Goal: Task Accomplishment & Management: Manage account settings

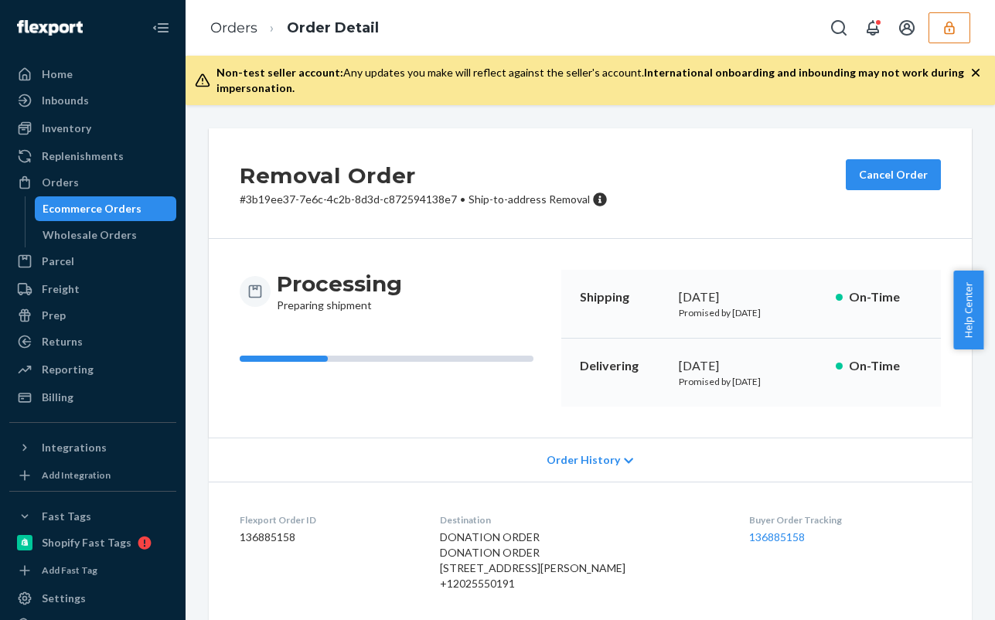
scroll to position [155, 0]
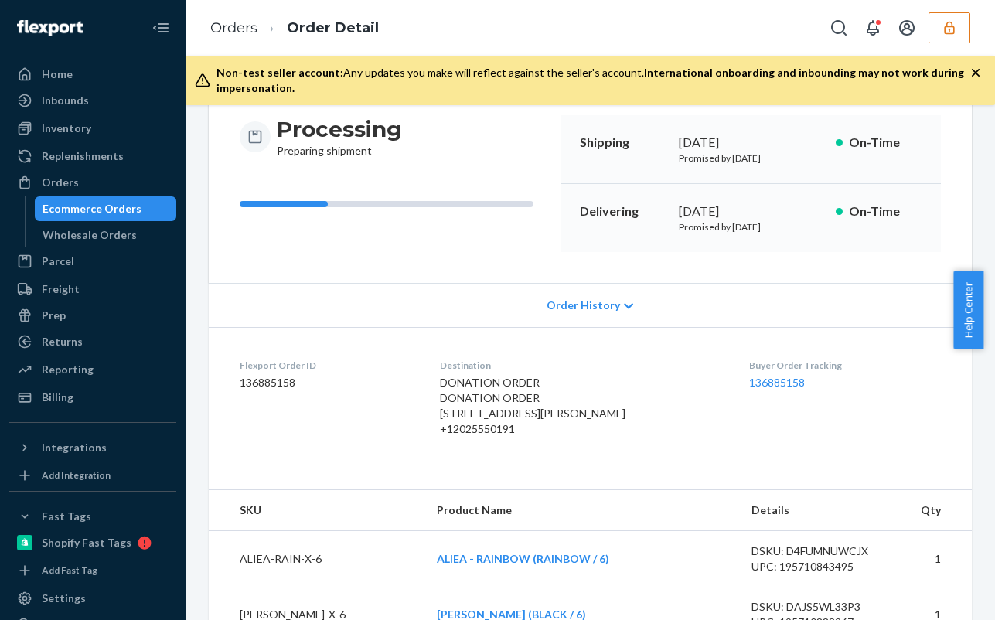
click at [949, 27] on icon "button" at bounding box center [948, 27] width 15 height 15
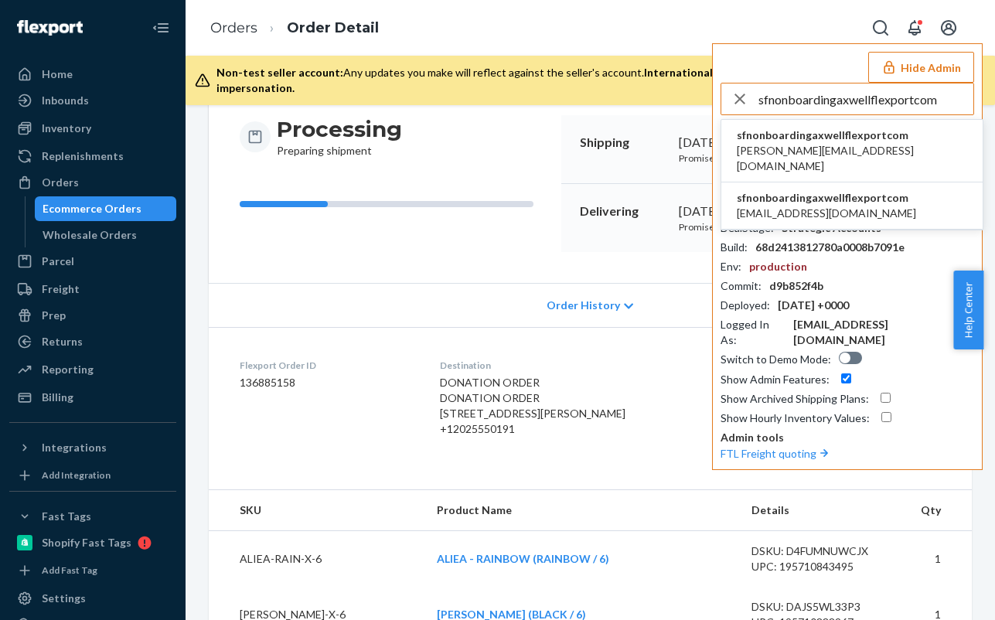
type input "sfnonboardingaxwellflexportcom"
click at [816, 147] on span "[PERSON_NAME][EMAIL_ADDRESS][DOMAIN_NAME]" at bounding box center [852, 158] width 230 height 31
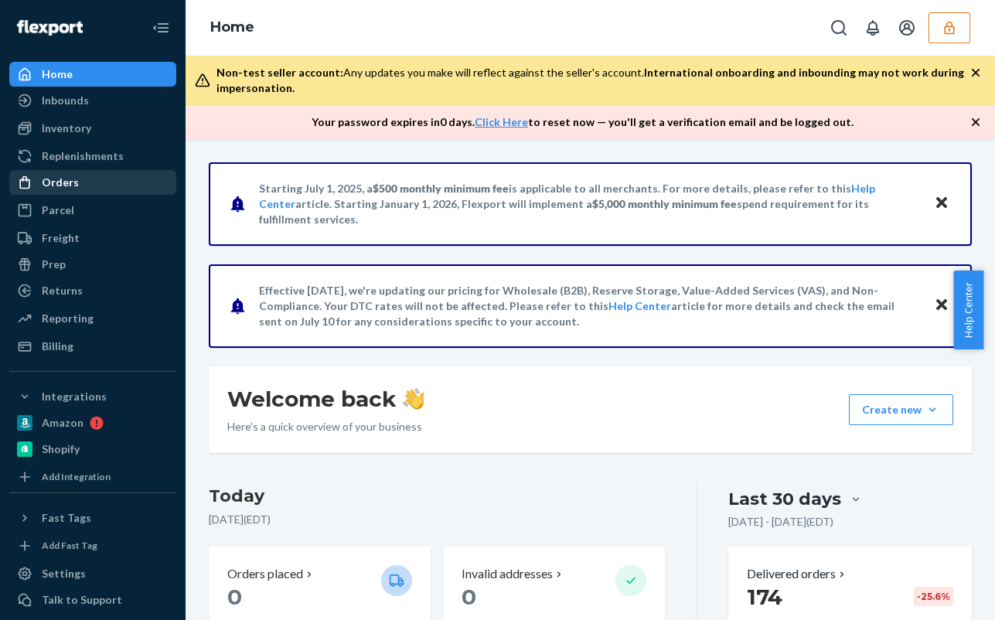
click at [100, 180] on div "Orders" at bounding box center [93, 183] width 164 height 22
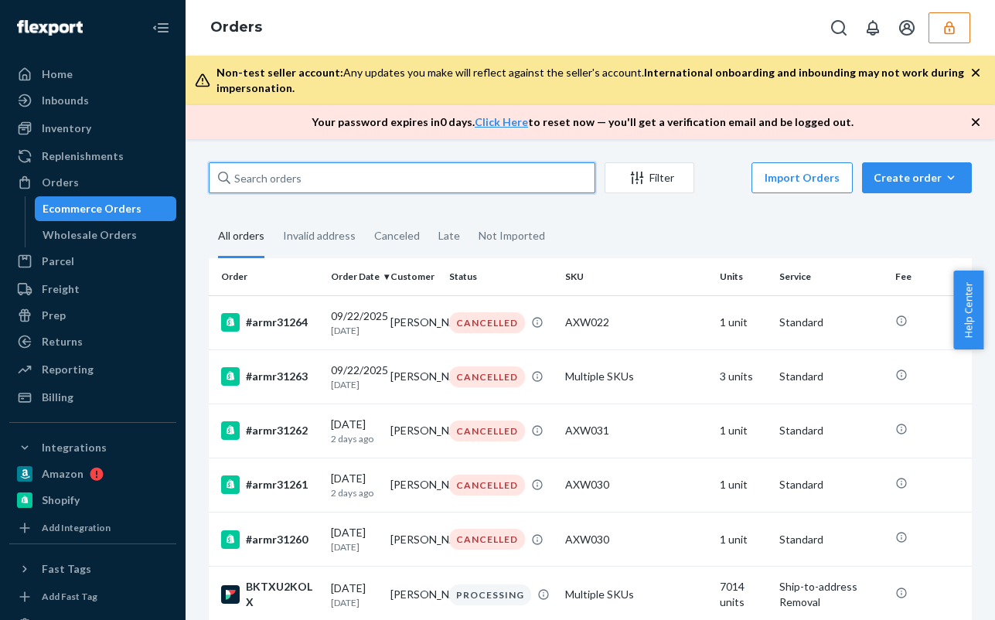
paste input "[PERSON_NAME]"
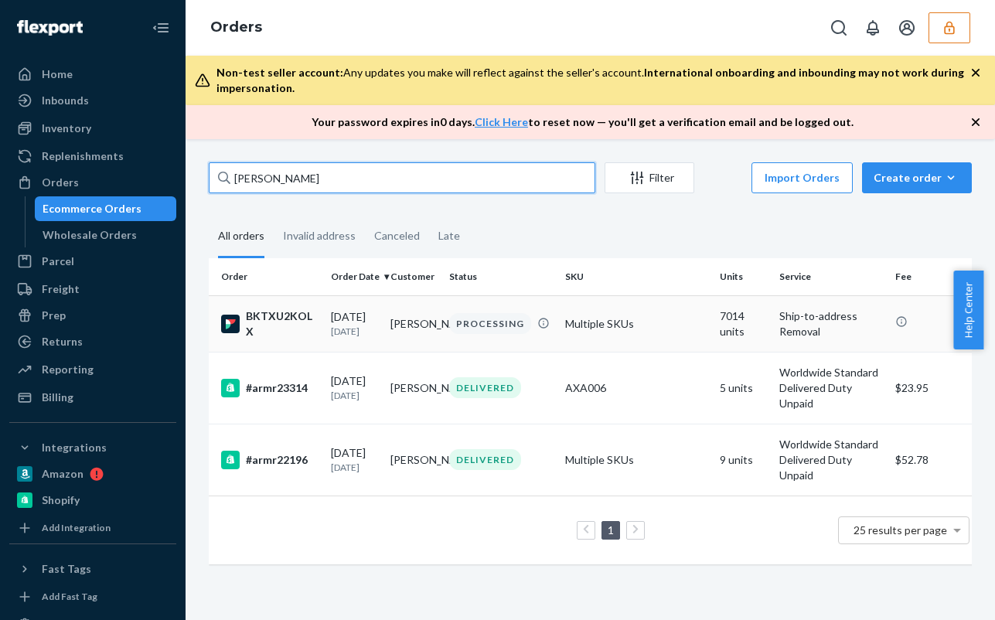
type input "[PERSON_NAME]"
click at [496, 328] on div "PROCESSING" at bounding box center [490, 323] width 82 height 21
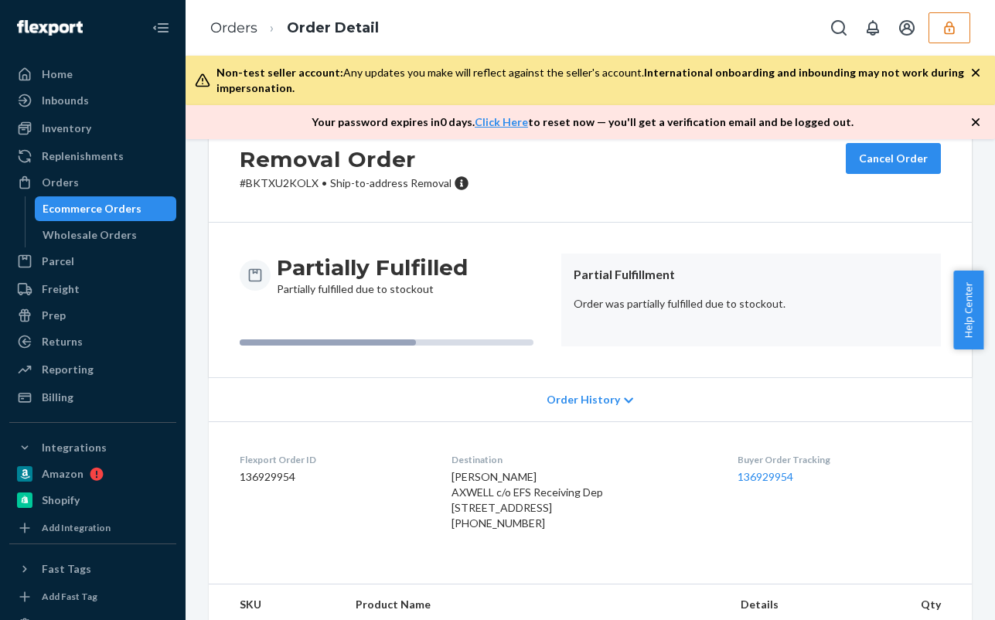
scroll to position [155, 0]
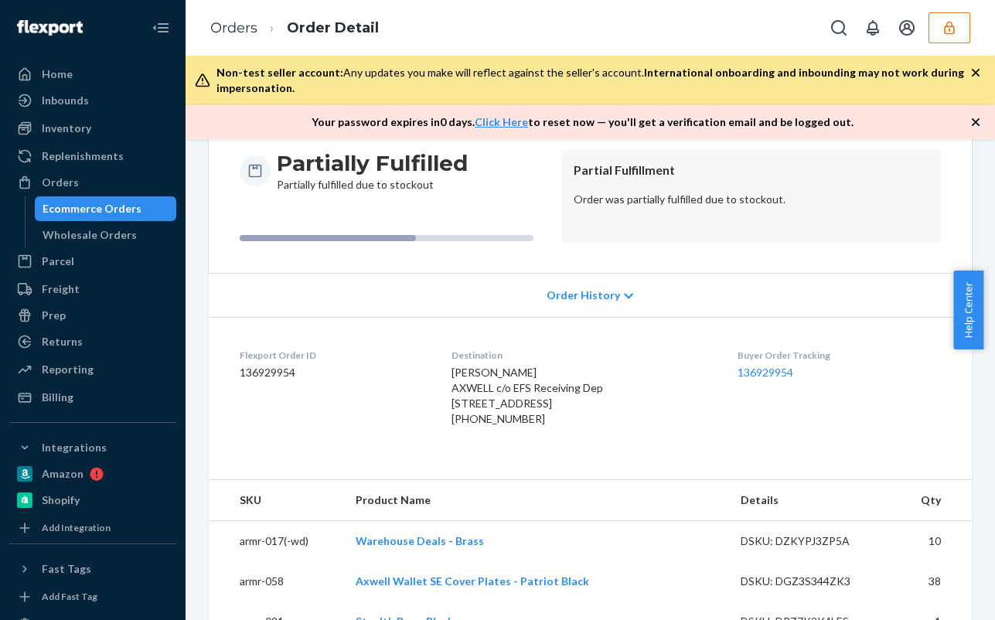
drag, startPoint x: 448, startPoint y: 400, endPoint x: 522, endPoint y: 435, distance: 81.2
click at [522, 410] on span "Joel Popoff AXWELL c/o EFS Receiving Dep 807 Airport Access Rd Ste D Unit D Tra…" at bounding box center [526, 388] width 151 height 44
copy span "807 Airport Access Rd Ste D Unit D Traverse City, M"
drag, startPoint x: 452, startPoint y: 385, endPoint x: 600, endPoint y: 386, distance: 147.6
click at [600, 386] on dl "Flexport Order ID 136929954 Destination Joel Popoff AXWELL c/o EFS Receiving De…" at bounding box center [590, 390] width 763 height 147
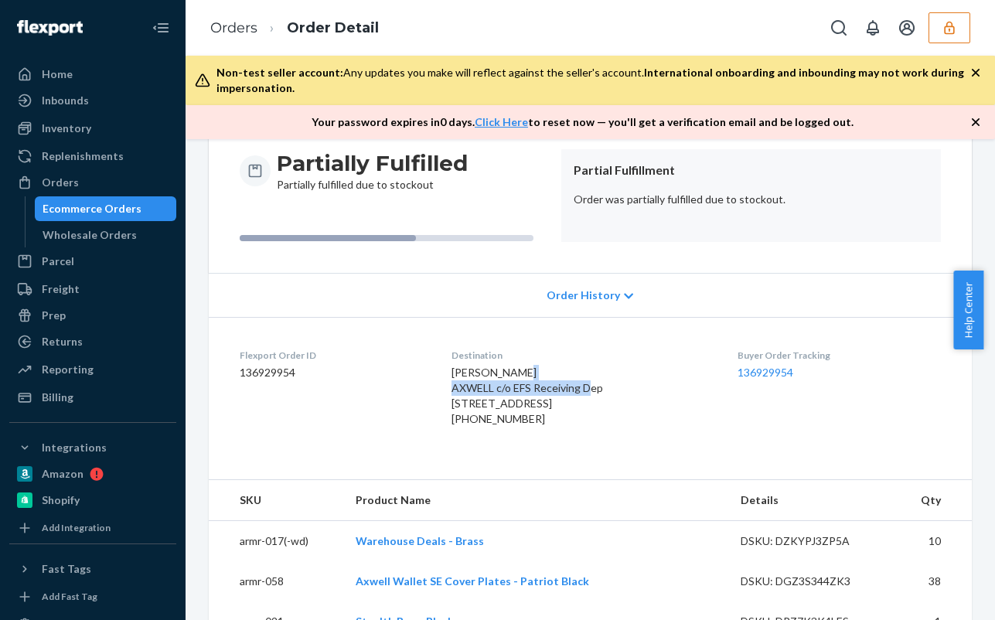
copy span "AXWELL c/o EFS Receiving Dep"
drag, startPoint x: 454, startPoint y: 372, endPoint x: 528, endPoint y: 378, distance: 74.5
click at [528, 378] on div "Joel Popoff AXWELL c/o EFS Receiving Dep 807 Airport Access Rd Ste D Unit D Tra…" at bounding box center [582, 396] width 262 height 62
copy span "[PERSON_NAME]"
click at [948, 27] on icon "button" at bounding box center [948, 27] width 15 height 15
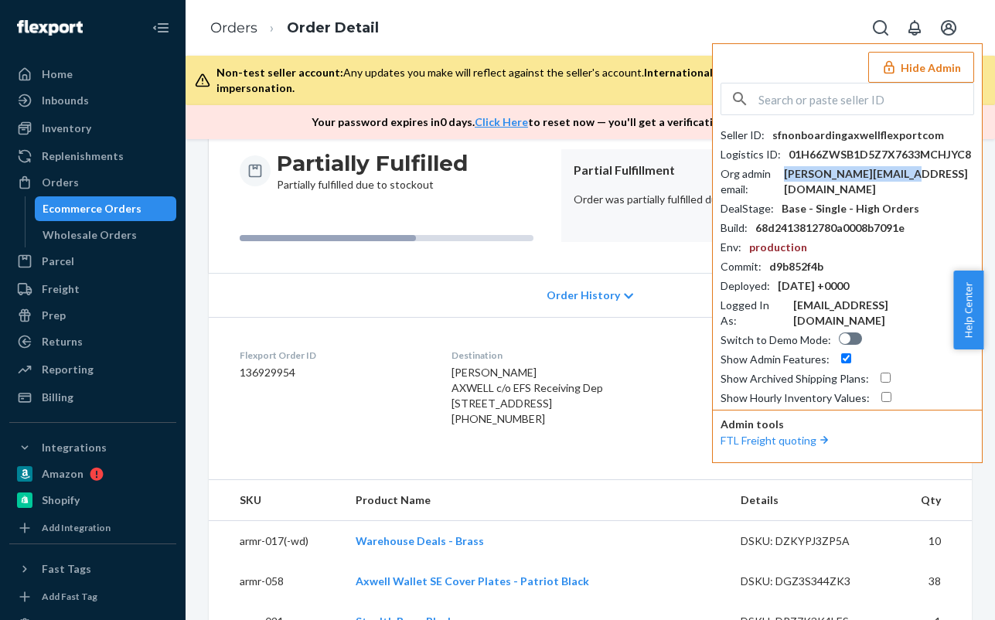
click at [846, 176] on div "[PERSON_NAME][EMAIL_ADDRESS][DOMAIN_NAME]" at bounding box center [879, 181] width 190 height 31
copy div "[PERSON_NAME][EMAIL_ADDRESS][DOMAIN_NAME]"
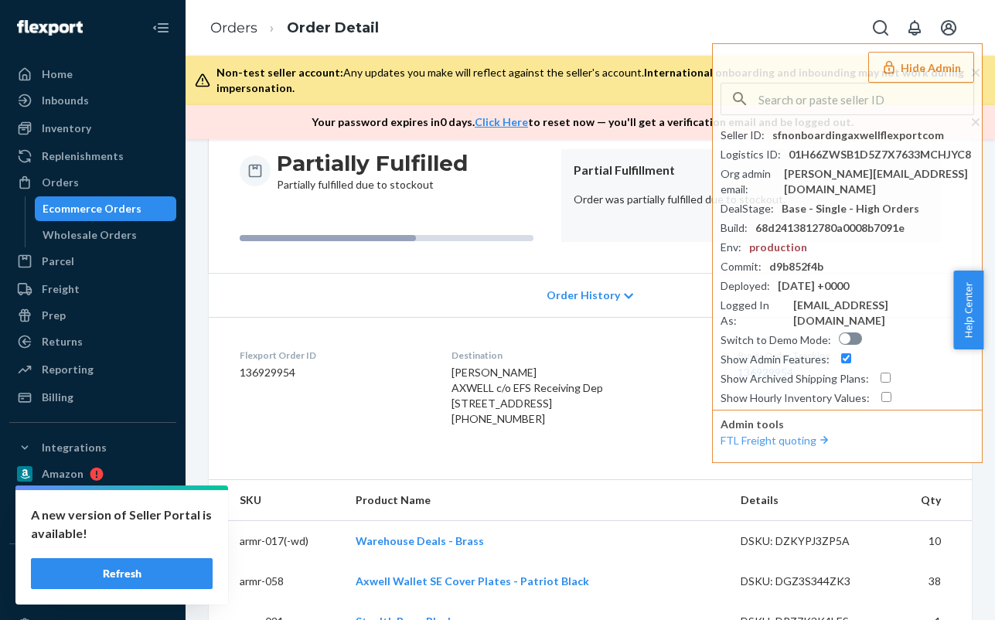
click at [476, 427] on div "+16043491864" at bounding box center [582, 418] width 262 height 15
copy div "16043491864"
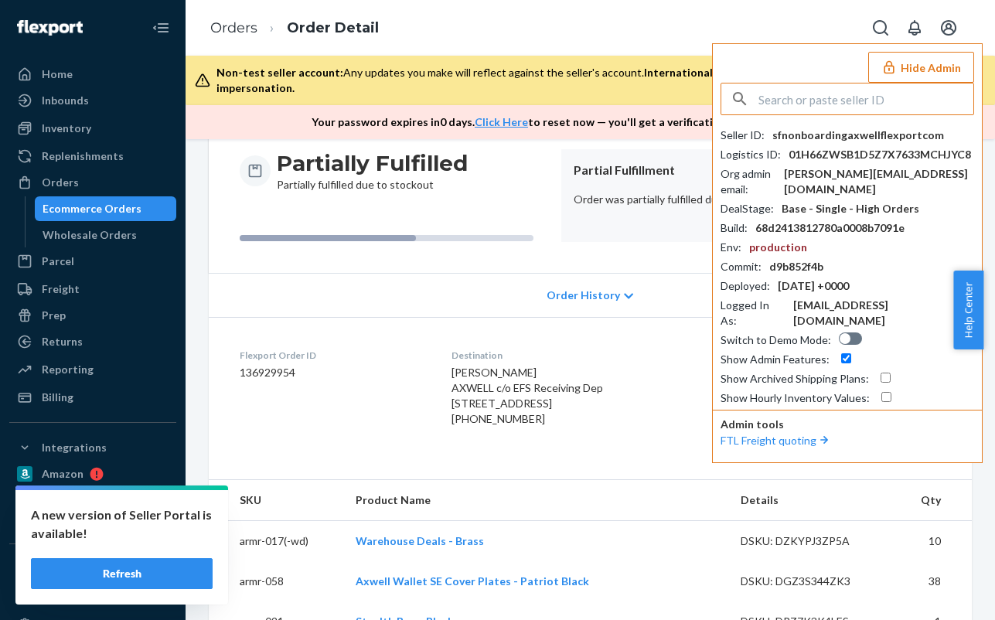
paste input "fenomcorporationgmailcom"
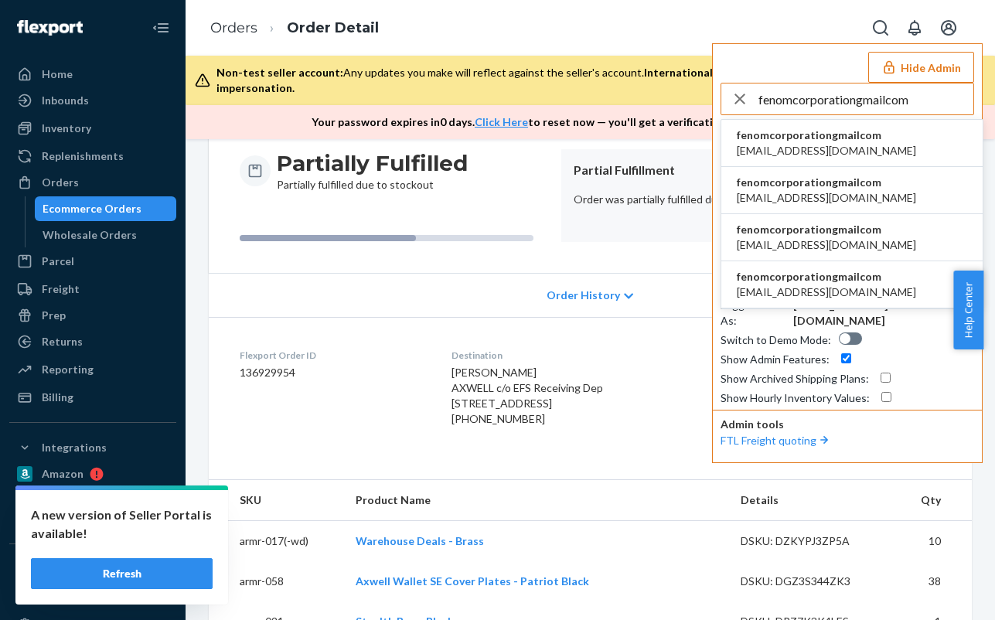
type input "fenomcorporationgmailcom"
click at [871, 170] on ul "fenomcorporationgmailcom brisonusa@gmail.com fenomcorporationgmailcom fenomcorp…" at bounding box center [851, 214] width 263 height 190
drag, startPoint x: 888, startPoint y: 136, endPoint x: 888, endPoint y: 147, distance: 10.8
click at [888, 145] on li "fenomcorporationgmailcom brisonusa@gmail.com" at bounding box center [851, 143] width 261 height 47
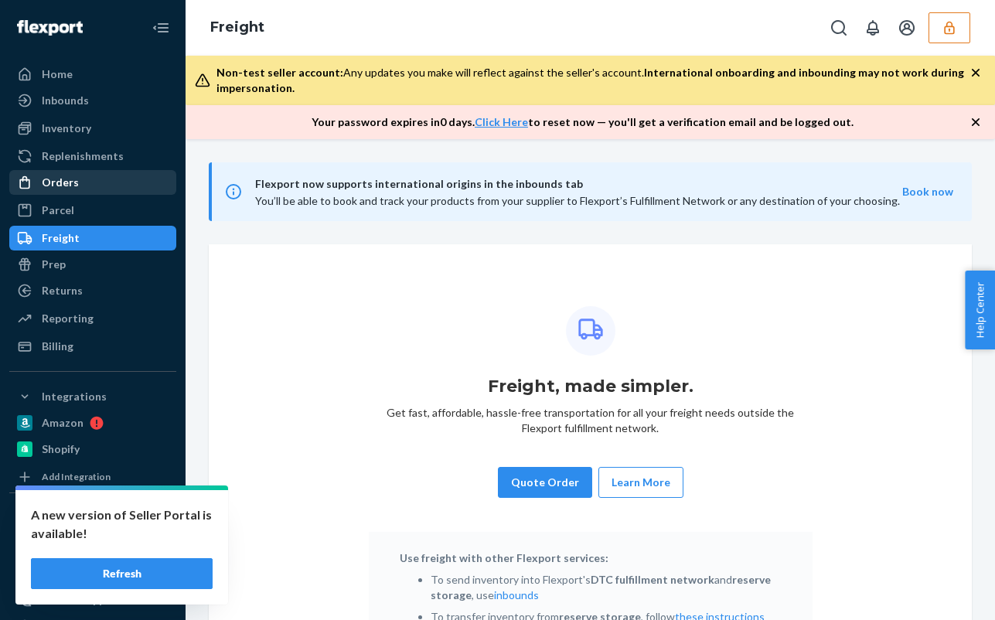
click at [77, 185] on div "Orders" at bounding box center [93, 183] width 164 height 22
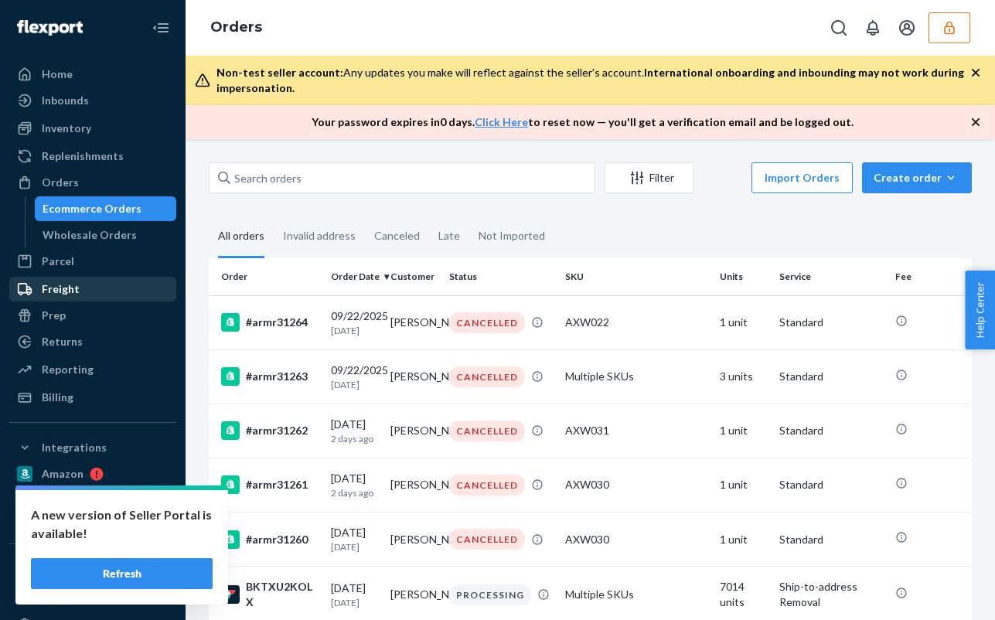
click at [66, 291] on div "Freight" at bounding box center [61, 288] width 38 height 15
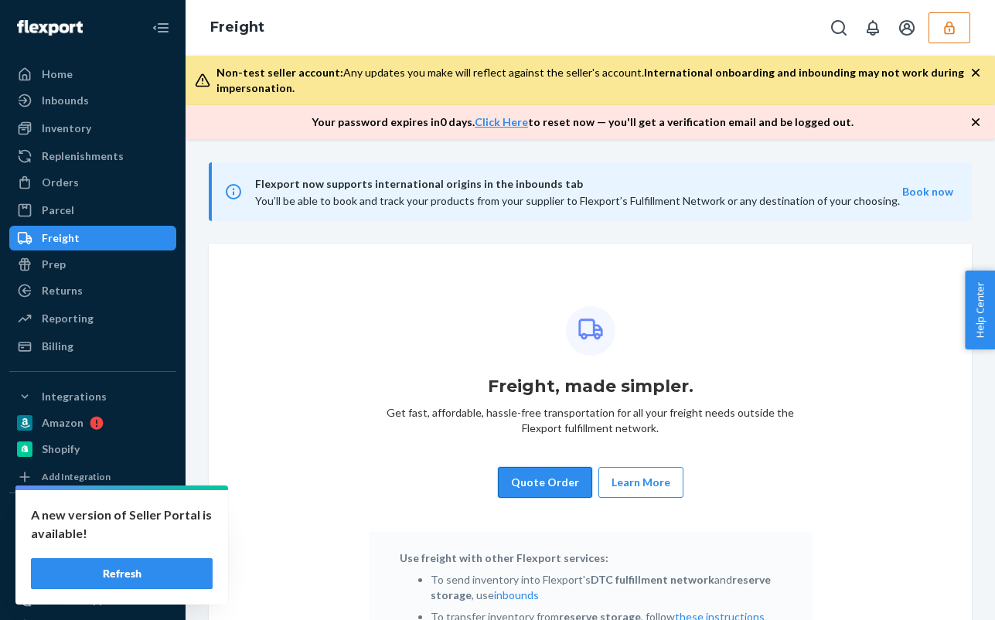
click at [551, 488] on button "Quote Order" at bounding box center [545, 482] width 94 height 31
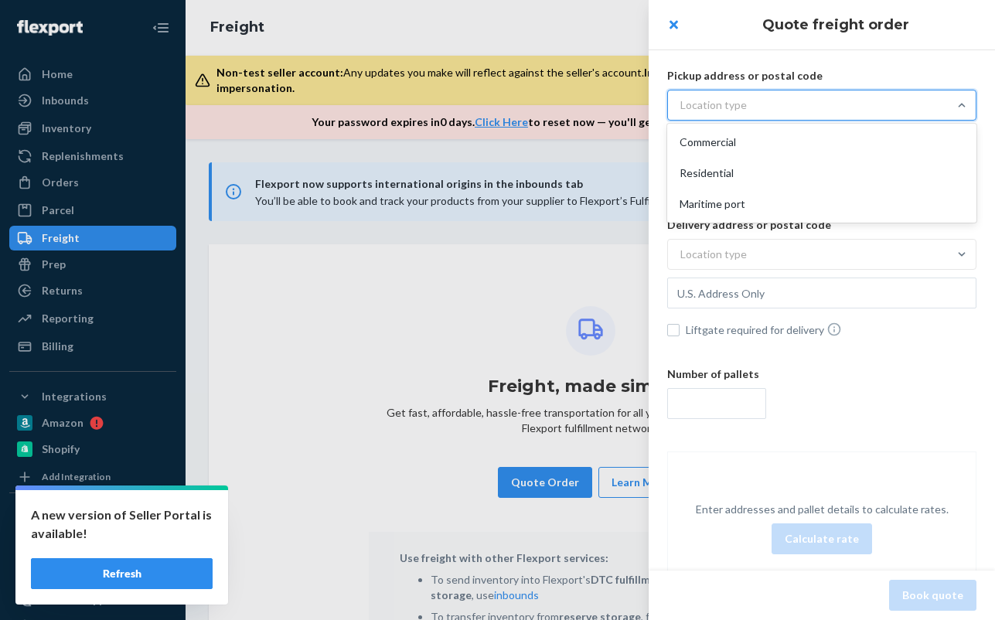
click at [769, 107] on div "Location type" at bounding box center [808, 105] width 280 height 28
click at [604, 105] on input "option Commercial focused, 1 of 3. 3 results available. Use Up and Down to choo…" at bounding box center [604, 105] width 0 height 0
click at [740, 138] on div "Commercial" at bounding box center [821, 142] width 303 height 31
click at [604, 105] on input "option Commercial focused, 1 of 3. 3 results available. Use Up and Down to choo…" at bounding box center [604, 105] width 0 height 0
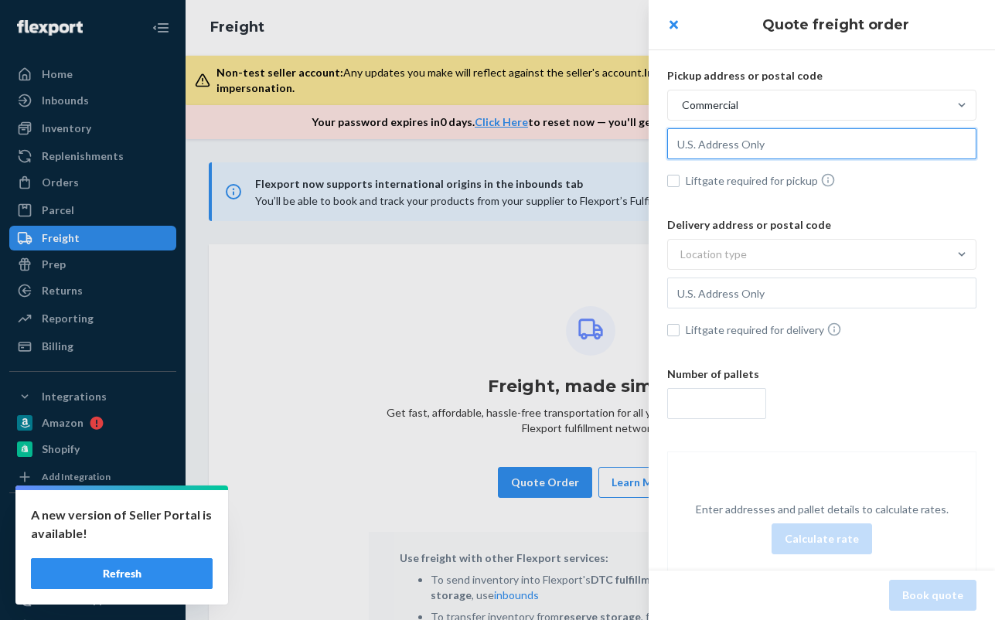
click at [740, 142] on input "text" at bounding box center [821, 143] width 309 height 31
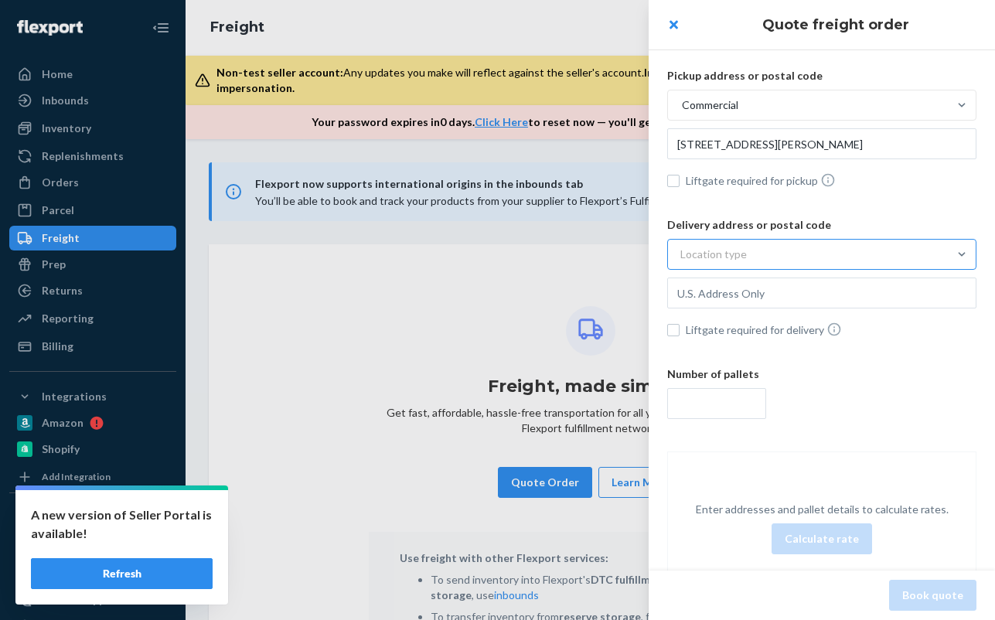
type input "[STREET_ADDRESS][PERSON_NAME]"
click at [805, 247] on div "Location type" at bounding box center [808, 254] width 280 height 28
click at [604, 254] on input "option Commercial focused, 1 of 3. 3 results available. Use Up and Down to choo…" at bounding box center [604, 254] width 0 height 0
click at [769, 288] on div "Commercial" at bounding box center [821, 291] width 303 height 31
click at [604, 254] on input "option Commercial focused, 1 of 3. 3 results available. Use Up and Down to choo…" at bounding box center [604, 254] width 0 height 0
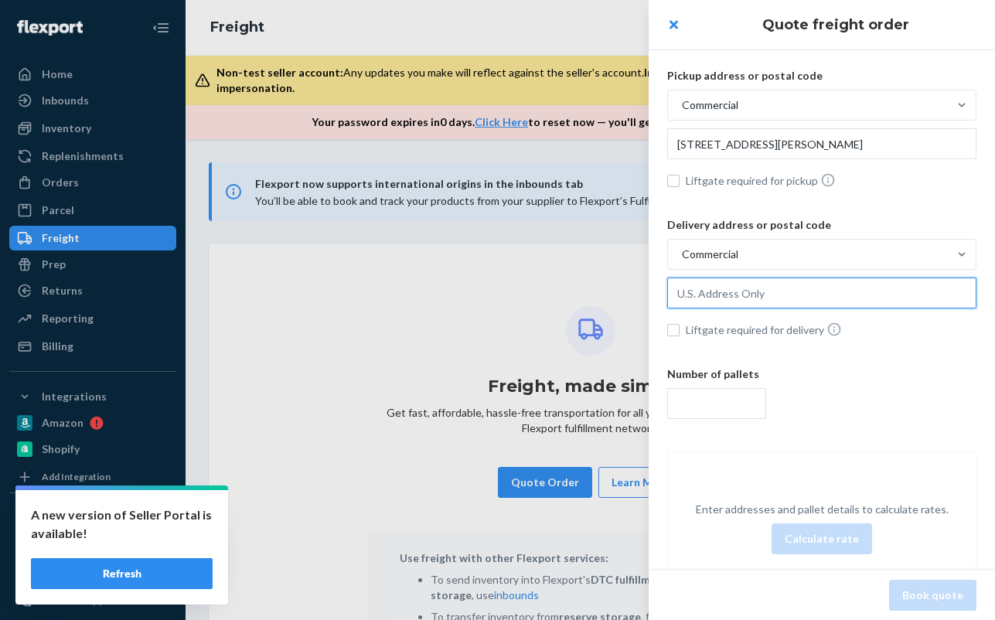
paste input "[STREET_ADDRESS]"
type input "[STREET_ADDRESS]"
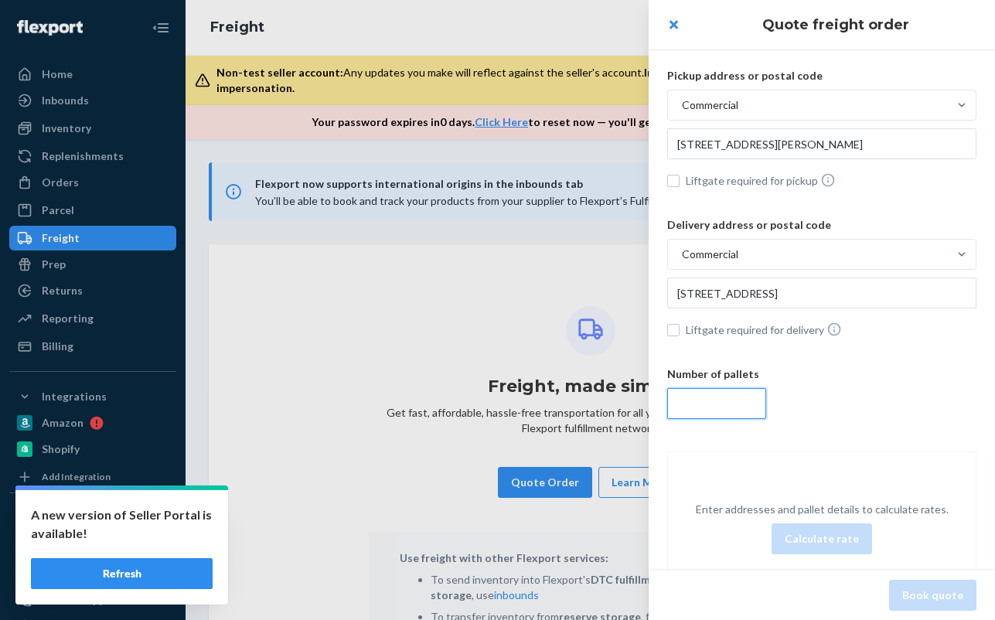
click at [720, 407] on input "number" at bounding box center [716, 403] width 99 height 31
type input "1"
click at [838, 537] on button "Calculate rate" at bounding box center [821, 538] width 100 height 31
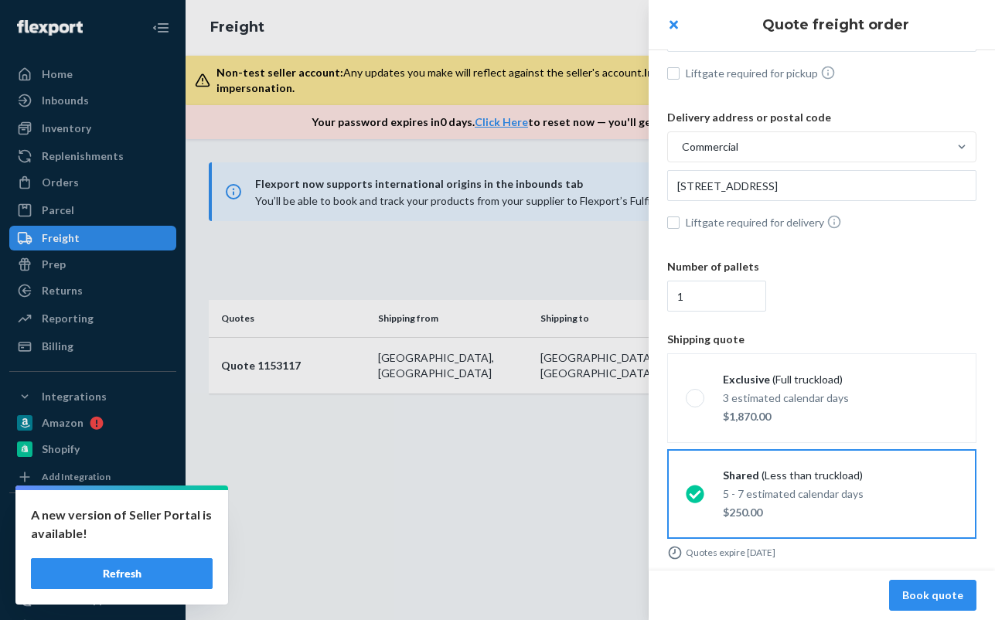
scroll to position [113, 0]
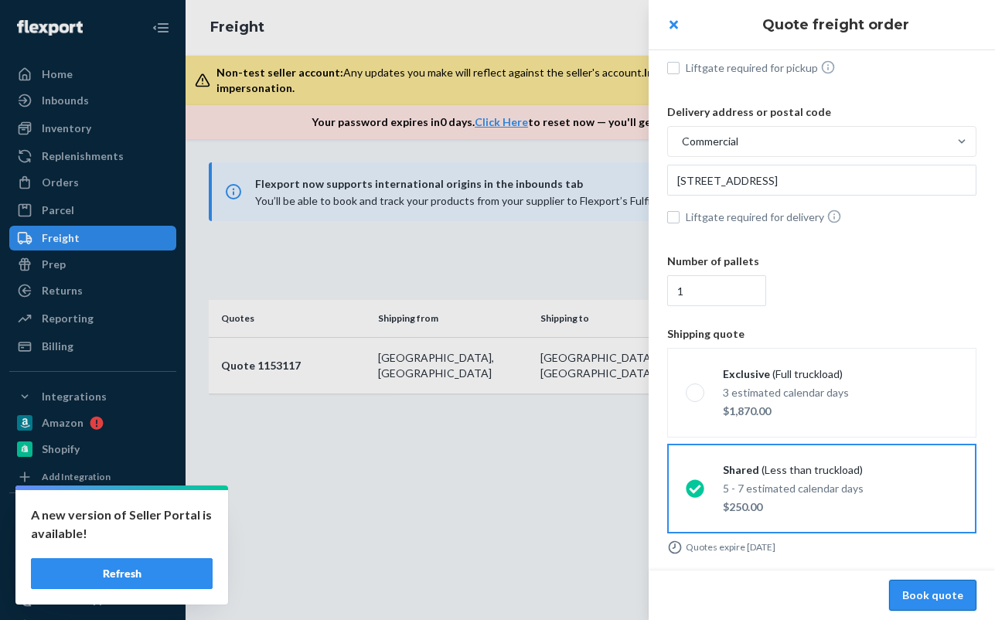
click at [925, 597] on button "Book quote" at bounding box center [932, 595] width 87 height 31
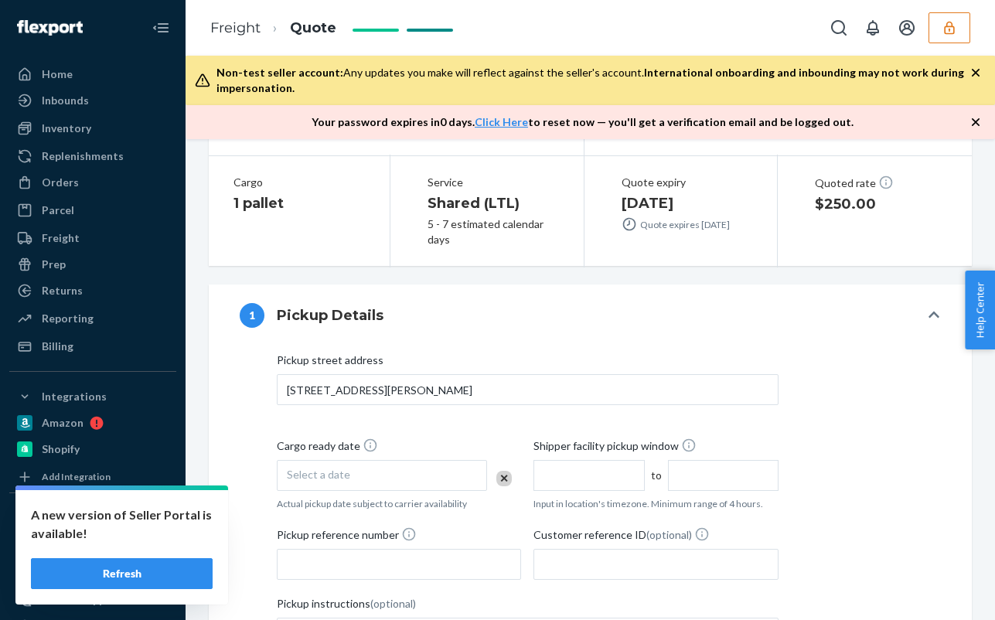
scroll to position [232, 0]
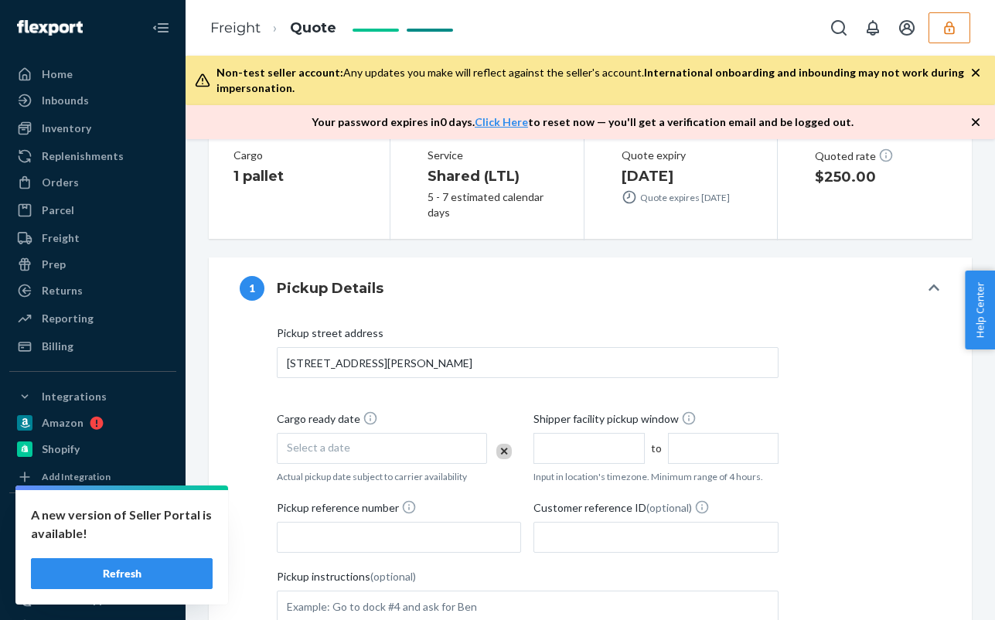
click at [349, 453] on div "Select a date" at bounding box center [382, 448] width 210 height 31
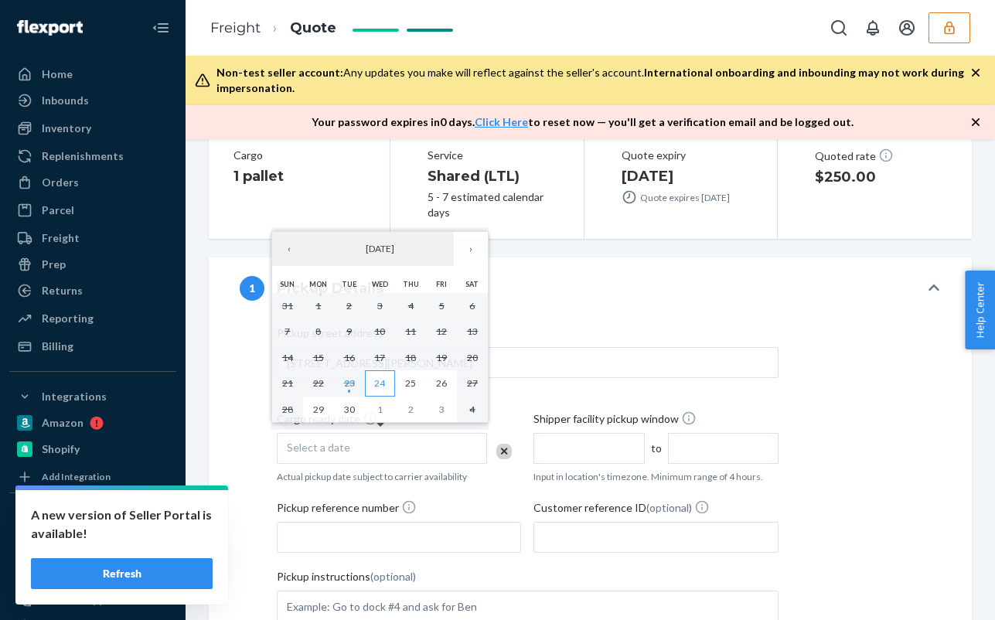
click at [376, 382] on abbr "24" at bounding box center [379, 383] width 11 height 12
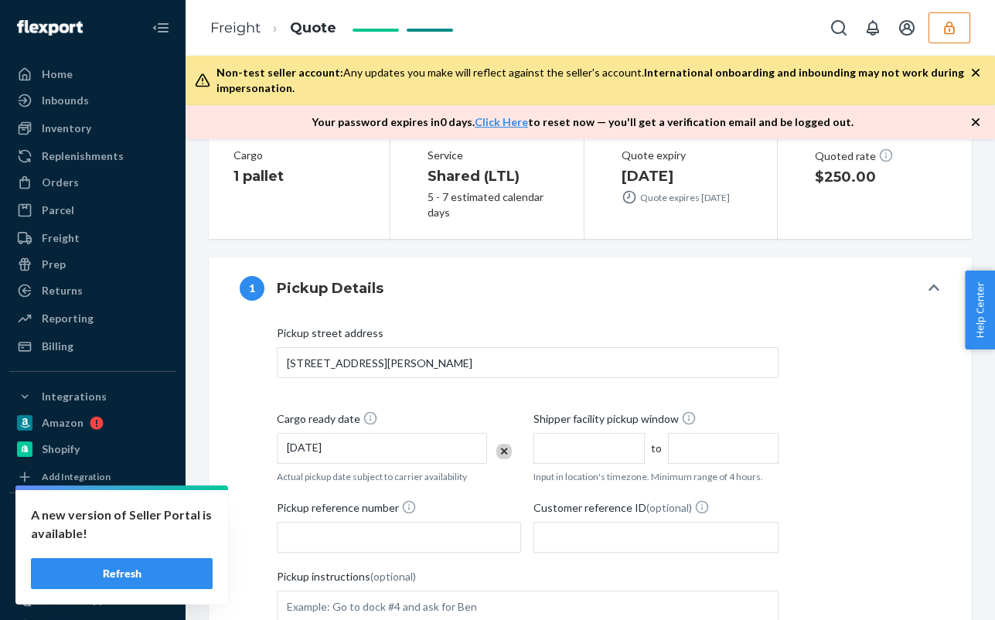
click at [573, 431] on span "Shipper facility pickup window" at bounding box center [614, 421] width 163 height 22
click at [584, 450] on input "text" at bounding box center [588, 448] width 111 height 31
click at [572, 403] on li "9:00 AM" at bounding box center [588, 400] width 103 height 23
type input "9:00 AM"
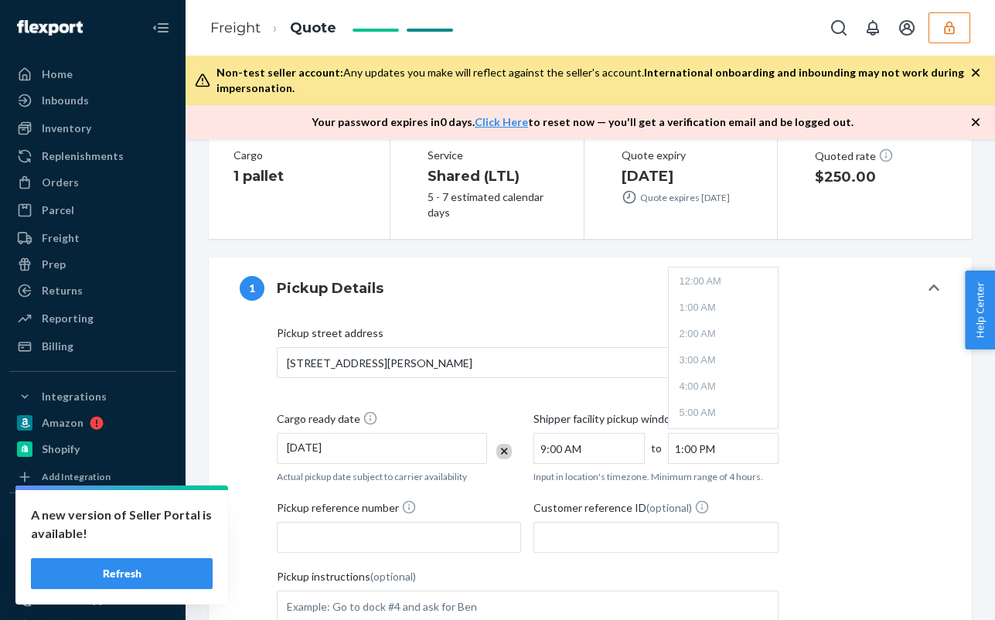
click at [713, 450] on input "1:00 PM" at bounding box center [723, 448] width 111 height 31
click at [695, 400] on li "3:00 PM" at bounding box center [723, 400] width 103 height 23
type input "3:00 PM"
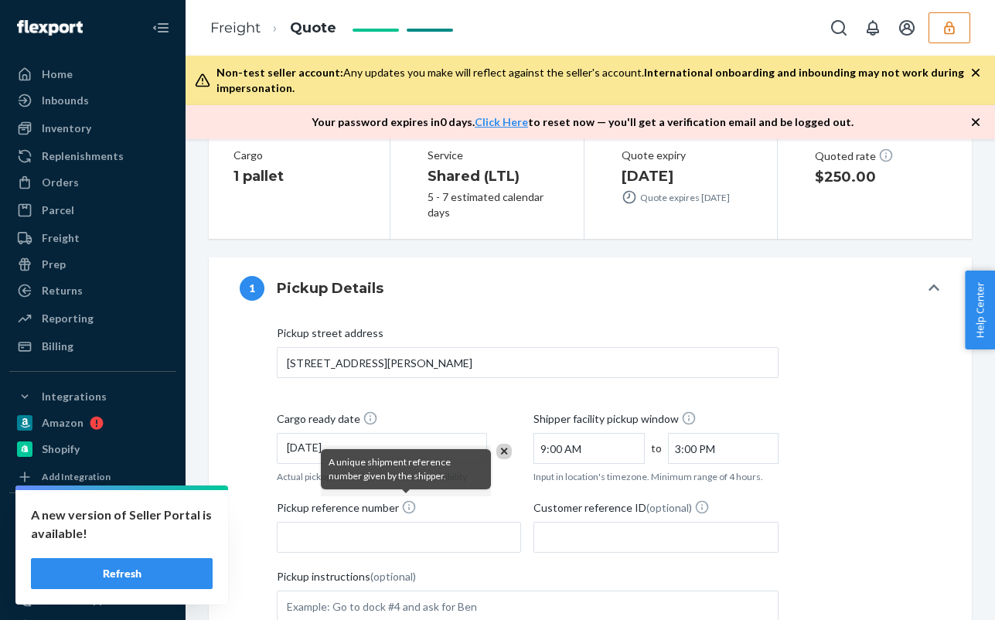
scroll to position [309, 0]
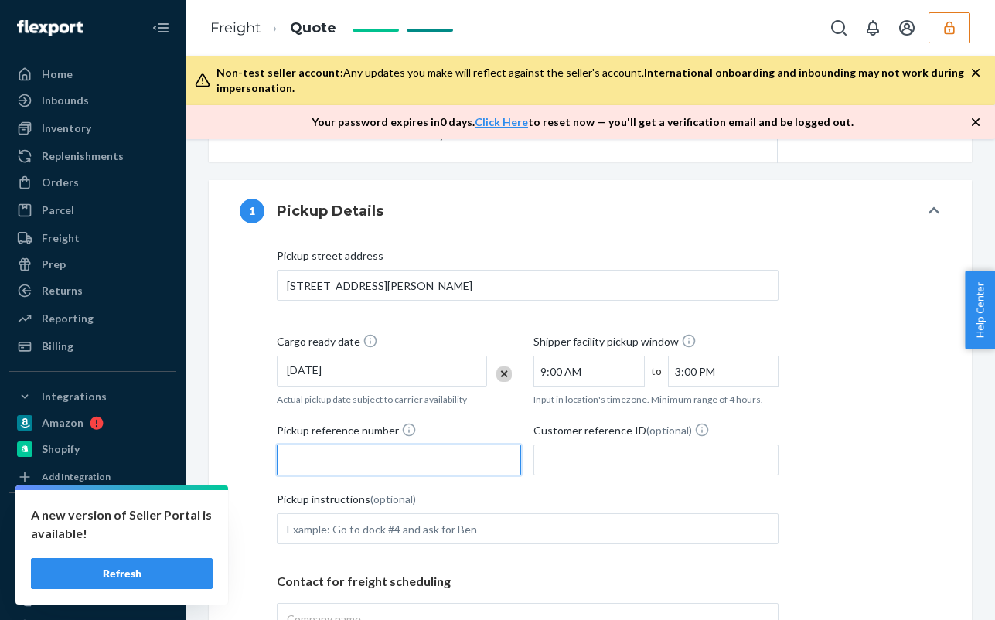
click at [375, 462] on input "Pickup reference number" at bounding box center [399, 459] width 244 height 31
drag, startPoint x: 342, startPoint y: 464, endPoint x: 276, endPoint y: 465, distance: 66.5
click at [276, 465] on div "Pickup street address 190 Bridgeport Pkwy, Moreland, GA, 30259, US Cargo ready …" at bounding box center [590, 511] width 701 height 526
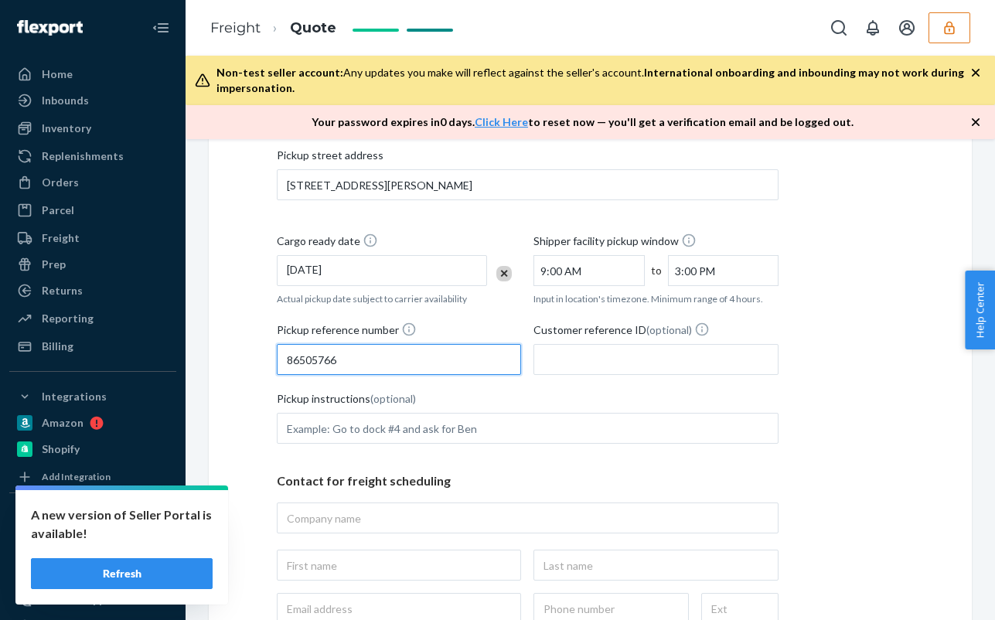
scroll to position [464, 0]
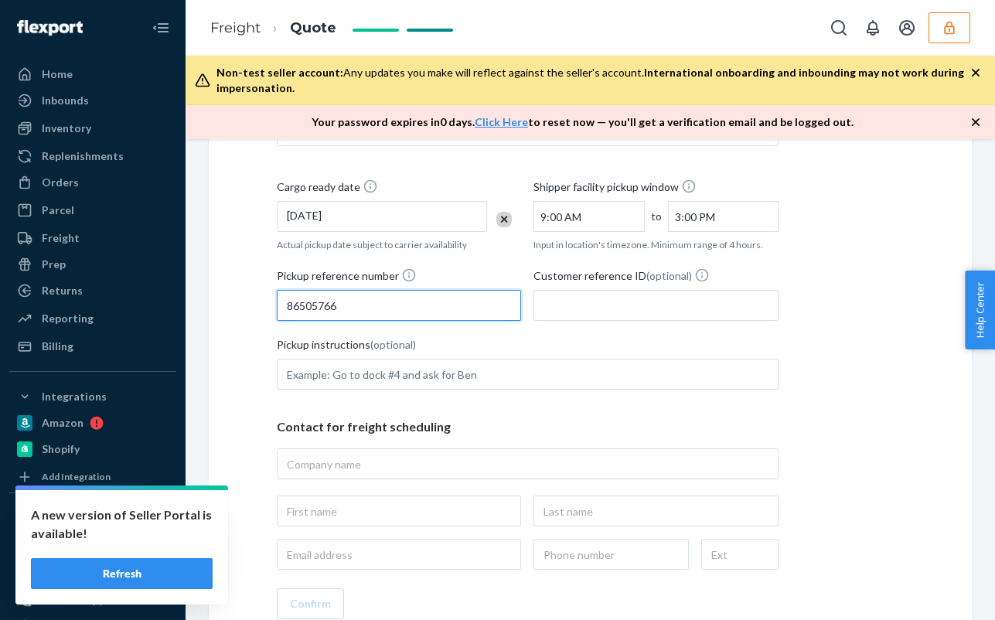
type input "86505766"
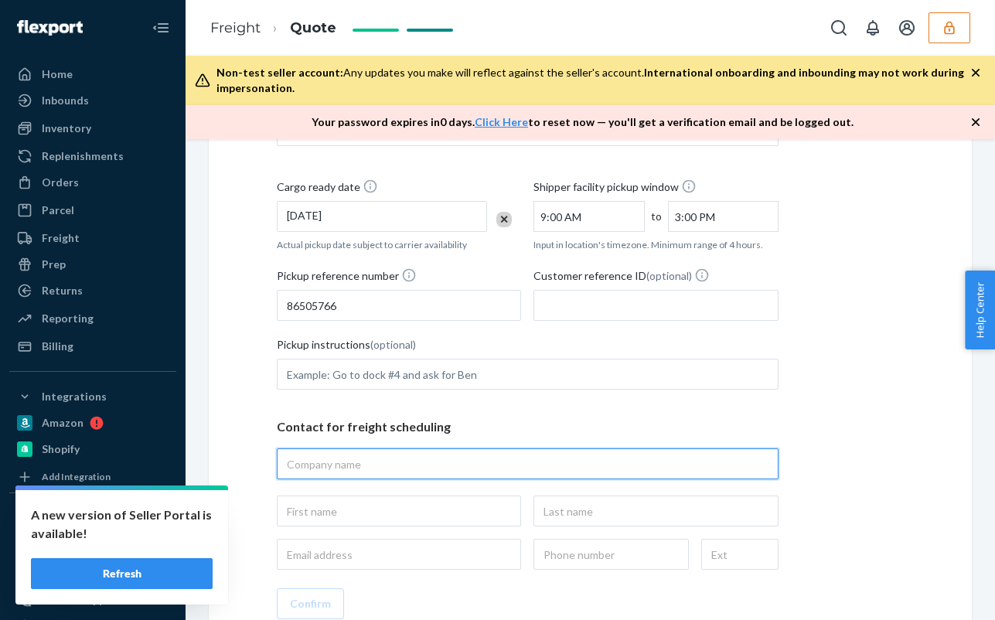
click at [425, 465] on input "text" at bounding box center [528, 463] width 502 height 31
type input "flexport"
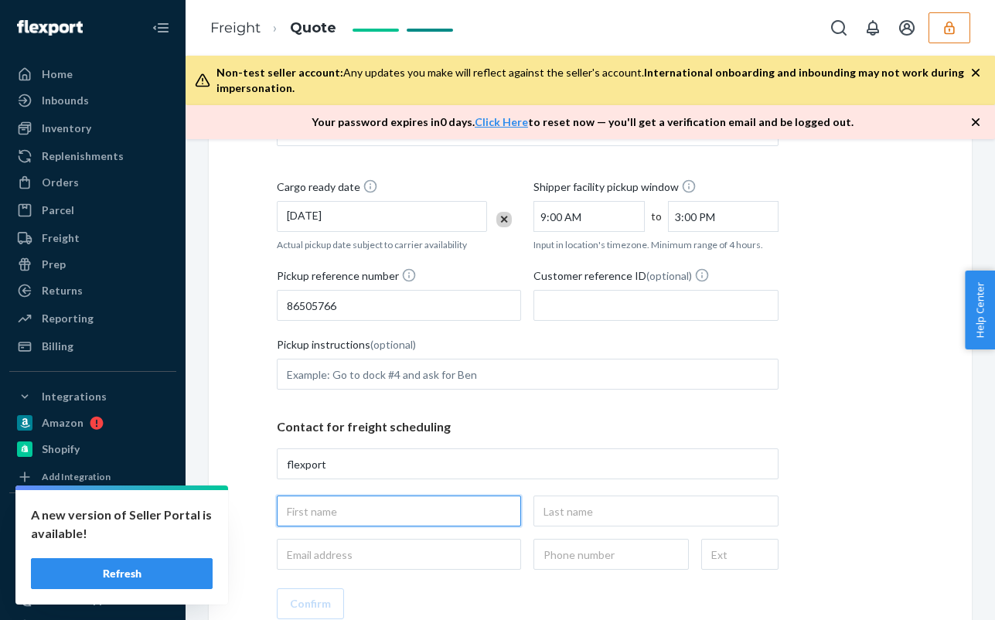
type input "flexport, 190 Bridgeport Pkwy, Moreland, GA, 30259, US"
click at [425, 512] on input "text" at bounding box center [399, 510] width 244 height 31
type input "tione"
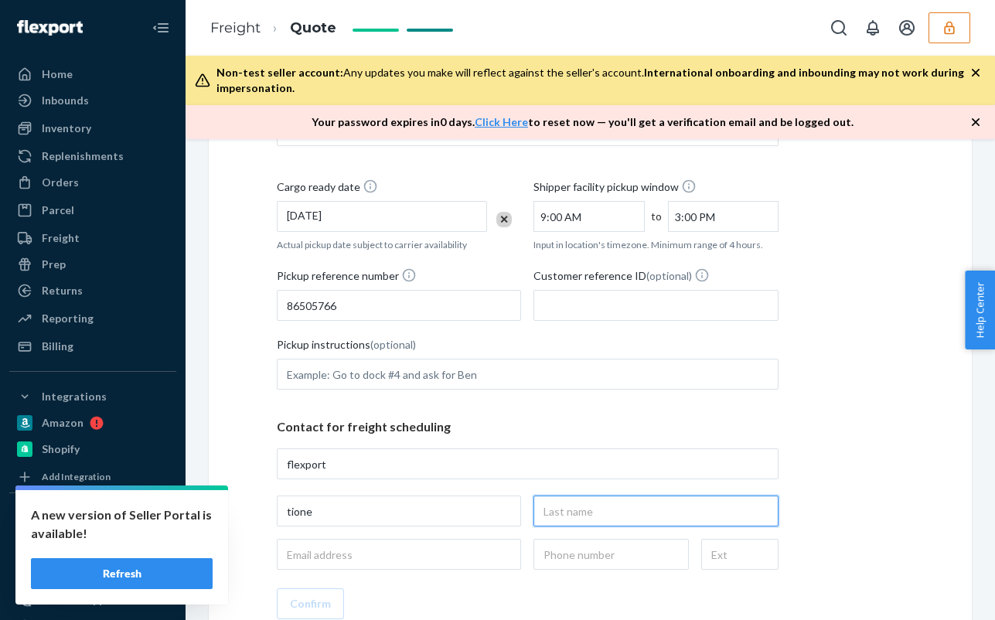
click at [573, 509] on input "text" at bounding box center [655, 510] width 244 height 31
type input "jones"
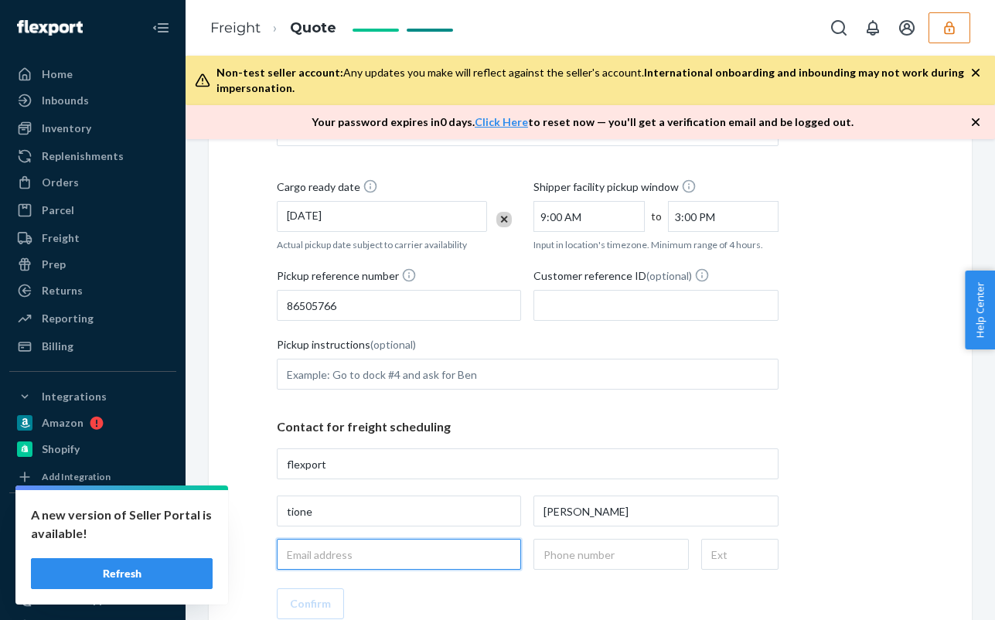
drag, startPoint x: 366, startPoint y: 557, endPoint x: 379, endPoint y: 539, distance: 22.3
click at [367, 553] on input "email" at bounding box center [399, 554] width 244 height 31
type input "[EMAIL_ADDRESS][DOMAIN_NAME]"
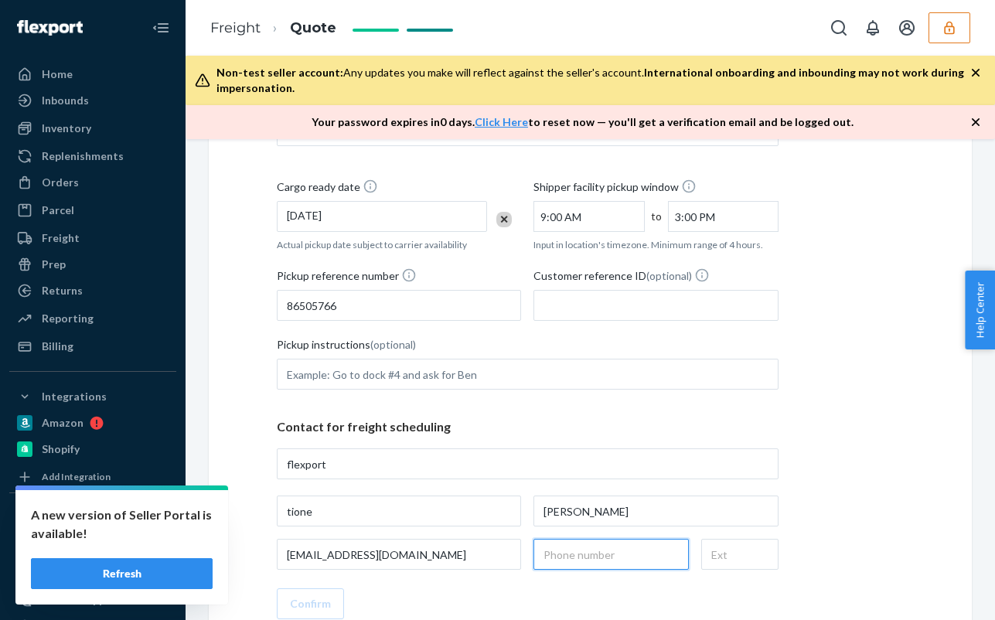
click at [550, 550] on input "text" at bounding box center [610, 554] width 155 height 31
type input "(678) 920-9752"
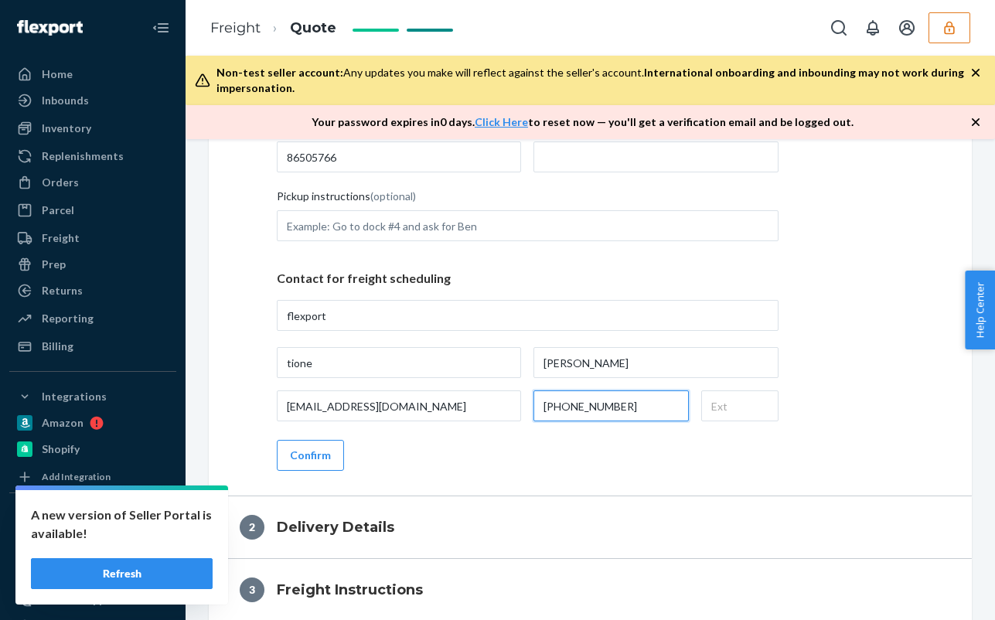
scroll to position [618, 0]
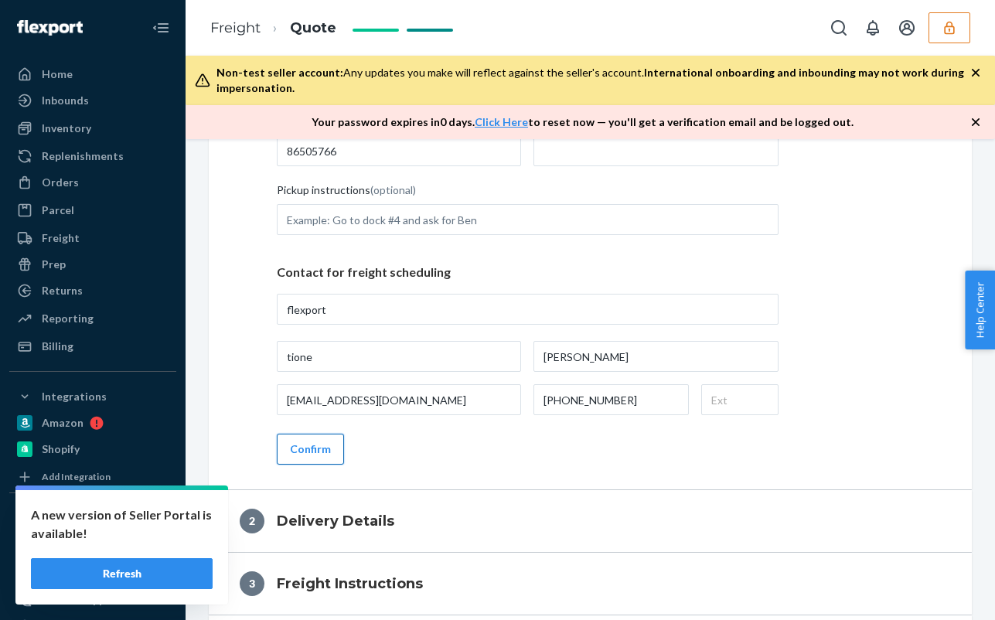
click at [316, 458] on button "Confirm" at bounding box center [310, 449] width 67 height 31
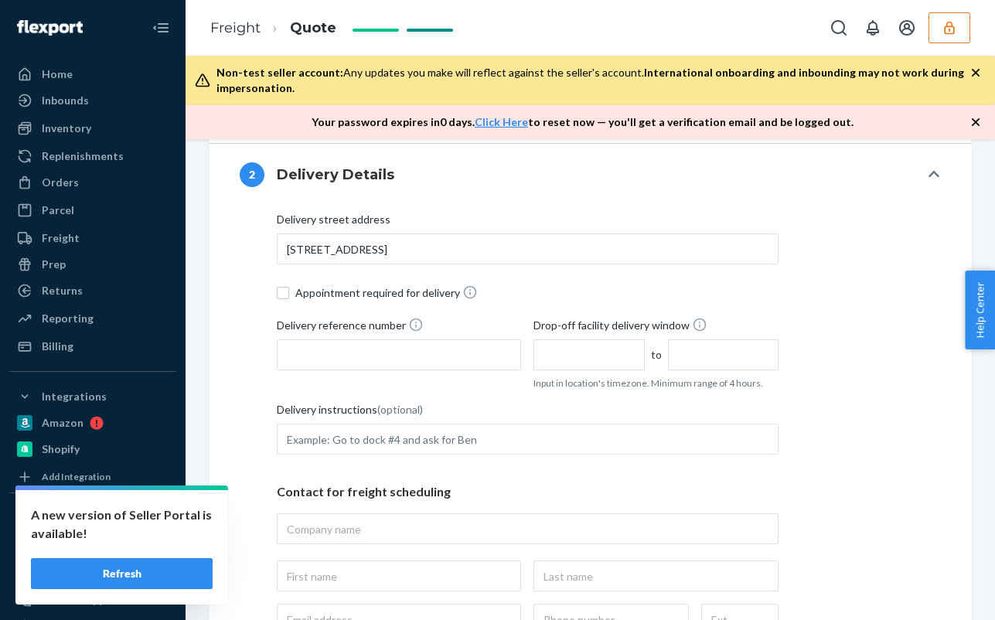
scroll to position [386, 0]
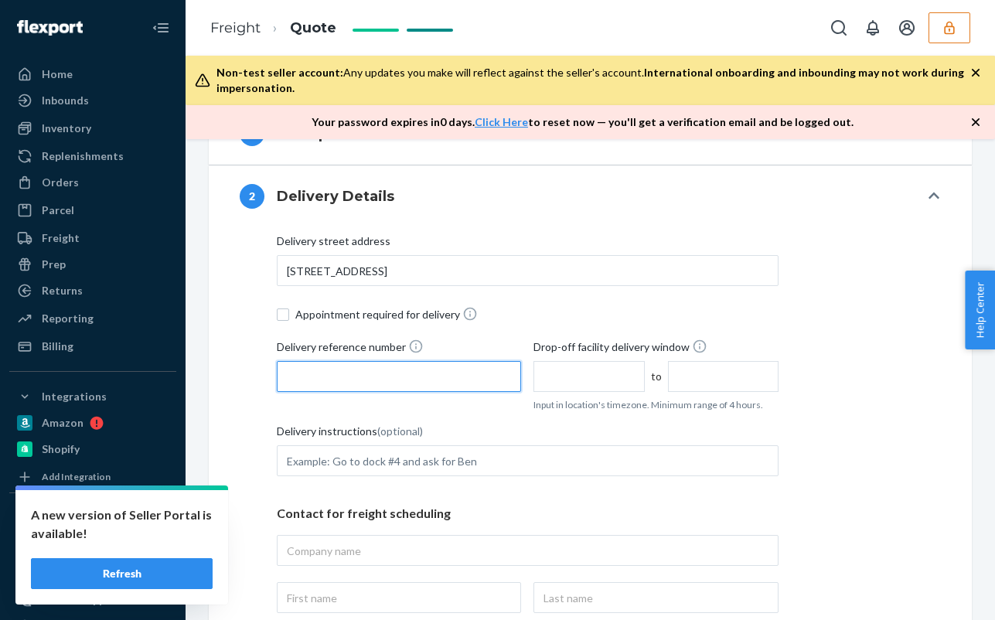
paste input "86505766"
type input "86505766"
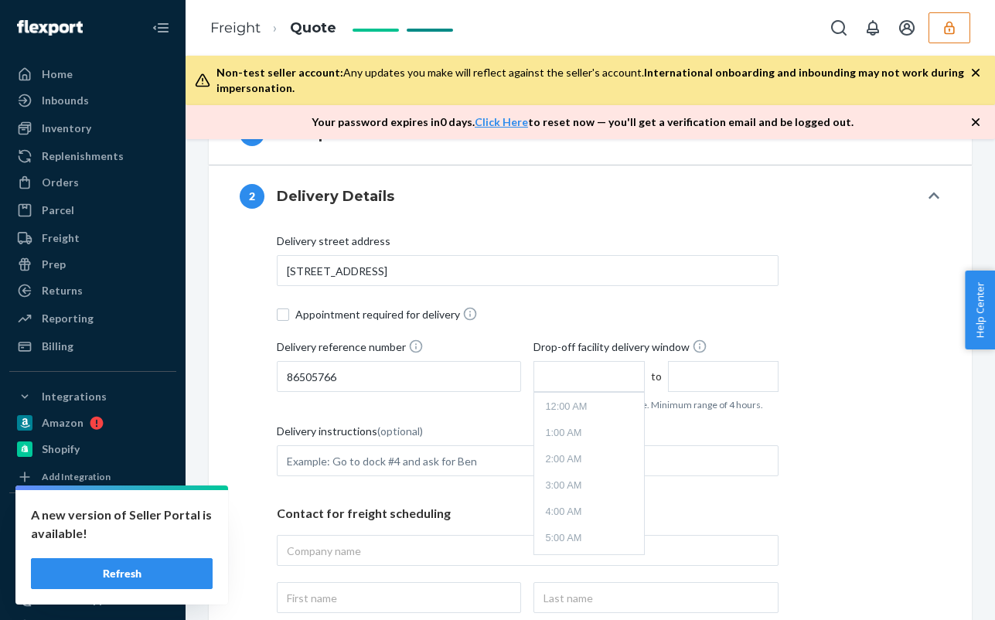
click at [590, 379] on input "text" at bounding box center [588, 376] width 111 height 31
type input "9:00 AM"
click at [696, 379] on input "1:00 PM" at bounding box center [723, 376] width 111 height 31
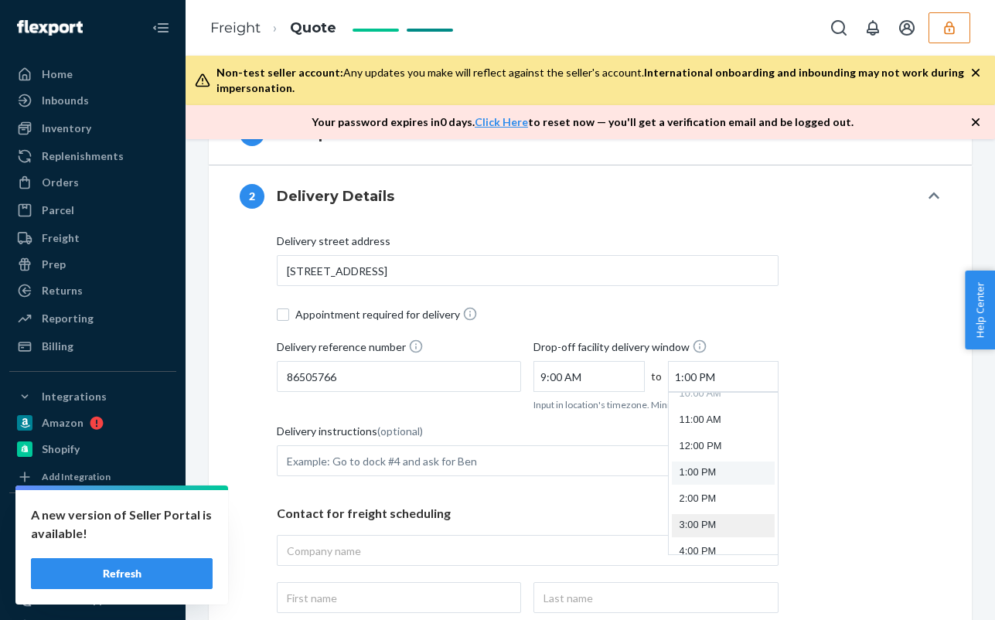
click at [709, 518] on li "3:00 PM" at bounding box center [723, 525] width 103 height 23
type input "3:00 PM"
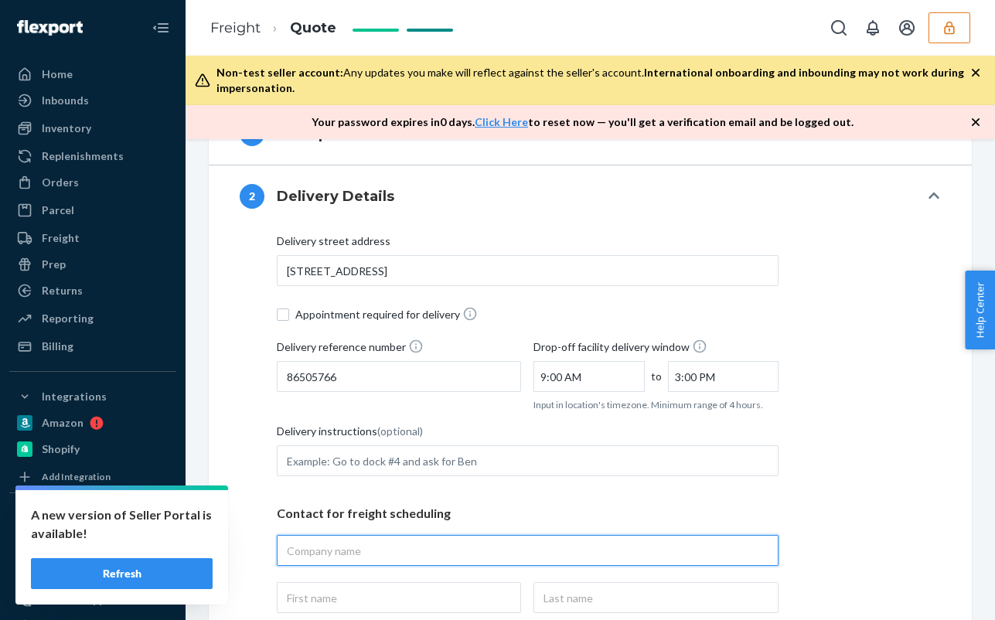
paste input "AXWELL c/o EFS Receiving Dep"
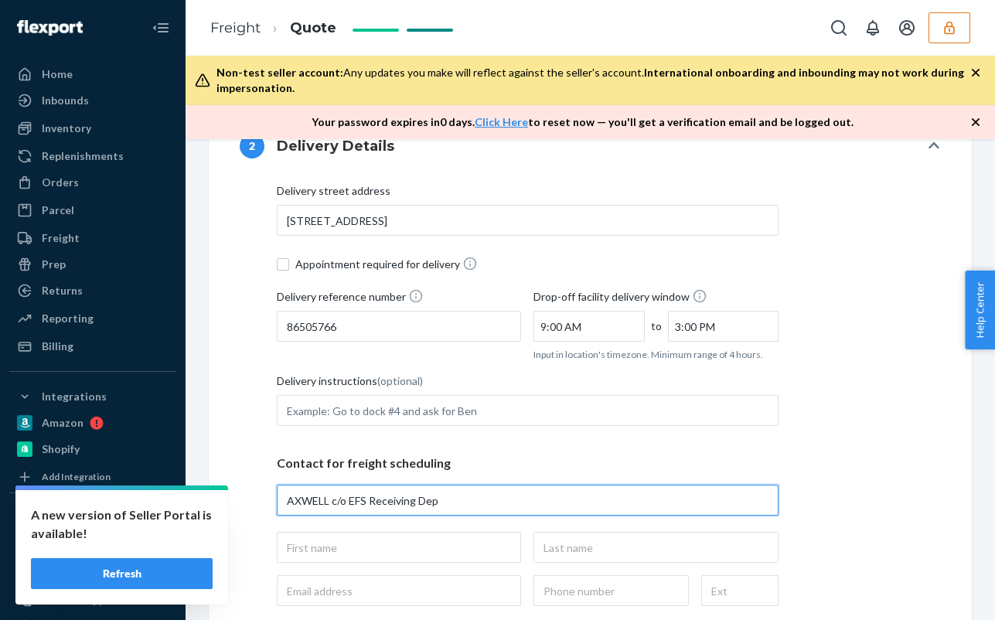
scroll to position [541, 0]
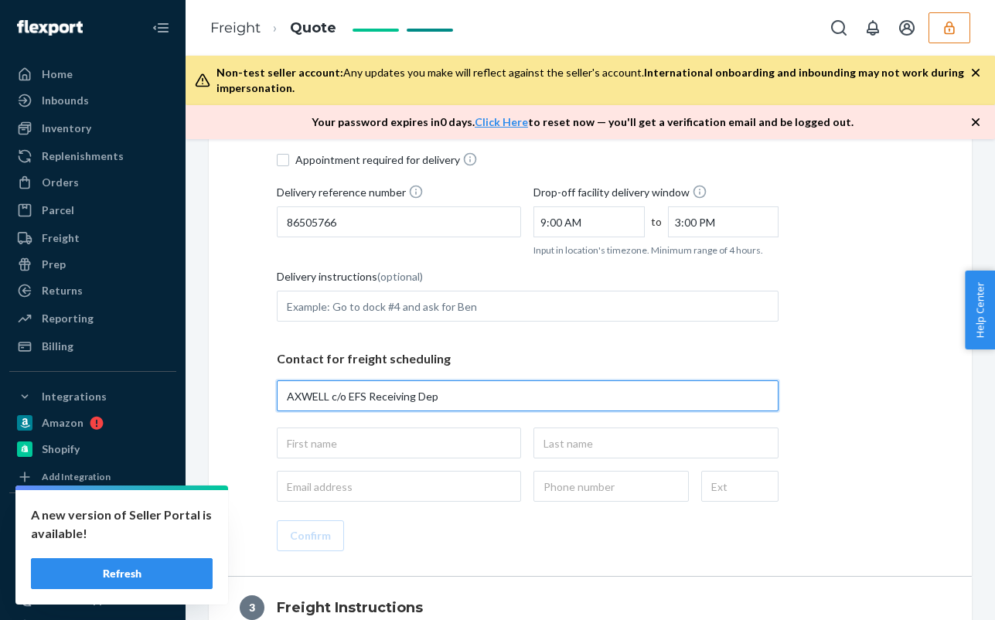
type input "AXWELL c/o EFS Receiving Dep"
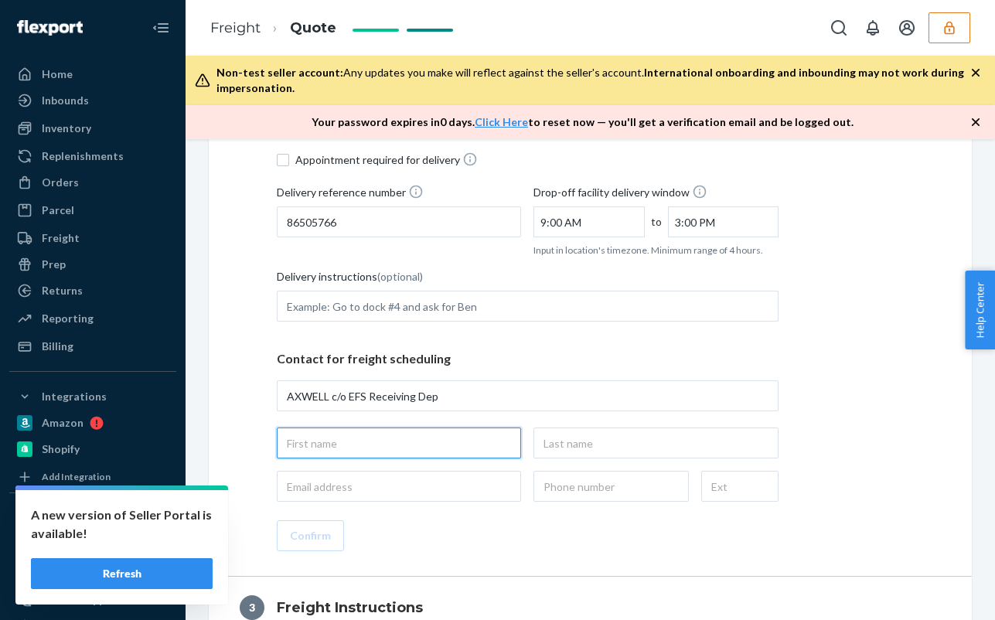
type input "AXWELL c/o EFS Receiving Dep, 807 Airport Access Rd, ste d unit d, Traverse Cit…"
paste input "Joel Popoff"
type input "Joel"
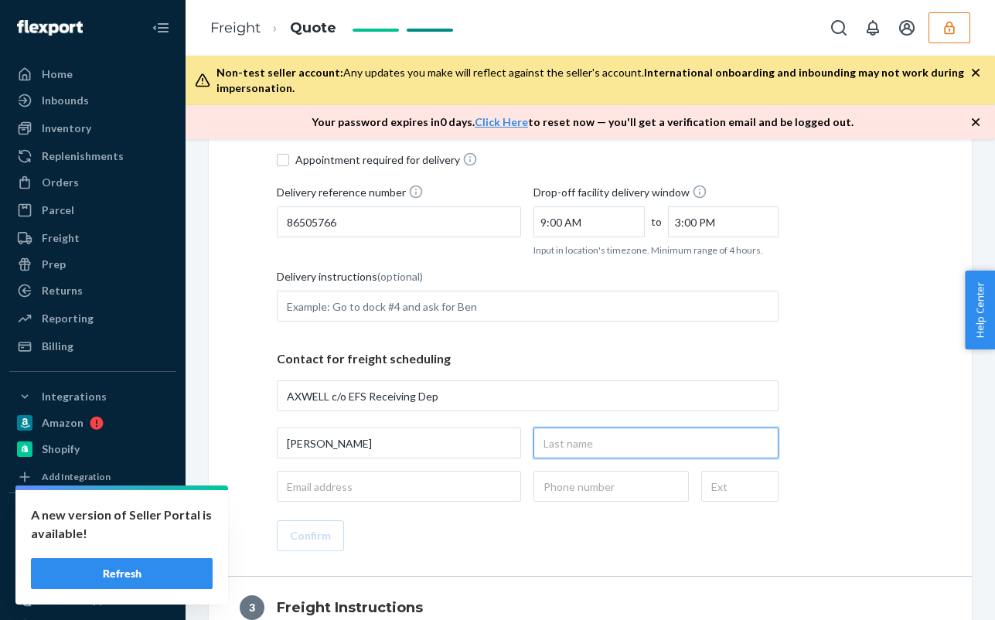
paste input "Joel Popoff"
click at [505, 441] on div "Joel Joel Popoff" at bounding box center [528, 442] width 502 height 31
click at [540, 442] on input "Popoff" at bounding box center [655, 442] width 244 height 31
type input "Popoff"
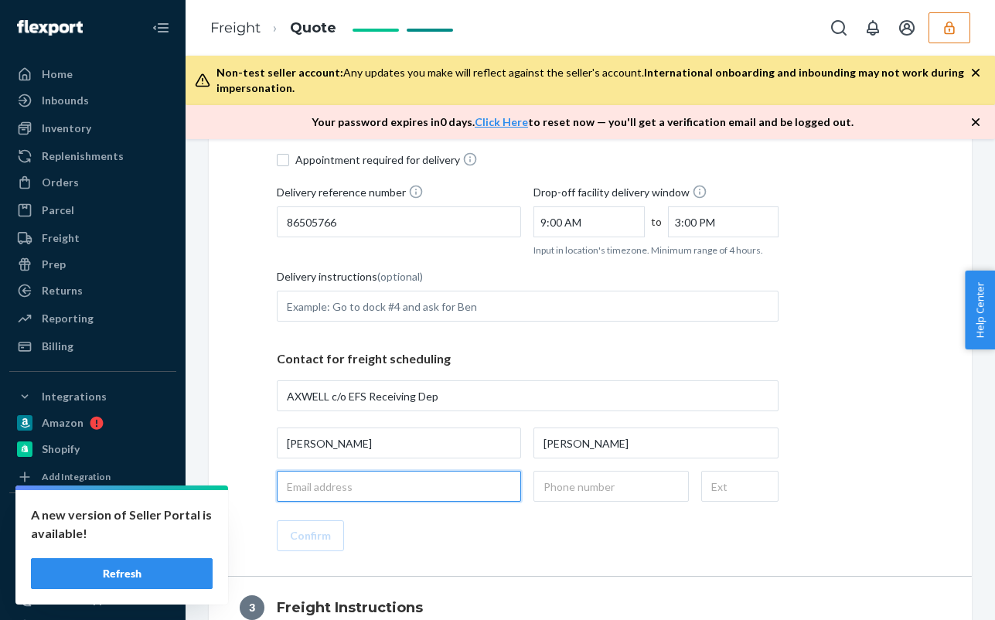
paste input "joel@axwellwallet.com"
type input "joel@axwellwallet.com"
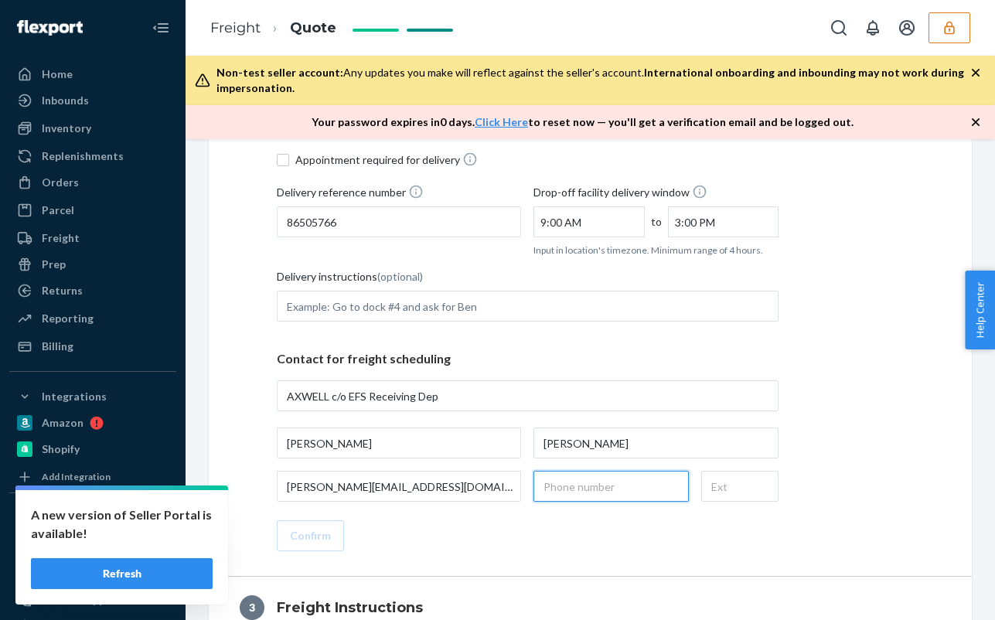
drag, startPoint x: 581, startPoint y: 482, endPoint x: 574, endPoint y: 475, distance: 10.4
paste input "(604) 349-1864"
type input "(604) 349-1864"
click at [318, 538] on button "Confirm" at bounding box center [310, 535] width 67 height 31
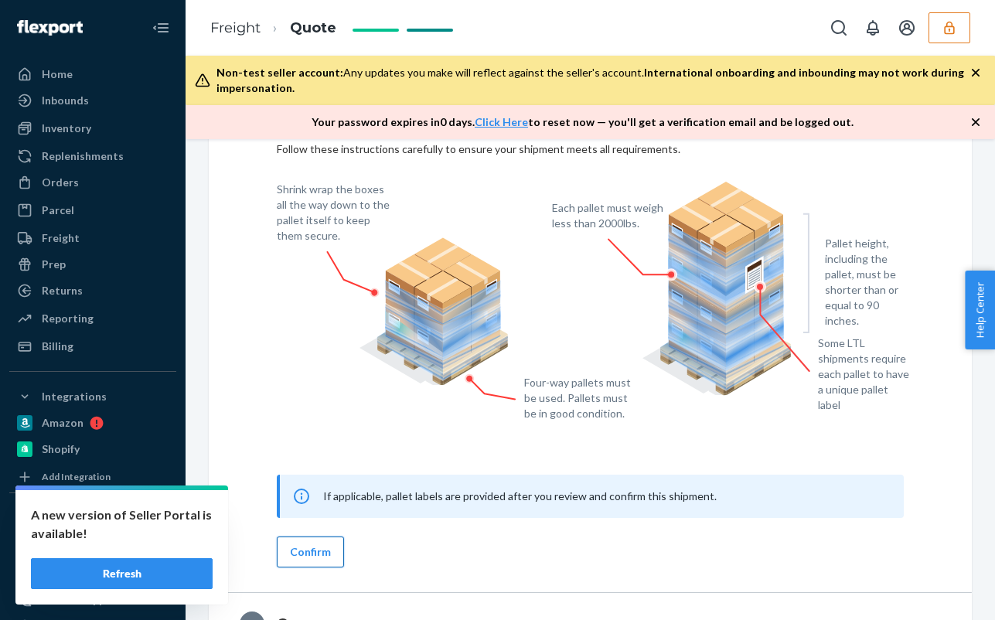
click at [321, 554] on button "Confirm" at bounding box center [310, 551] width 67 height 31
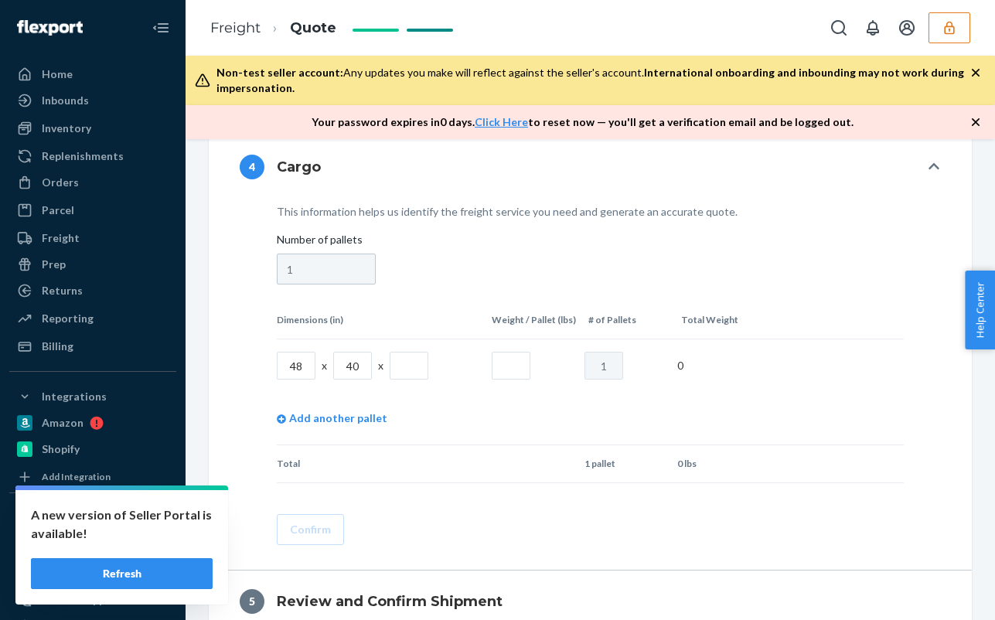
click at [414, 362] on input "text" at bounding box center [409, 366] width 39 height 28
type input "37"
click at [513, 362] on input "text" at bounding box center [511, 366] width 39 height 28
type input "264"
click at [322, 526] on button "Confirm" at bounding box center [310, 529] width 67 height 31
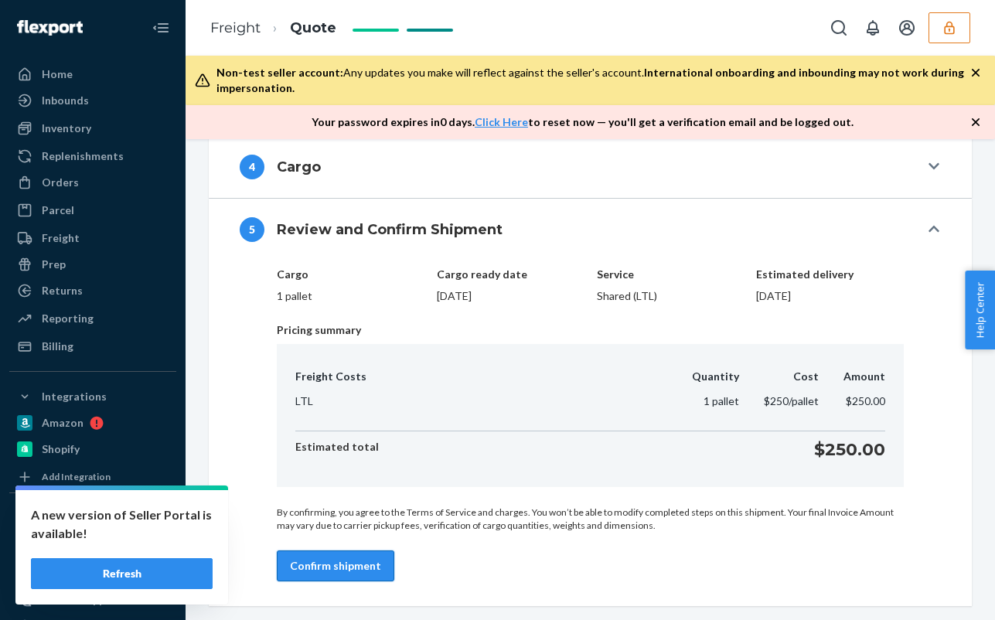
click at [336, 561] on button "Confirm shipment" at bounding box center [335, 565] width 117 height 31
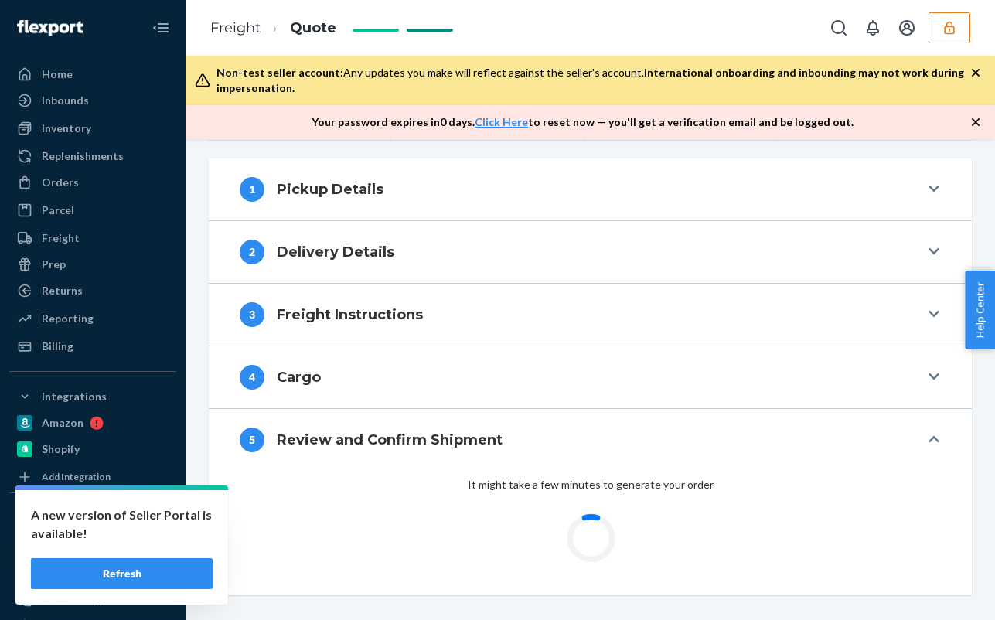
scroll to position [331, 0]
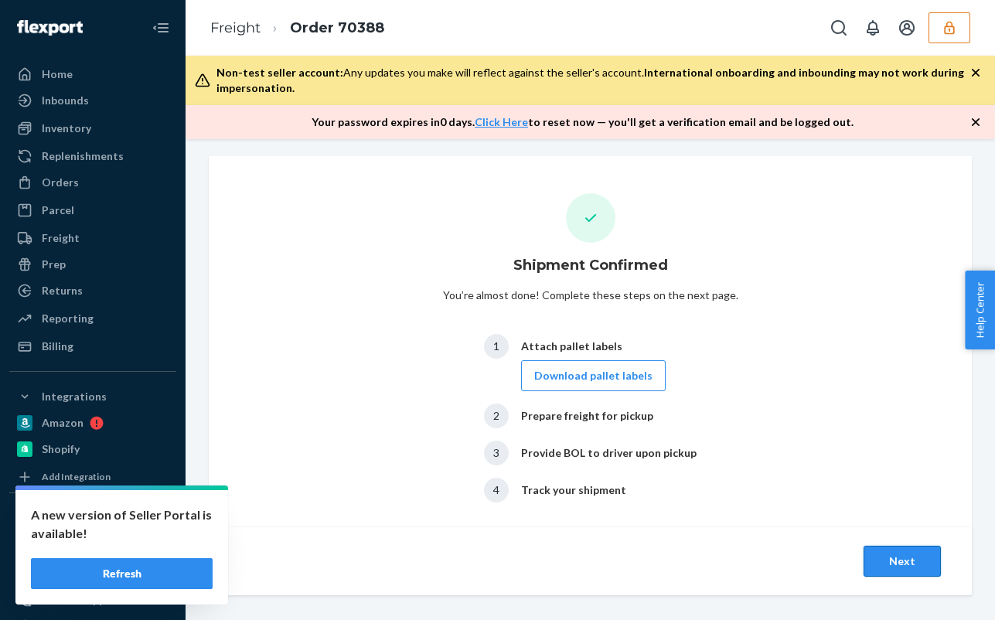
click at [910, 560] on button "Next" at bounding box center [901, 561] width 77 height 31
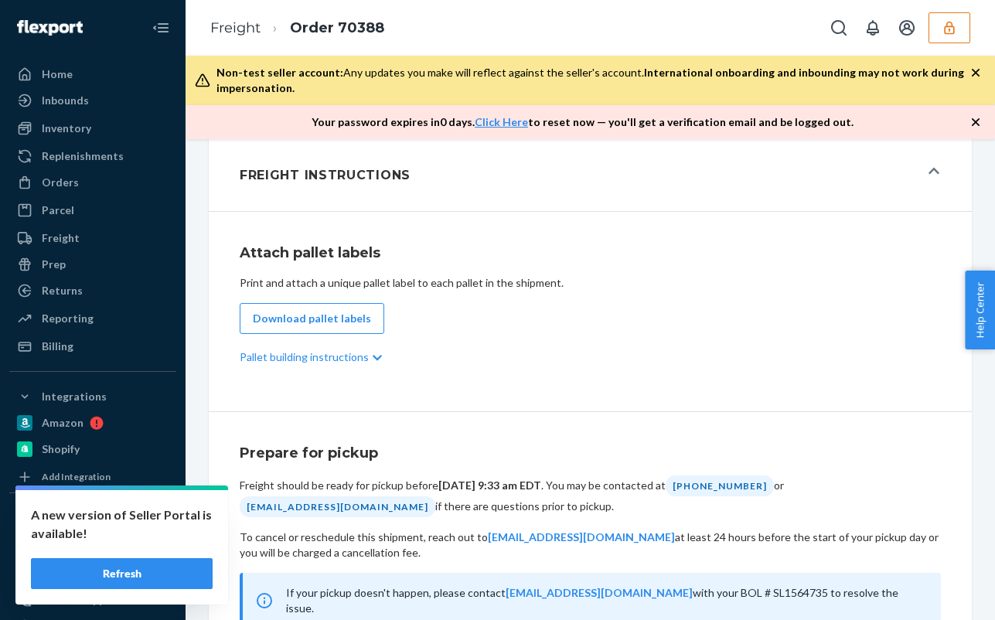
scroll to position [575, 0]
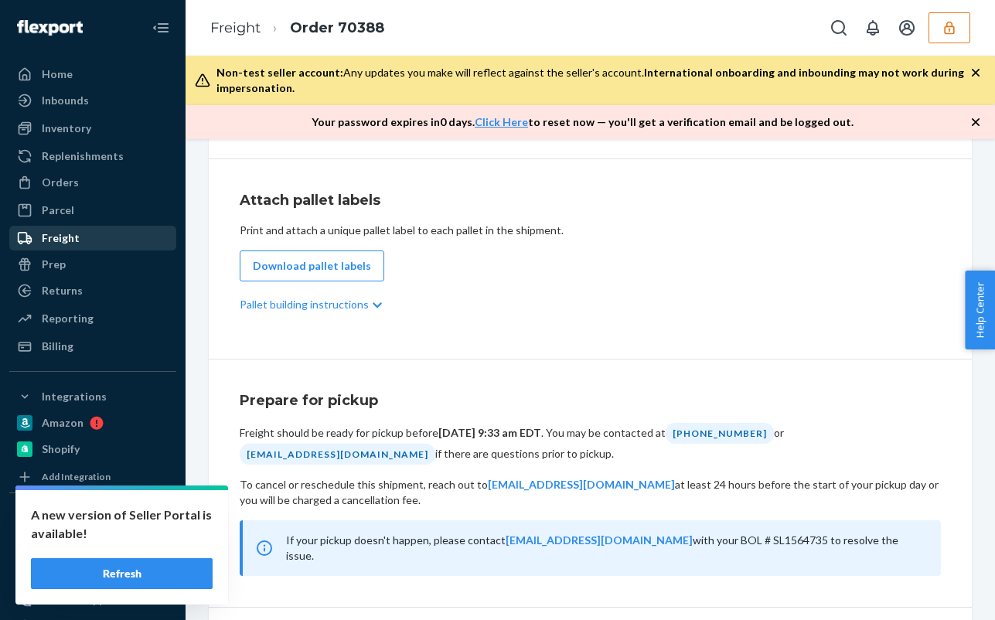
click at [70, 240] on div "Freight" at bounding box center [61, 237] width 38 height 15
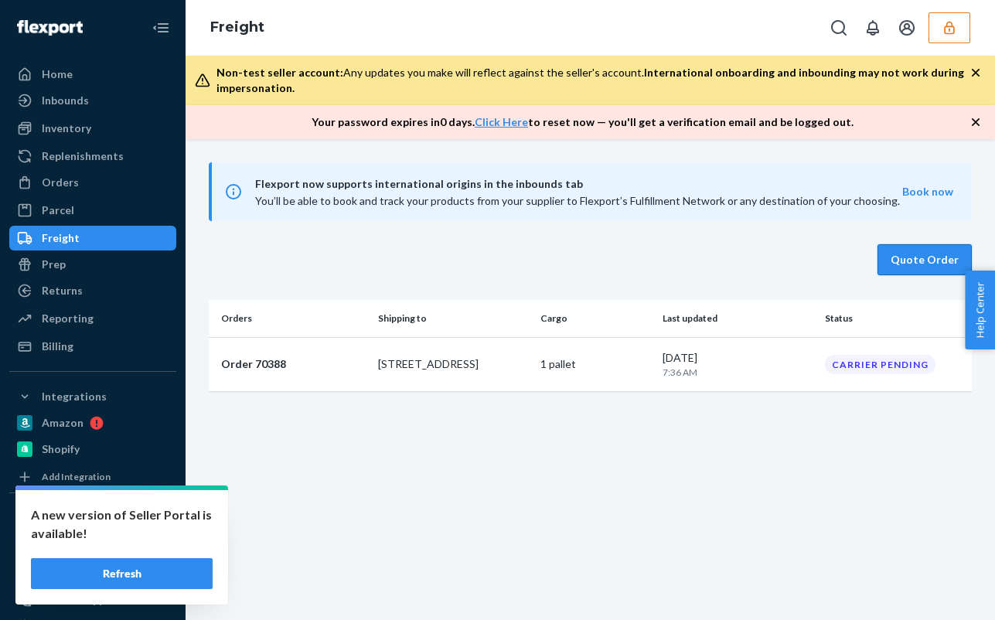
click at [900, 271] on button "Quote Order" at bounding box center [924, 259] width 94 height 31
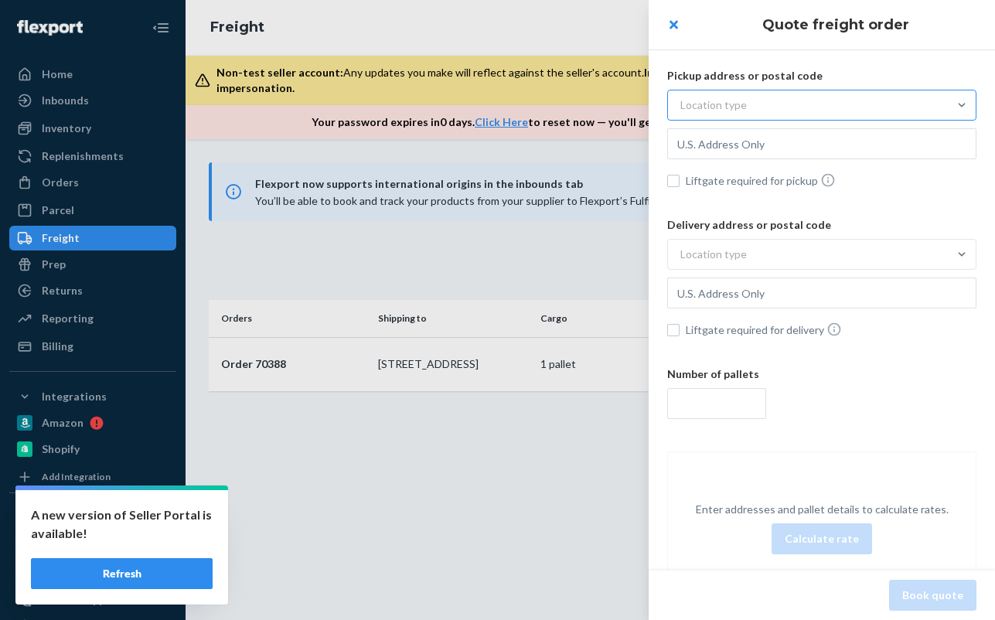
click at [729, 104] on div "Location type" at bounding box center [713, 104] width 66 height 15
click at [604, 105] on input "Location type" at bounding box center [604, 105] width 0 height 0
click at [767, 138] on div "Commercial" at bounding box center [821, 142] width 303 height 31
click at [604, 105] on input "option Commercial focused, 1 of 3. 3 results available. Use Up and Down to choo…" at bounding box center [604, 105] width 0 height 0
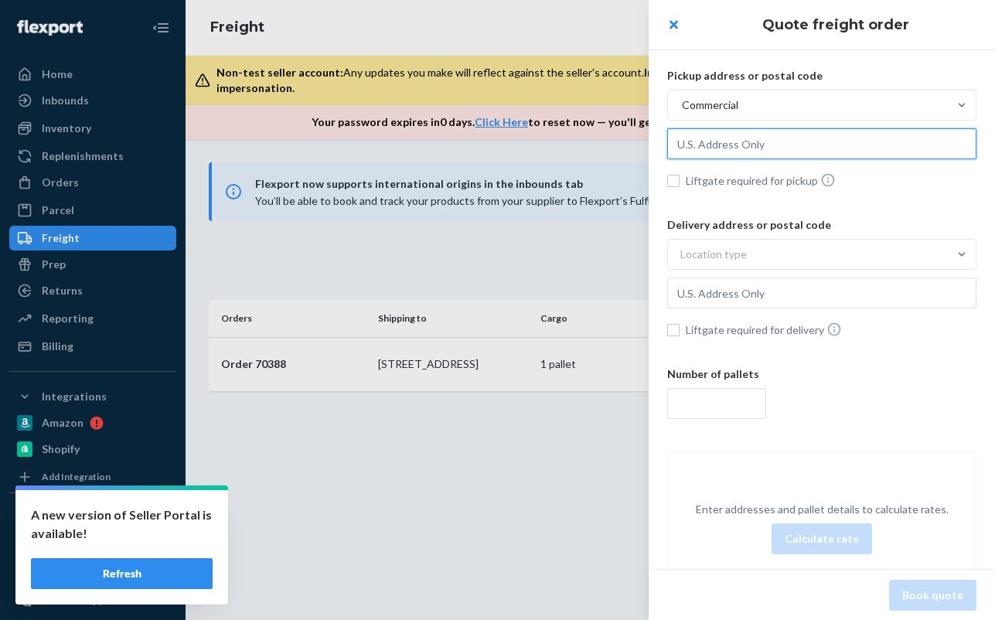
click at [778, 132] on input "text" at bounding box center [821, 143] width 309 height 31
drag, startPoint x: 771, startPoint y: 143, endPoint x: 763, endPoint y: 157, distance: 15.9
click at [764, 157] on input "text" at bounding box center [821, 143] width 309 height 31
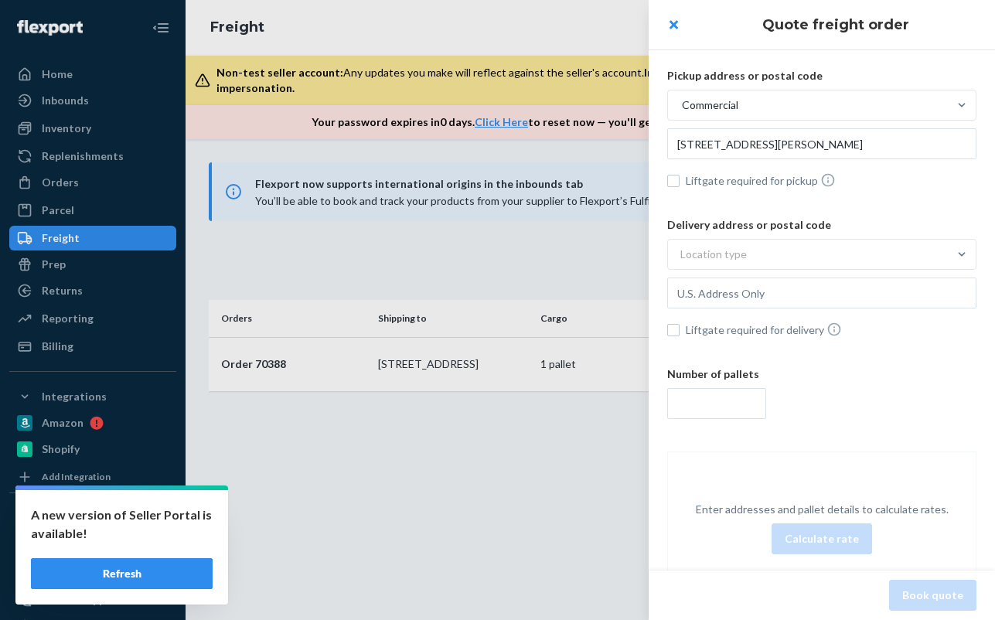
type input "190 Bridgeport Pkwy, Moreland, GA, 30259, US"
click at [752, 257] on div "Location type" at bounding box center [808, 254] width 280 height 28
click at [604, 254] on input "Location type" at bounding box center [604, 254] width 0 height 0
click at [738, 294] on div "Commercial" at bounding box center [821, 291] width 303 height 31
click at [604, 254] on input "option Commercial focused, 1 of 3. 3 results available. Use Up and Down to choo…" at bounding box center [604, 254] width 0 height 0
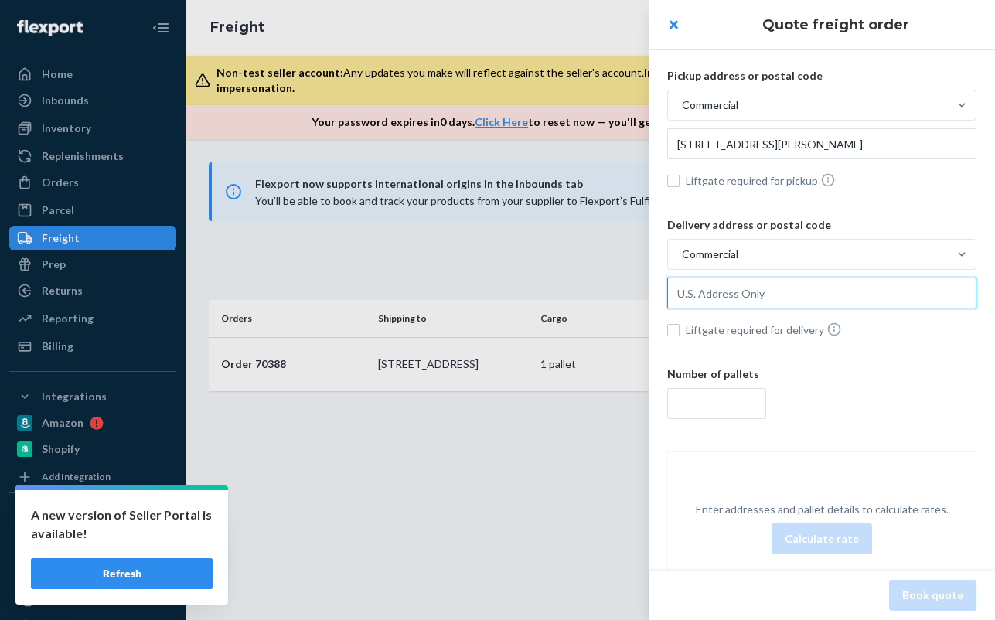
paste input "1049 NW 1st Ct Hallandale Beach, F"
type input "1049 NW 1st Ct, Hallandale Beach, FL, 33009, US"
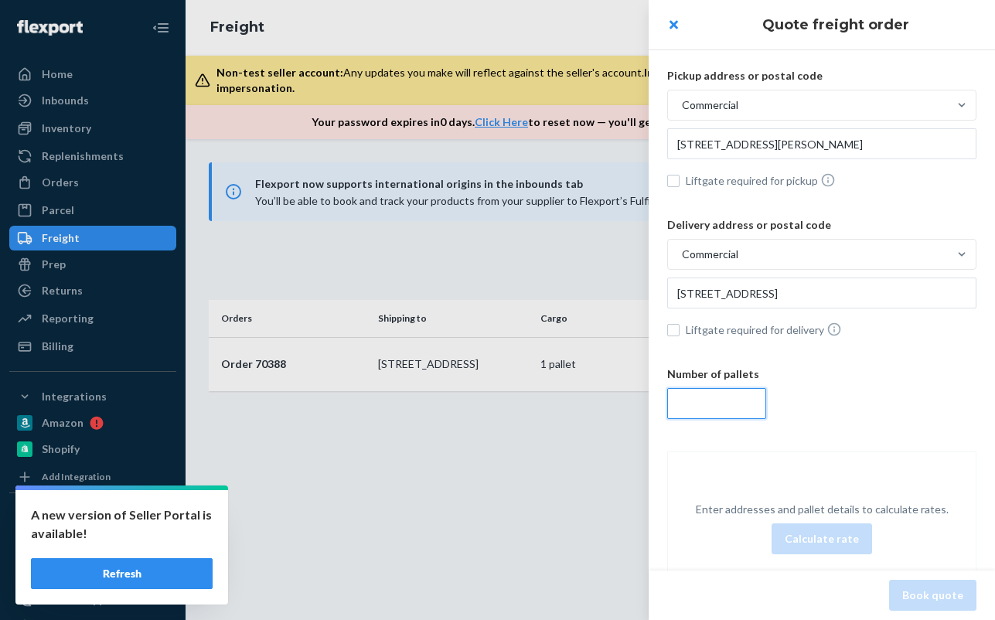
click at [706, 410] on input "number" at bounding box center [716, 403] width 99 height 31
type input "1"
click at [830, 551] on button "Calculate rate" at bounding box center [821, 538] width 100 height 31
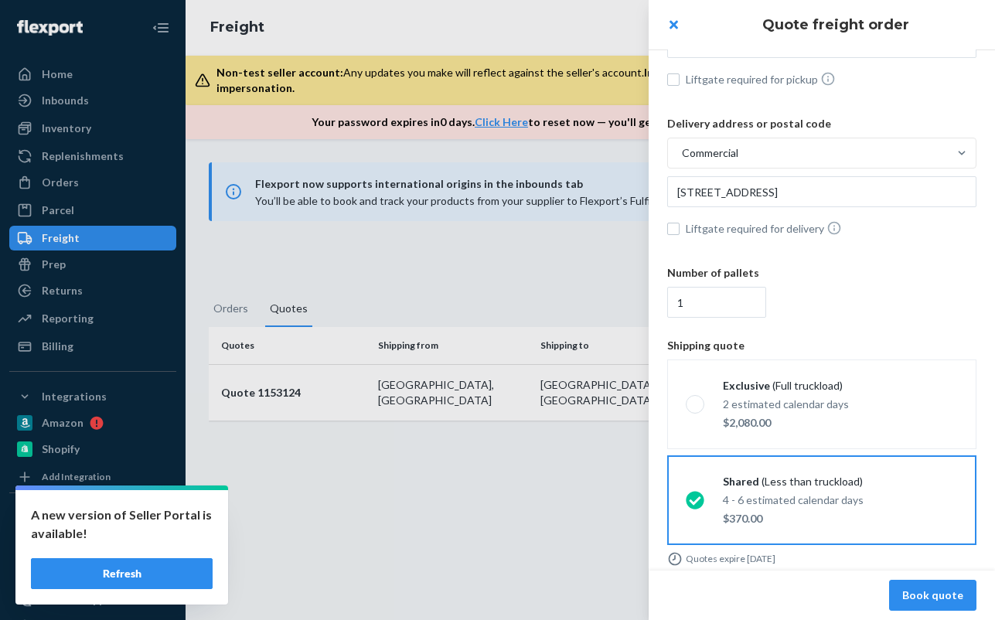
scroll to position [113, 0]
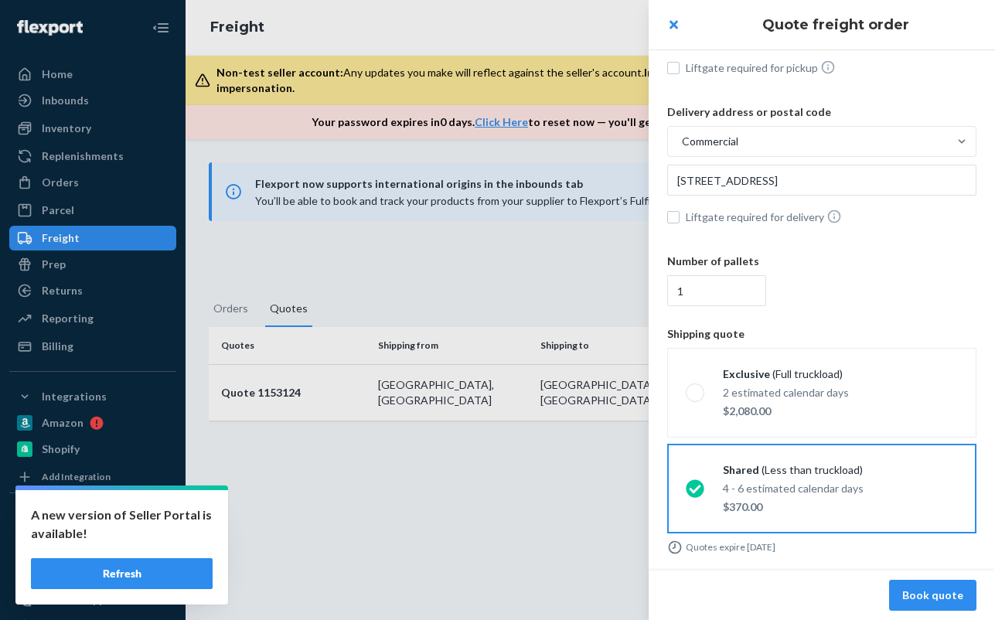
drag, startPoint x: 929, startPoint y: 594, endPoint x: 916, endPoint y: 589, distance: 13.9
click at [924, 594] on button "Book quote" at bounding box center [932, 595] width 87 height 31
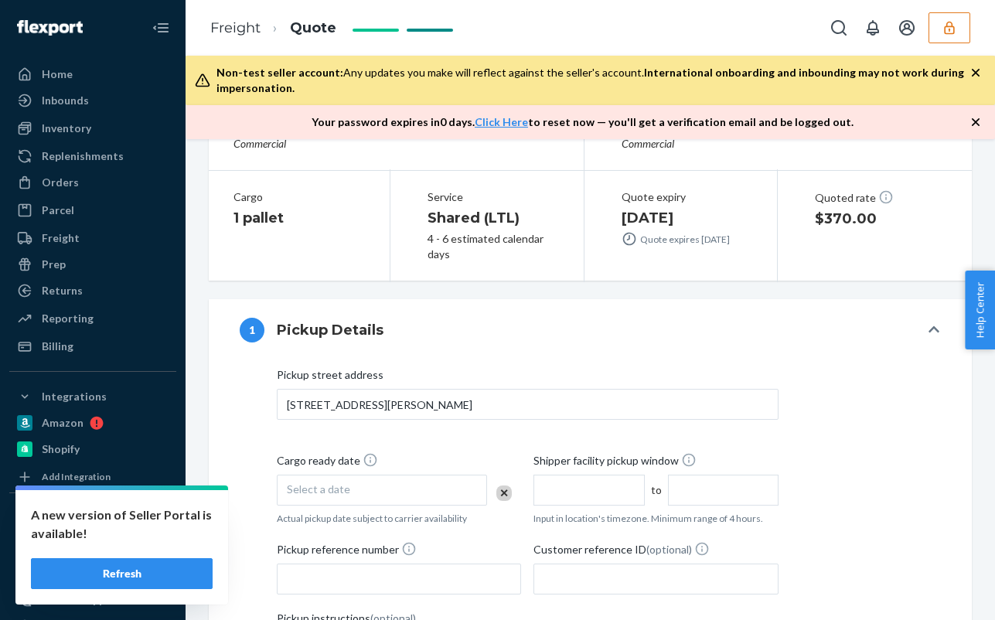
scroll to position [232, 0]
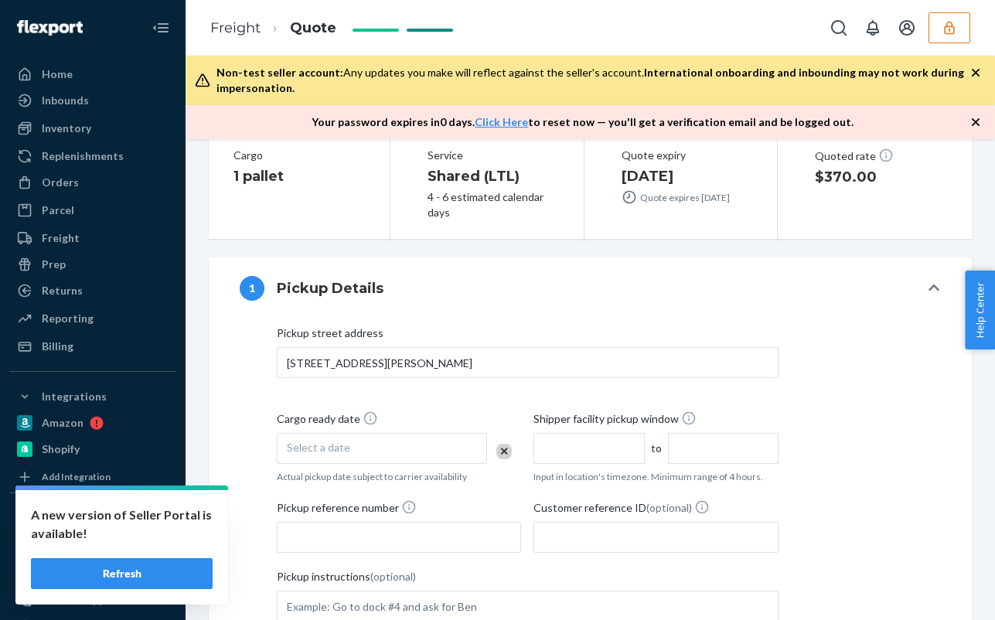
click at [410, 446] on div "Select a date" at bounding box center [382, 448] width 210 height 31
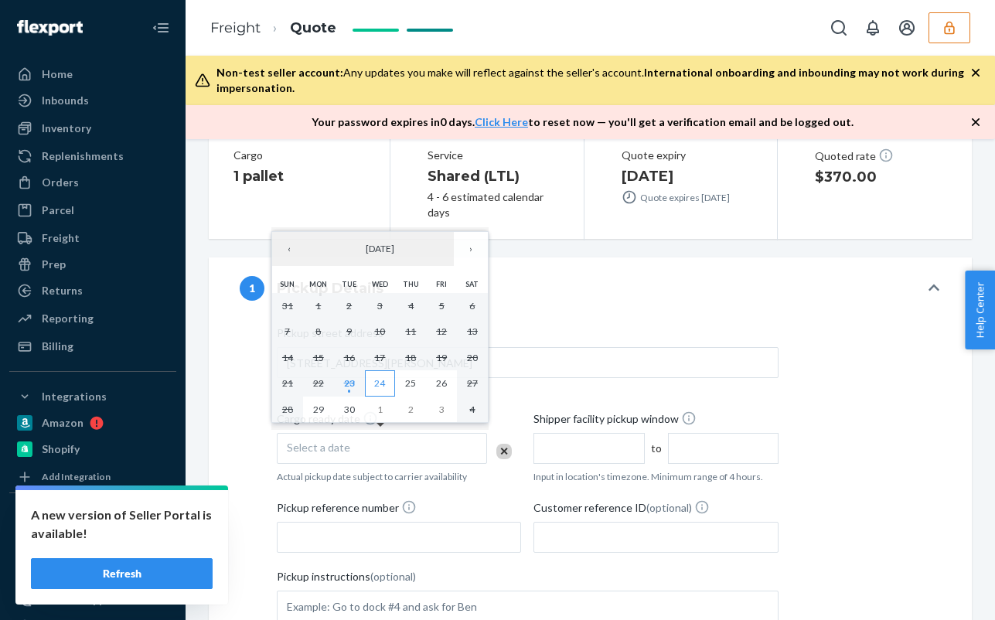
click at [388, 381] on button "24" at bounding box center [380, 383] width 31 height 26
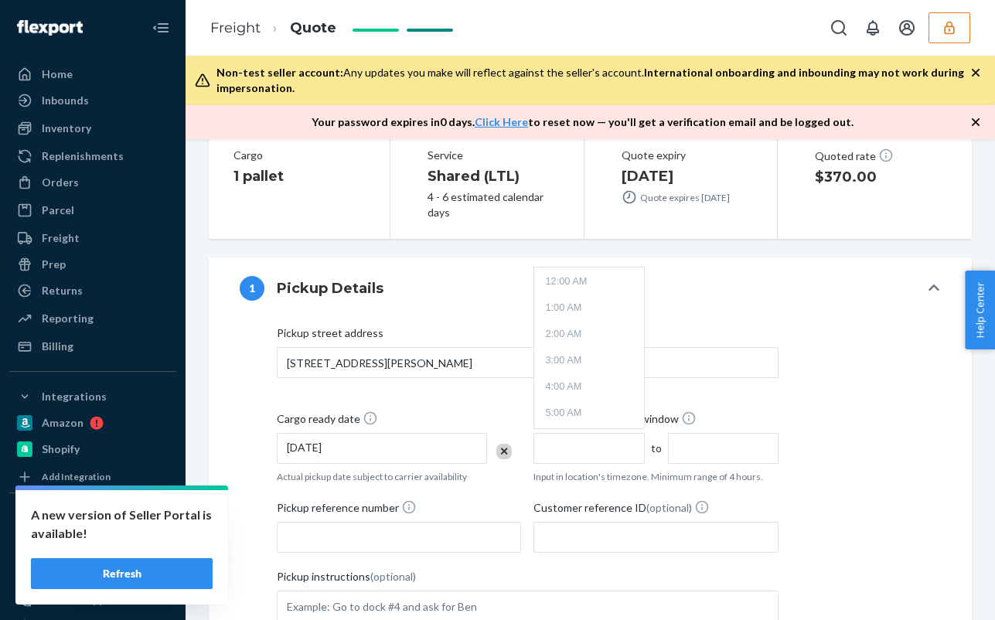
click at [587, 449] on input "text" at bounding box center [588, 448] width 111 height 31
click at [570, 394] on li "9:00 AM" at bounding box center [588, 400] width 103 height 23
type input "9:00 AM"
click at [716, 451] on input "1:00 PM" at bounding box center [723, 448] width 111 height 31
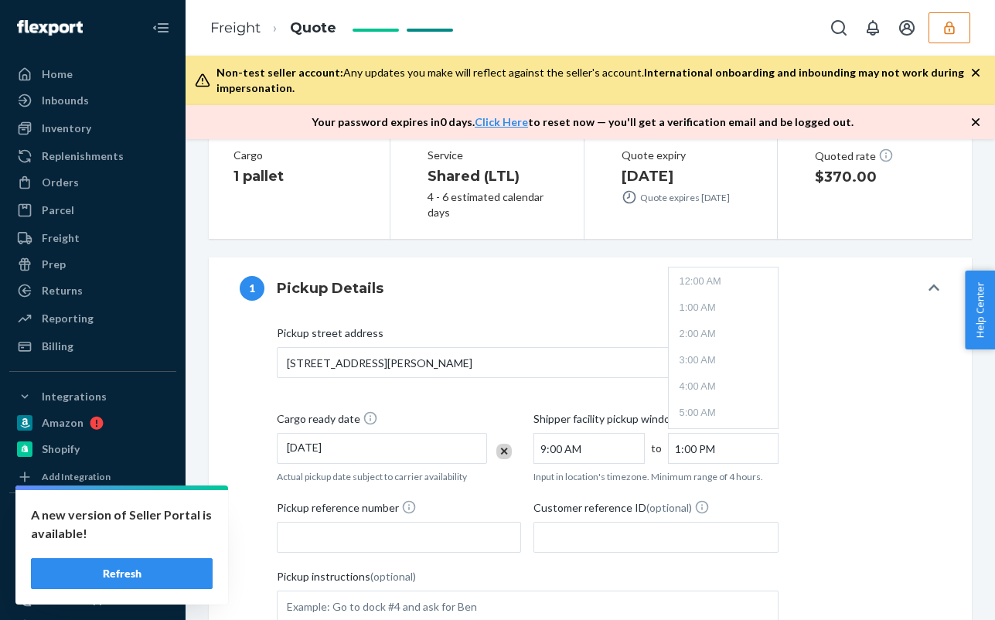
scroll to position [276, 0]
click at [700, 404] on li "3:00 PM" at bounding box center [723, 400] width 103 height 23
type input "3:00 PM"
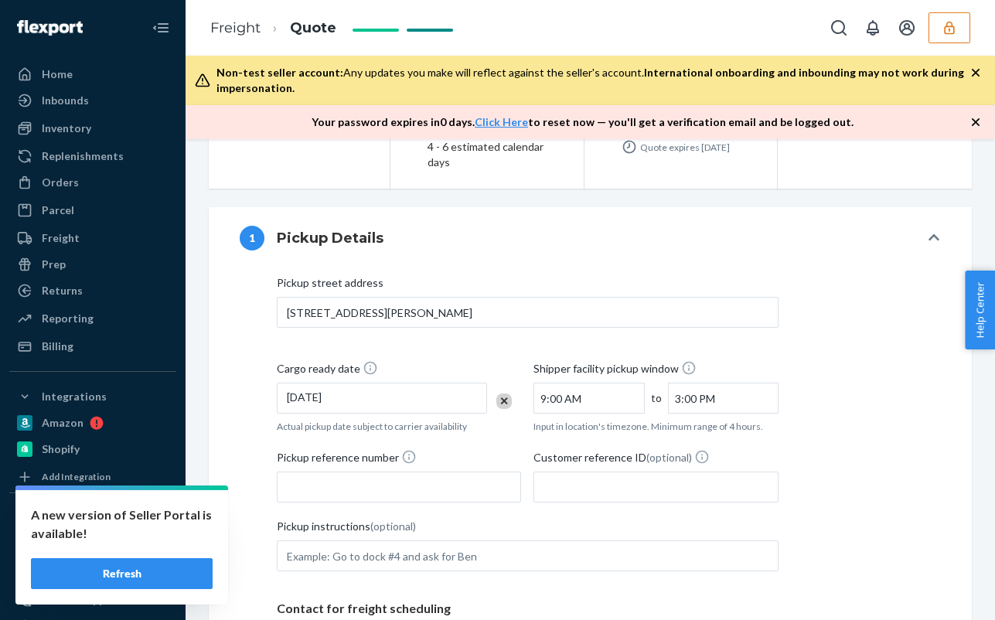
scroll to position [309, 0]
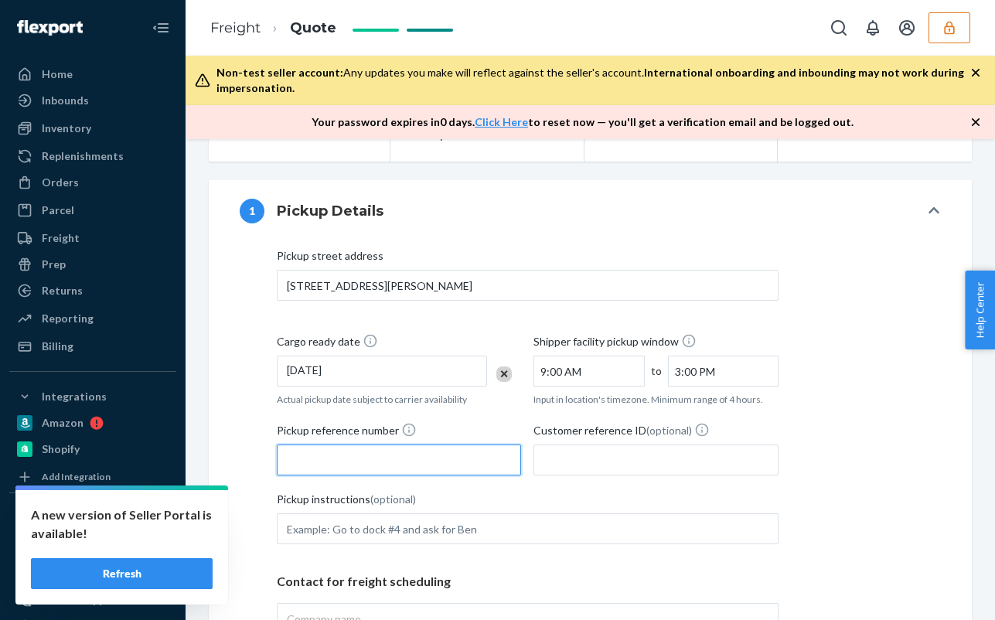
click at [364, 455] on input "Pickup reference number" at bounding box center [399, 459] width 244 height 31
drag, startPoint x: 340, startPoint y: 462, endPoint x: 284, endPoint y: 461, distance: 56.4
click at [288, 461] on input "86507244" at bounding box center [399, 459] width 244 height 31
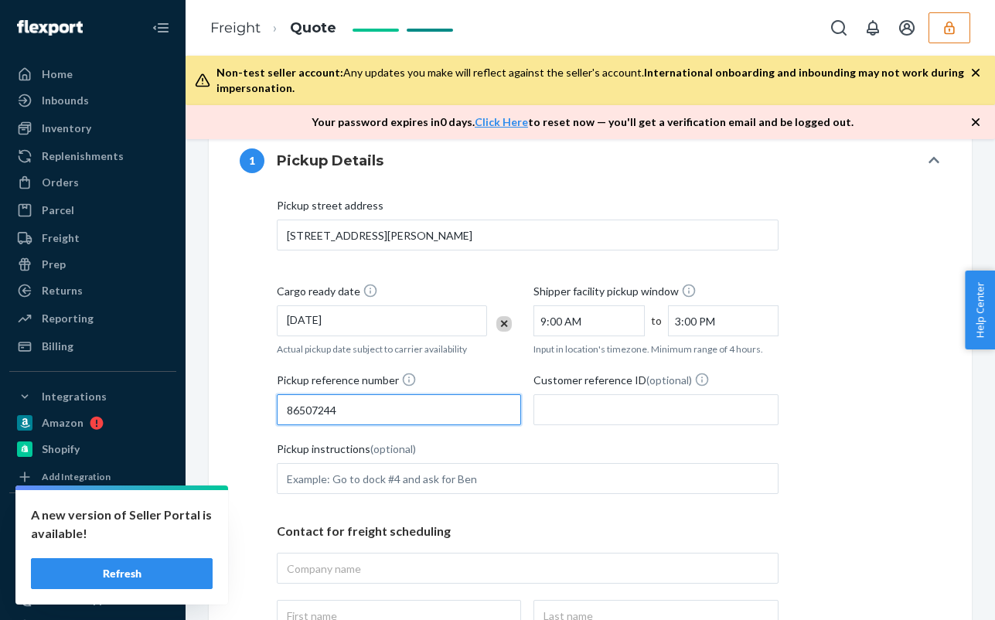
scroll to position [386, 0]
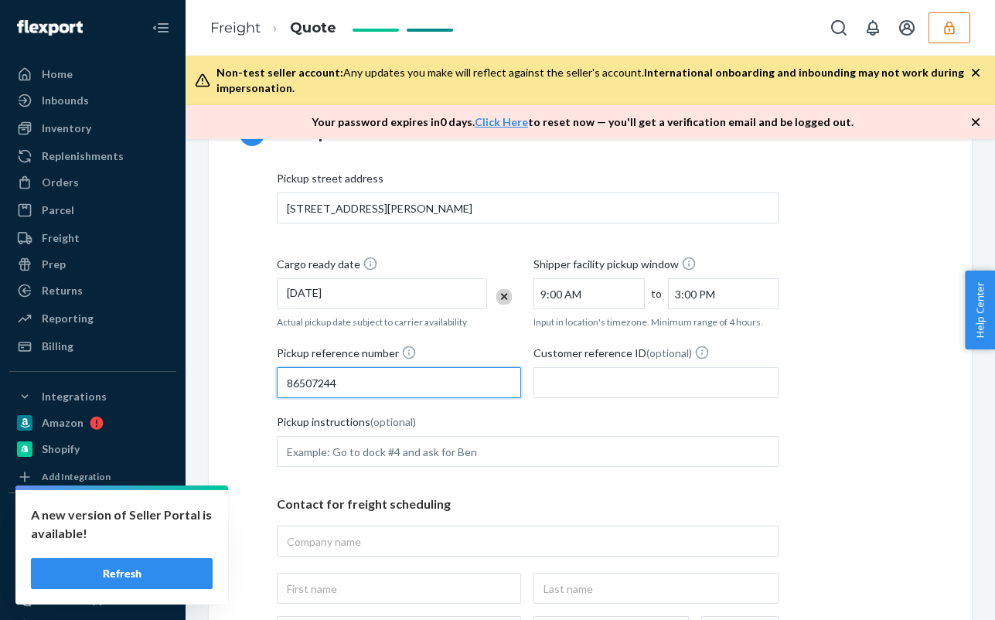
type input "86507244"
click at [385, 506] on p "Contact for freight scheduling" at bounding box center [528, 504] width 502 height 18
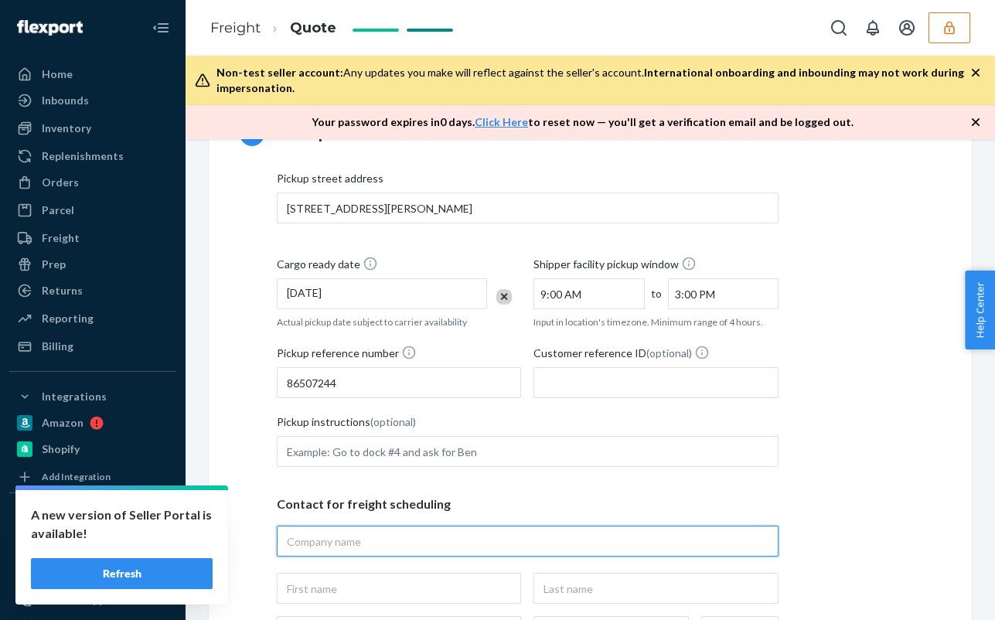
click at [392, 533] on input "text" at bounding box center [528, 541] width 502 height 31
type input "flexport"
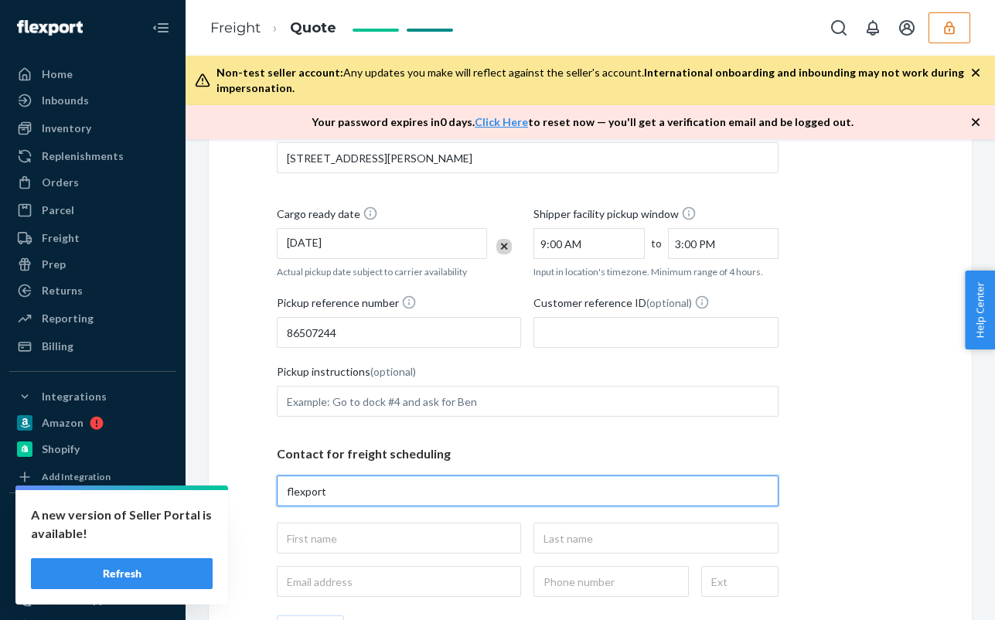
scroll to position [464, 0]
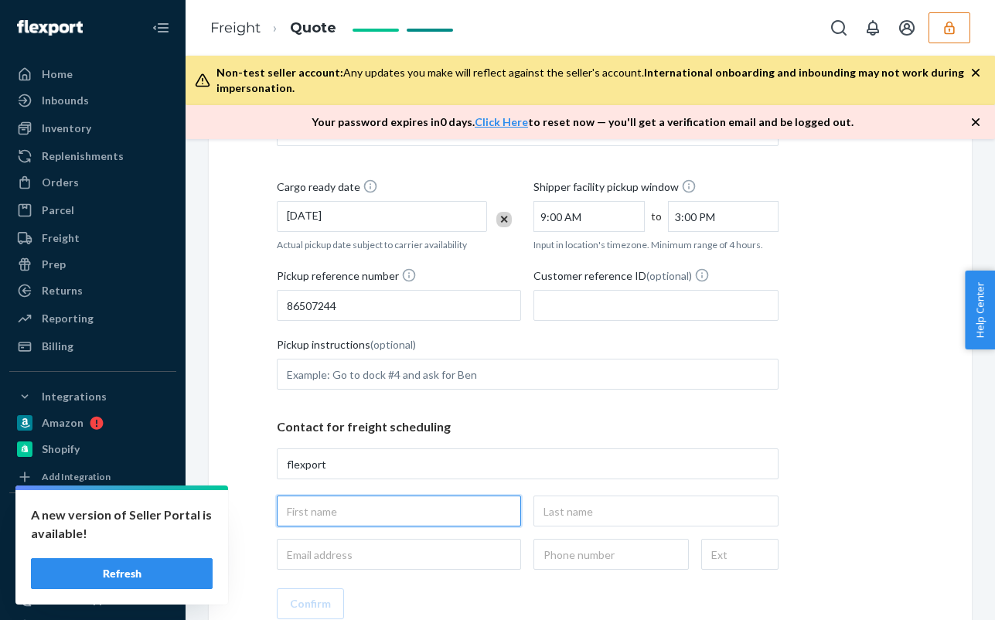
type input "flexport, 190 Bridgeport Pkwy, Moreland, GA, 30259, US"
click at [408, 517] on input "text" at bounding box center [399, 510] width 244 height 31
type input "tione"
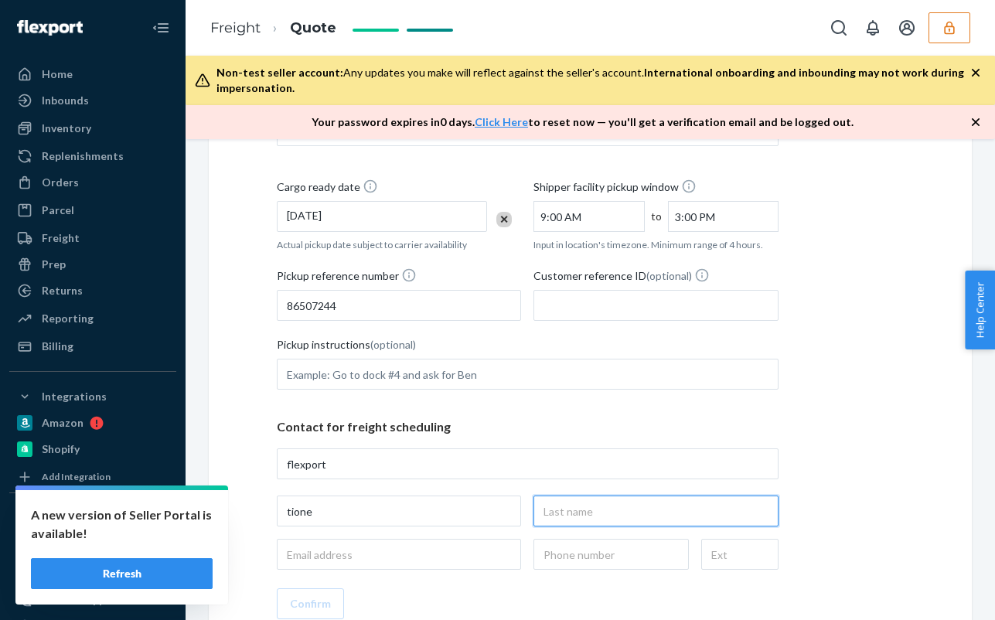
click at [608, 520] on input "text" at bounding box center [655, 510] width 244 height 31
type input "jones"
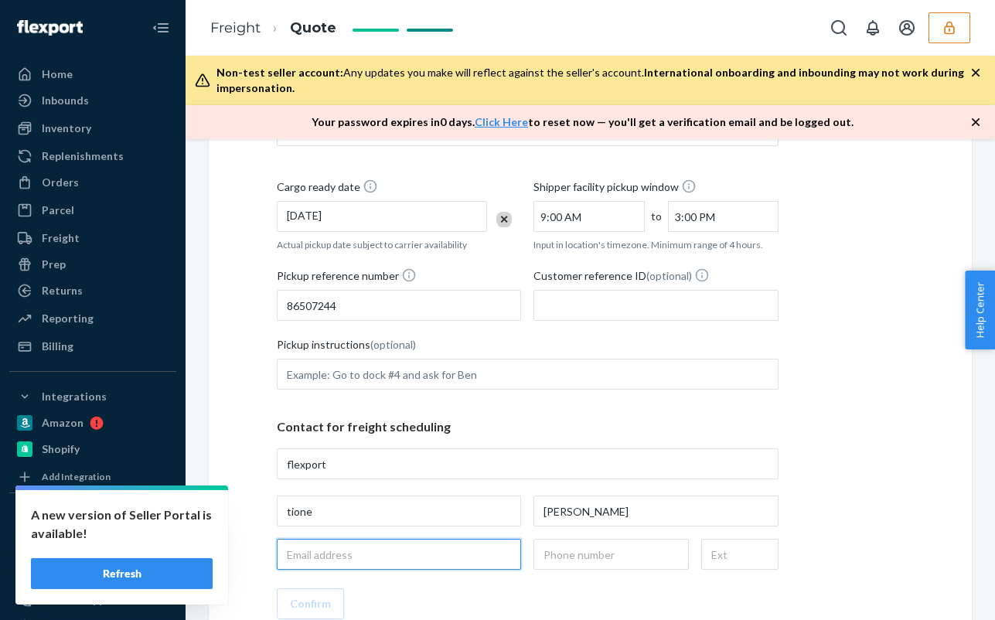
drag, startPoint x: 457, startPoint y: 555, endPoint x: 460, endPoint y: 546, distance: 9.8
click at [457, 555] on input "email" at bounding box center [399, 554] width 244 height 31
type input "[EMAIL_ADDRESS][DOMAIN_NAME]"
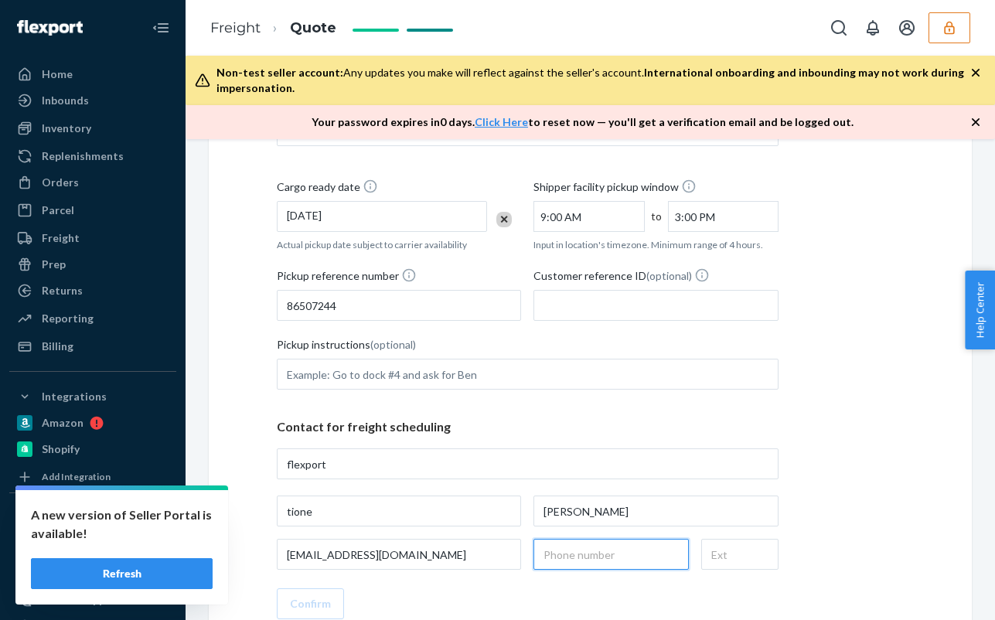
click at [589, 560] on input "text" at bounding box center [610, 554] width 155 height 31
type input "(678) 920-9752"
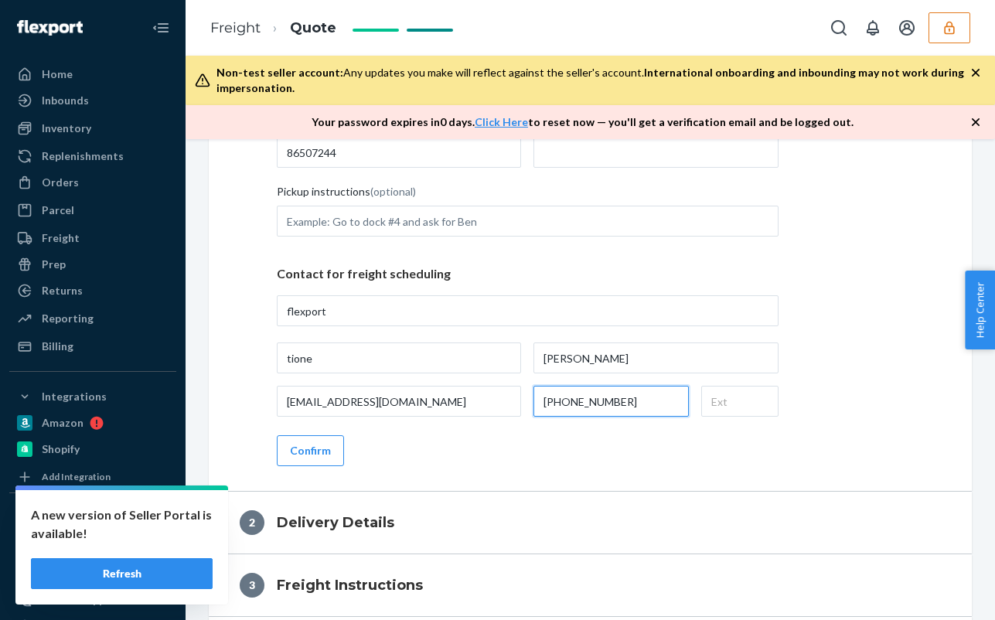
scroll to position [618, 0]
click at [322, 452] on button "Confirm" at bounding box center [310, 449] width 67 height 31
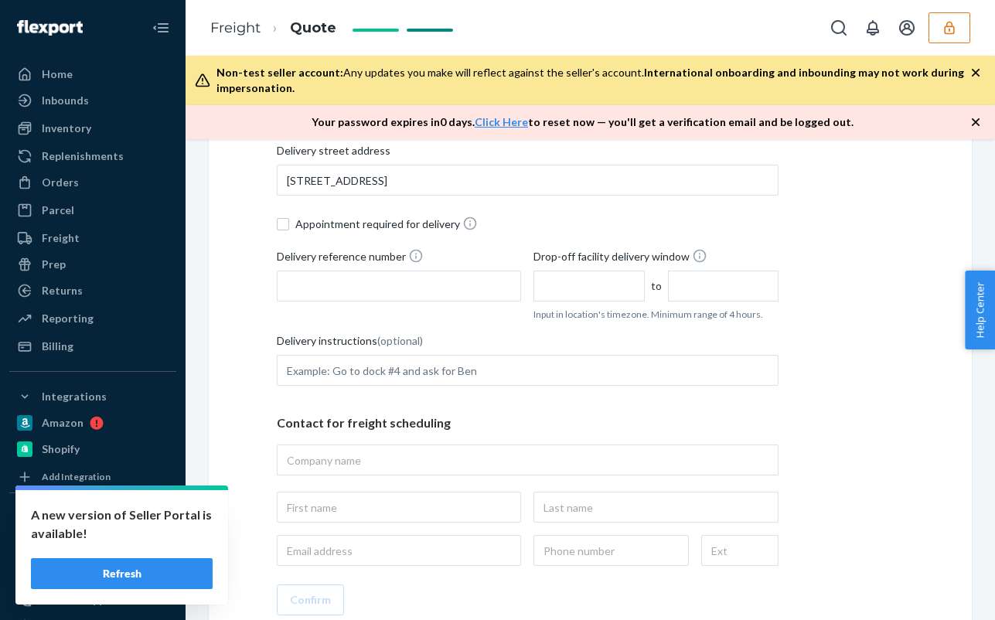
scroll to position [464, 0]
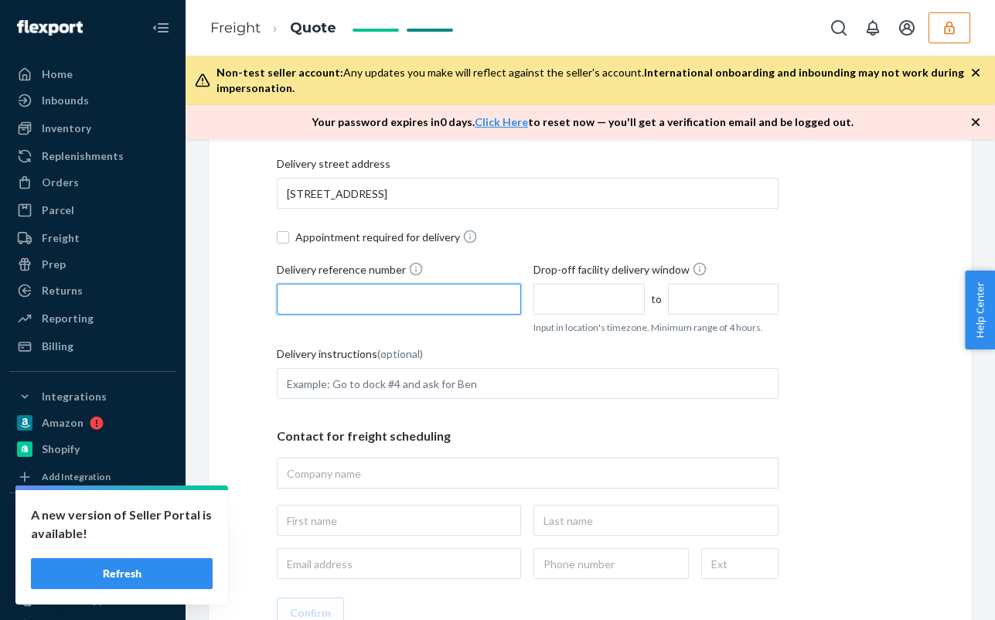
paste input "86507244"
type input "86507244"
click at [553, 307] on input "text" at bounding box center [588, 299] width 111 height 31
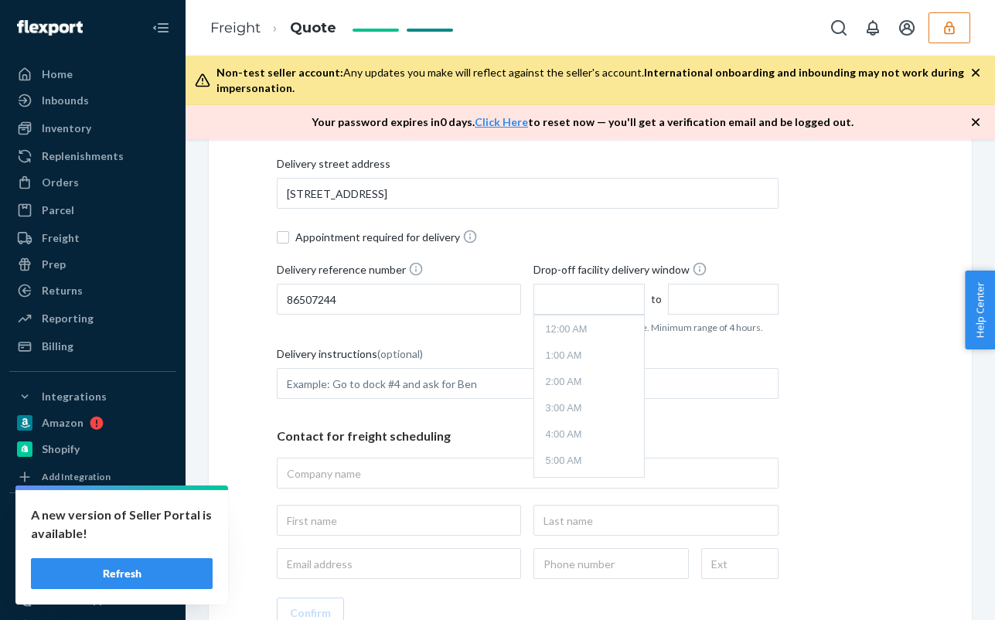
scroll to position [118, 0]
type input "9:00 AM"
click at [709, 303] on input "1:00 PM" at bounding box center [723, 299] width 111 height 31
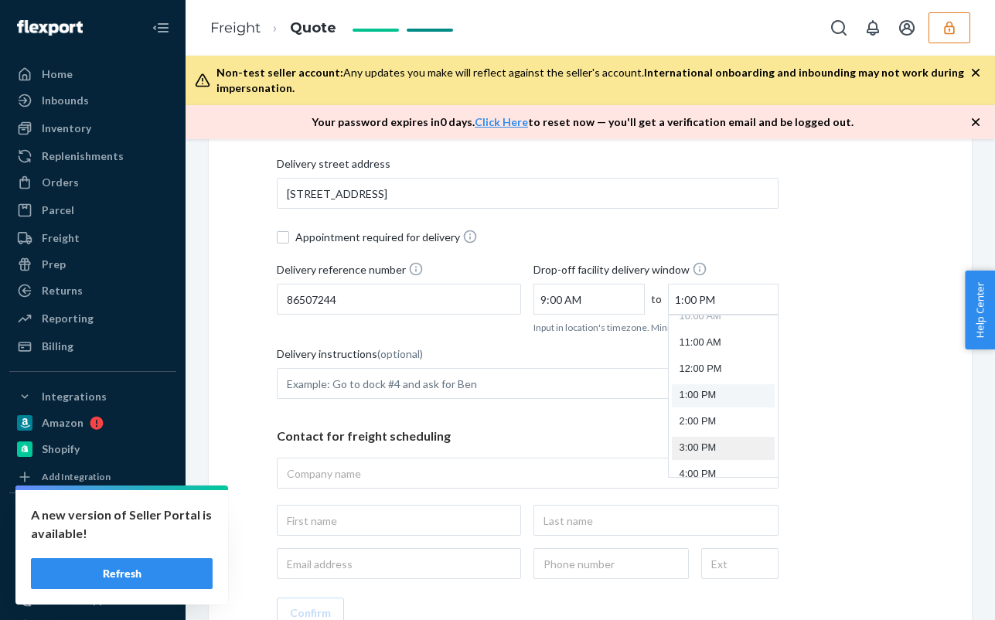
click at [701, 445] on li "3:00 PM" at bounding box center [723, 448] width 103 height 23
type input "3:00 PM"
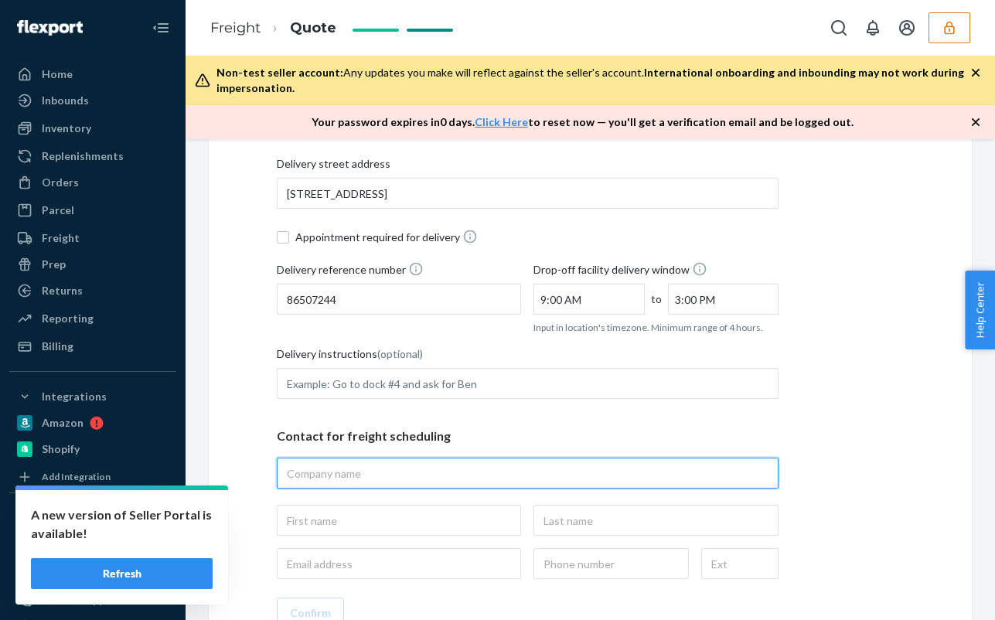
click at [347, 476] on input "text" at bounding box center [528, 473] width 502 height 31
paste input "Fenom Inc"
type input "Fenom Inc"
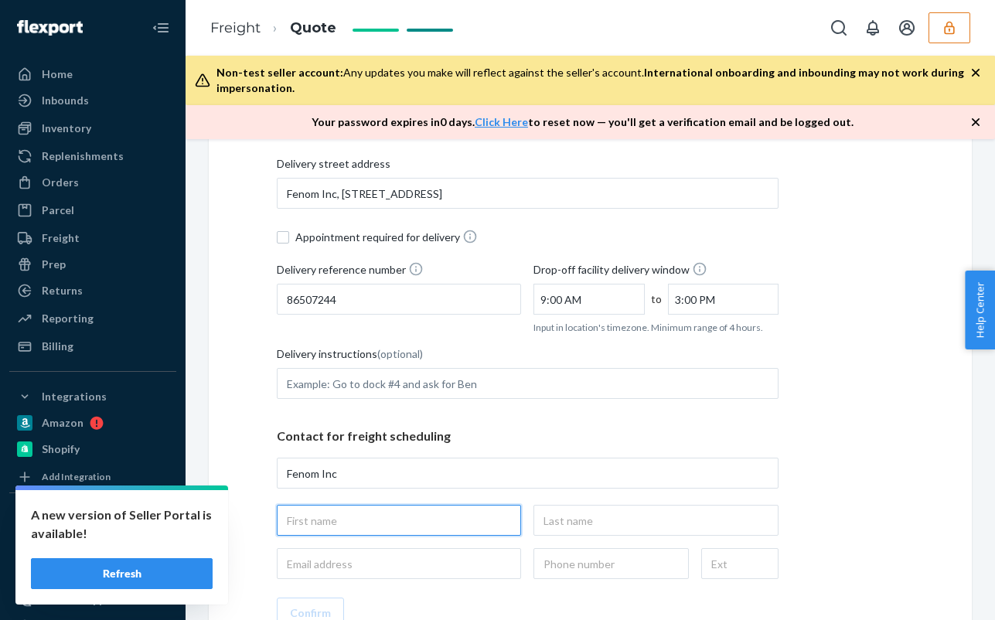
click at [353, 515] on input "text" at bounding box center [399, 520] width 244 height 31
type input "1049 NW 1st Ct, Hallandale Beach, FL, 33009, US"
paste input "Fenom Inc"
type input "Fenom"
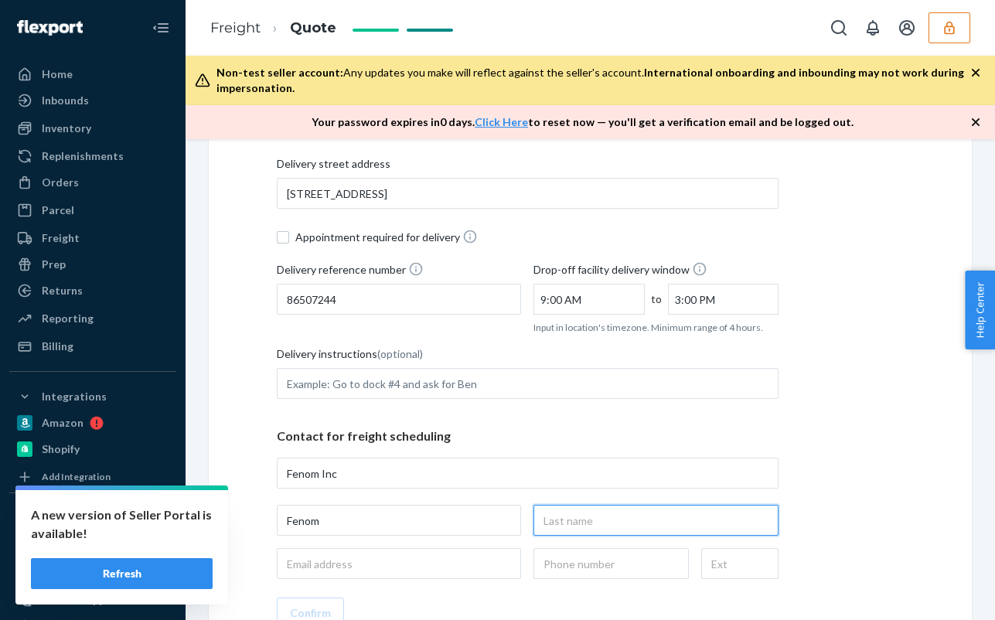
type input "Fenom Inc, 1049 NW 1st Ct, Hallandale Beach, FL, 33009, US"
click at [577, 516] on input "text" at bounding box center [655, 520] width 244 height 31
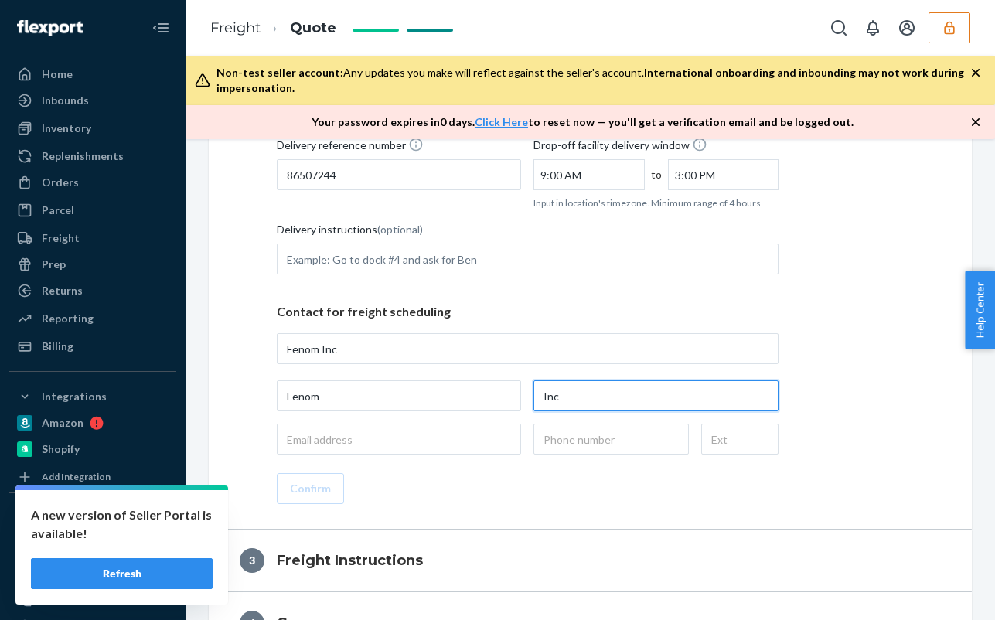
scroll to position [618, 0]
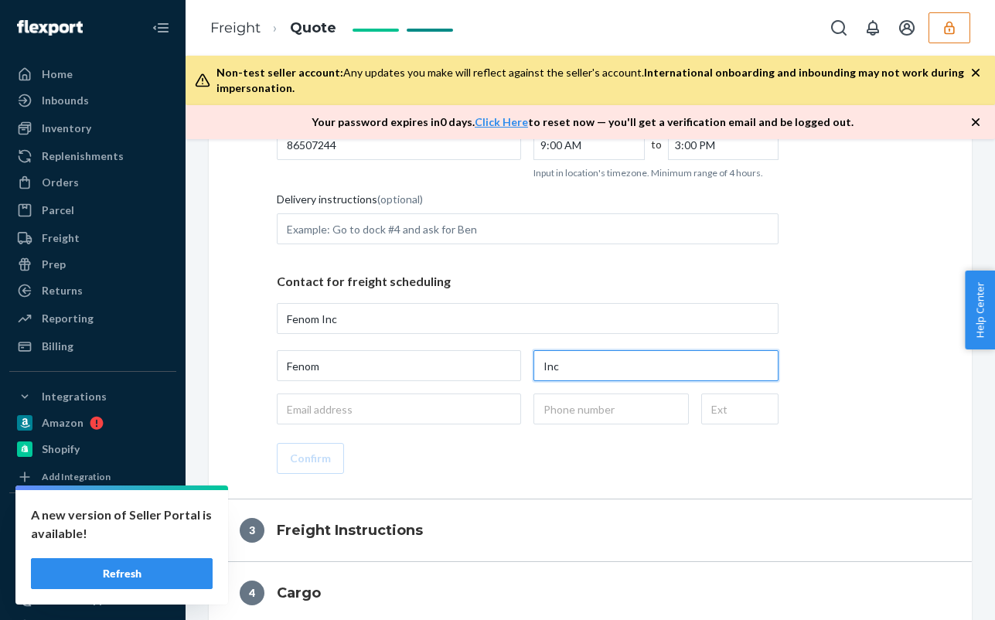
type input "Inc"
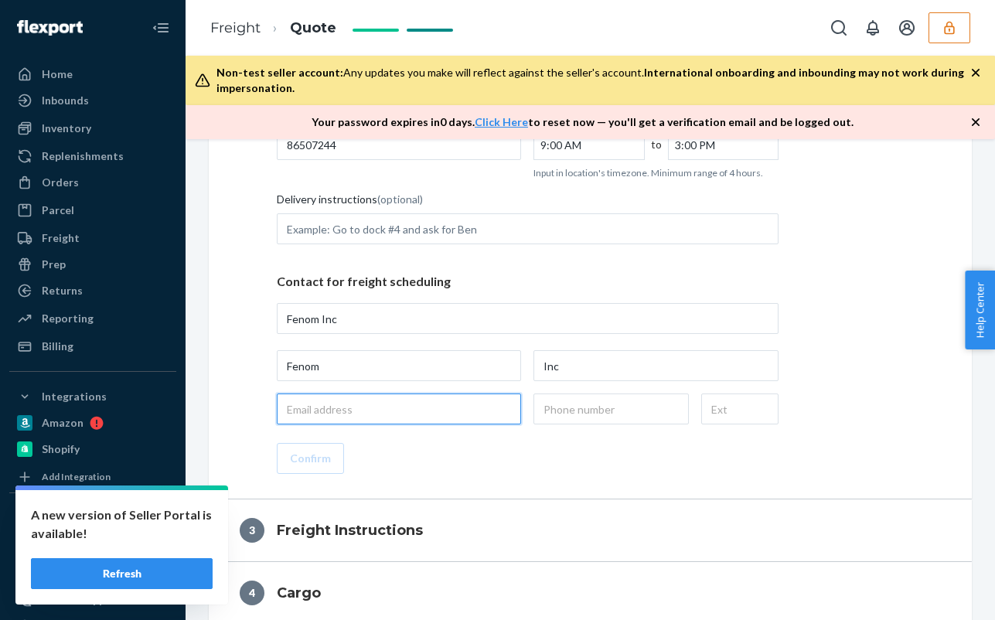
paste input "fenomcorporation@gmail.com"
type input "fenomcorporation@gmail.com"
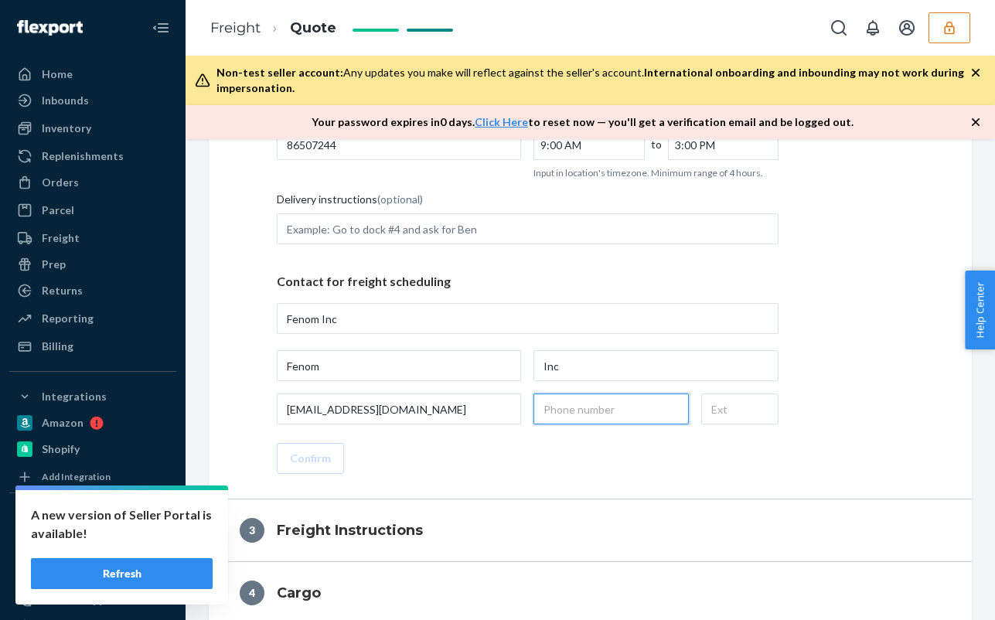
paste input "(845) 746-9874"
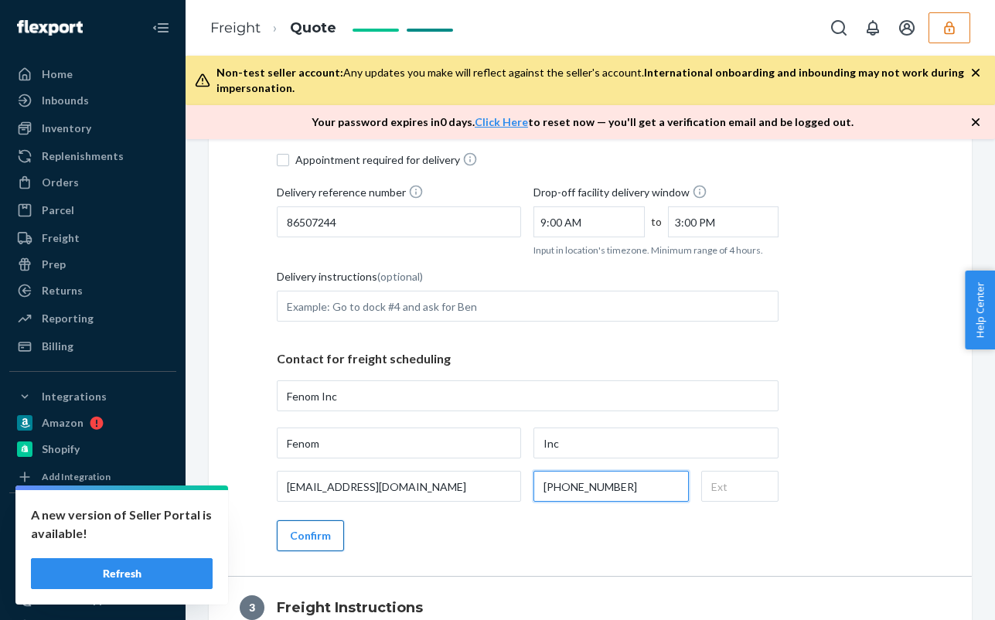
type input "(845) 746-9874"
click at [326, 526] on button "Confirm" at bounding box center [310, 535] width 67 height 31
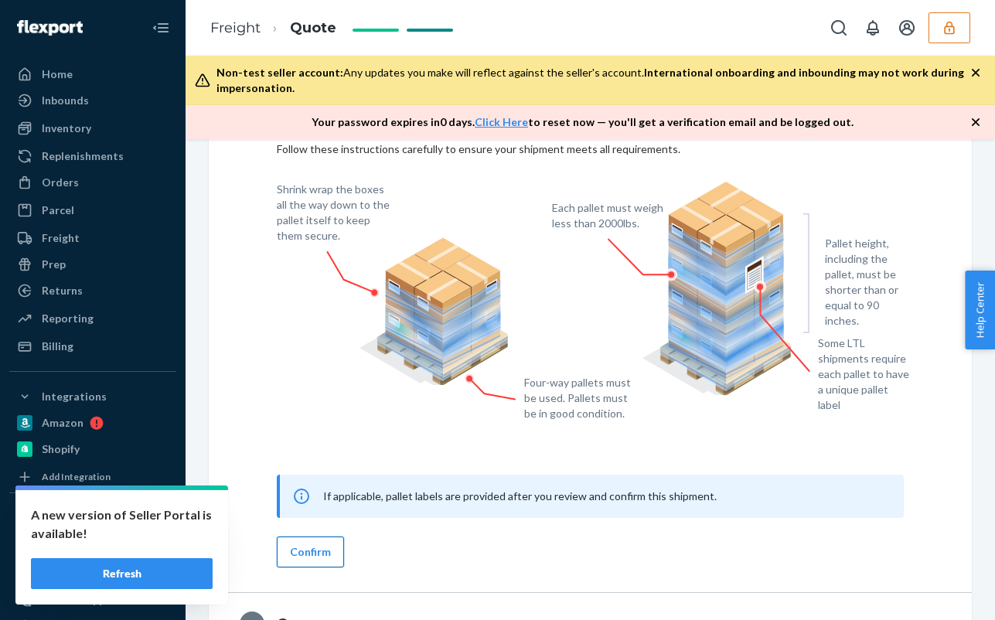
click at [295, 545] on button "Confirm" at bounding box center [310, 551] width 67 height 31
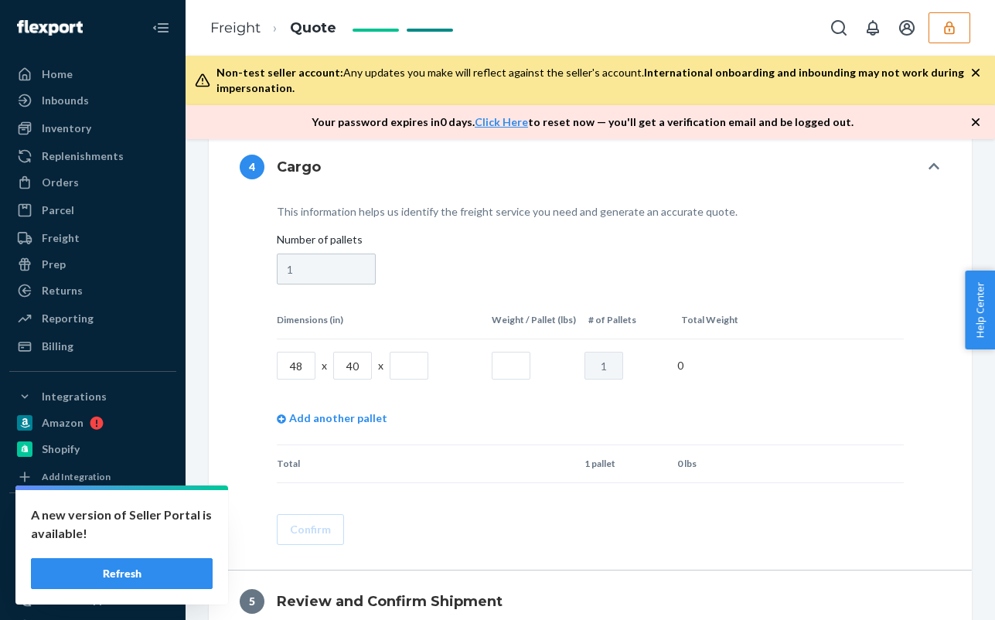
click at [407, 372] on input "text" at bounding box center [409, 366] width 39 height 28
type input "38"
click at [512, 368] on input "text" at bounding box center [511, 366] width 39 height 28
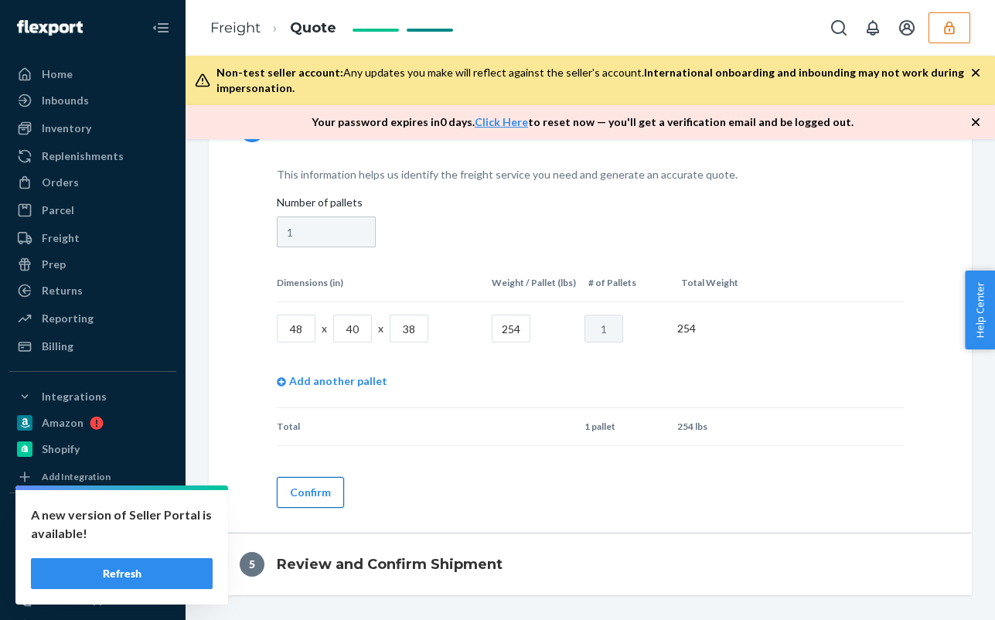
type input "254"
click at [316, 502] on button "Confirm" at bounding box center [310, 492] width 67 height 31
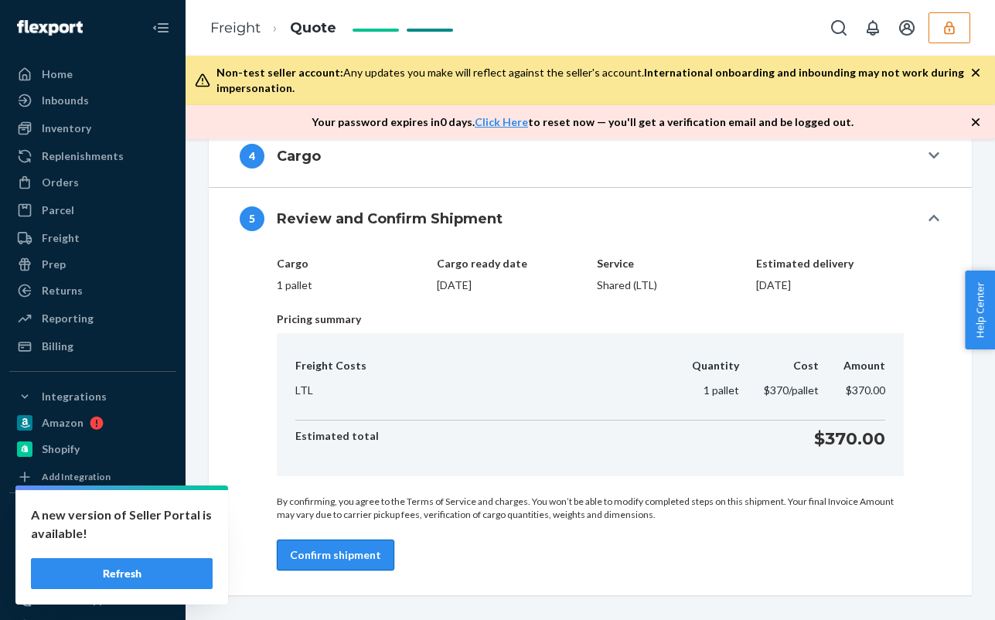
click at [357, 548] on button "Confirm shipment" at bounding box center [335, 554] width 117 height 31
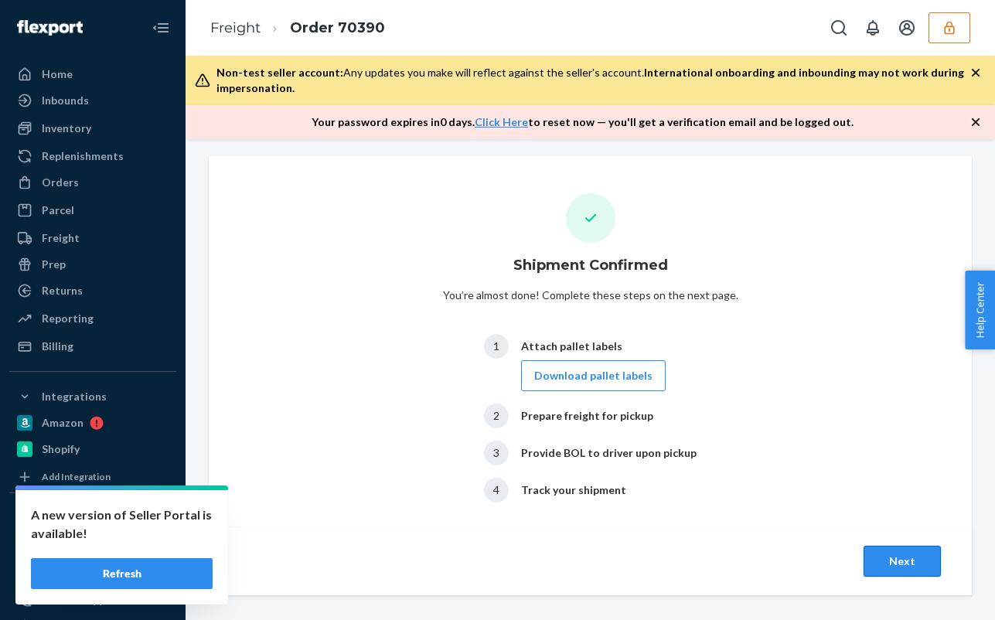
click at [882, 568] on button "Next" at bounding box center [901, 561] width 77 height 31
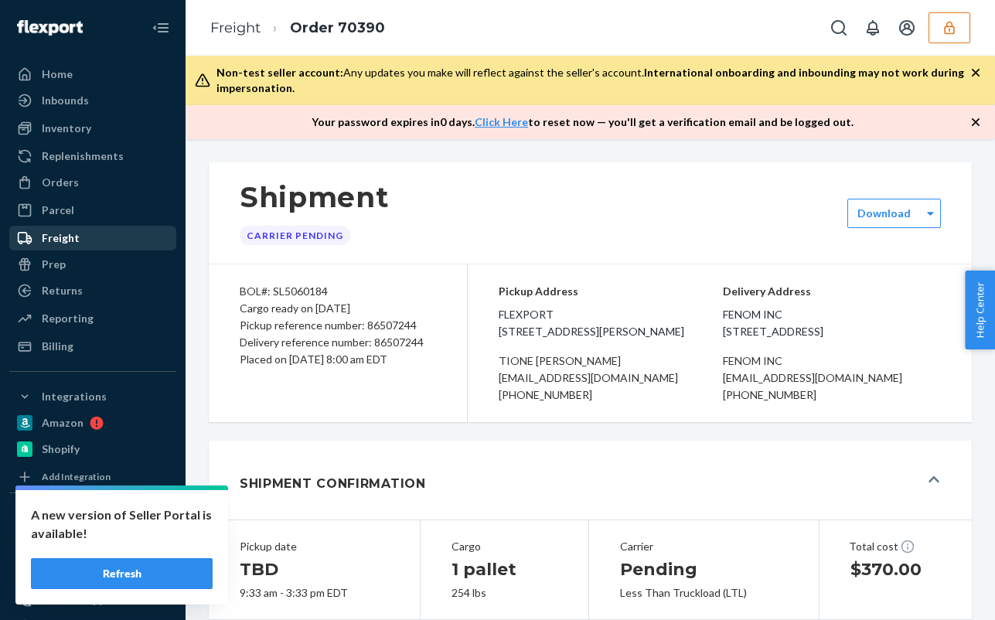
drag, startPoint x: 28, startPoint y: 233, endPoint x: 37, endPoint y: 232, distance: 9.4
click at [28, 233] on icon at bounding box center [24, 237] width 15 height 15
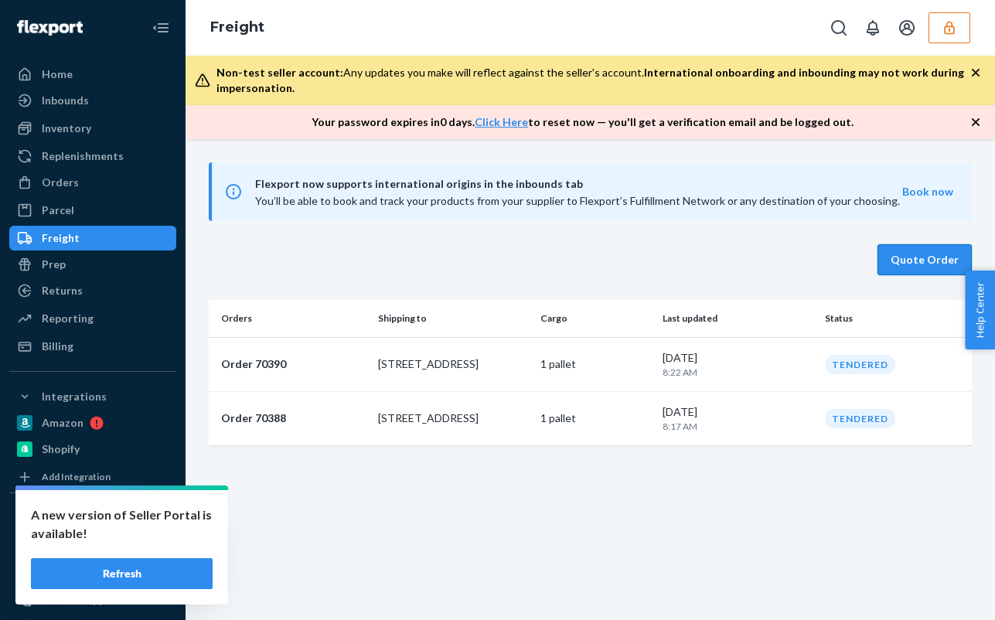
click at [901, 257] on button "Quote Order" at bounding box center [924, 259] width 94 height 31
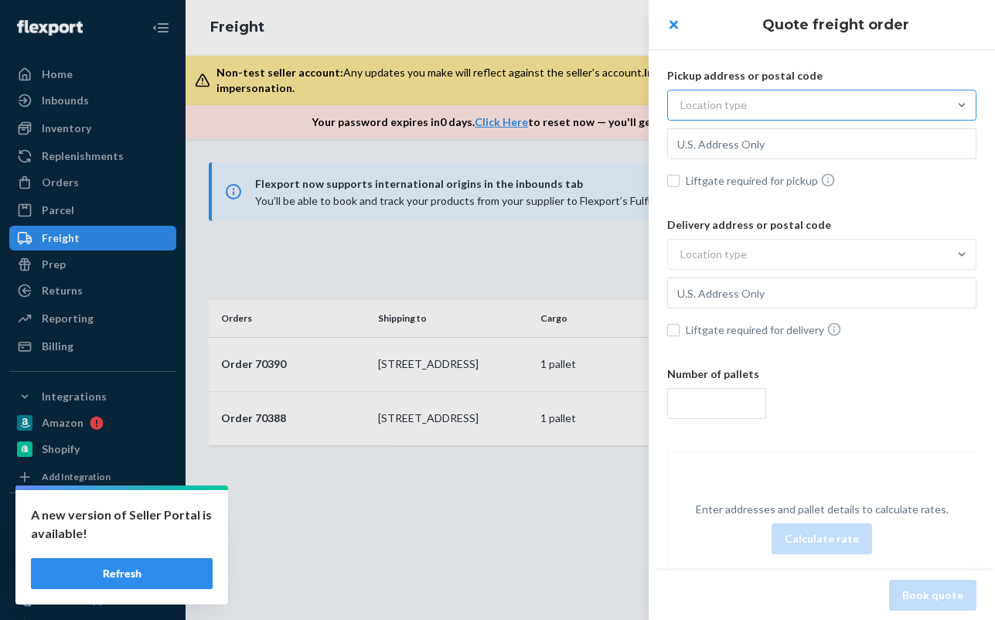
click at [798, 111] on div "Location type" at bounding box center [808, 105] width 280 height 28
click at [604, 105] on input "Location type" at bounding box center [604, 105] width 0 height 0
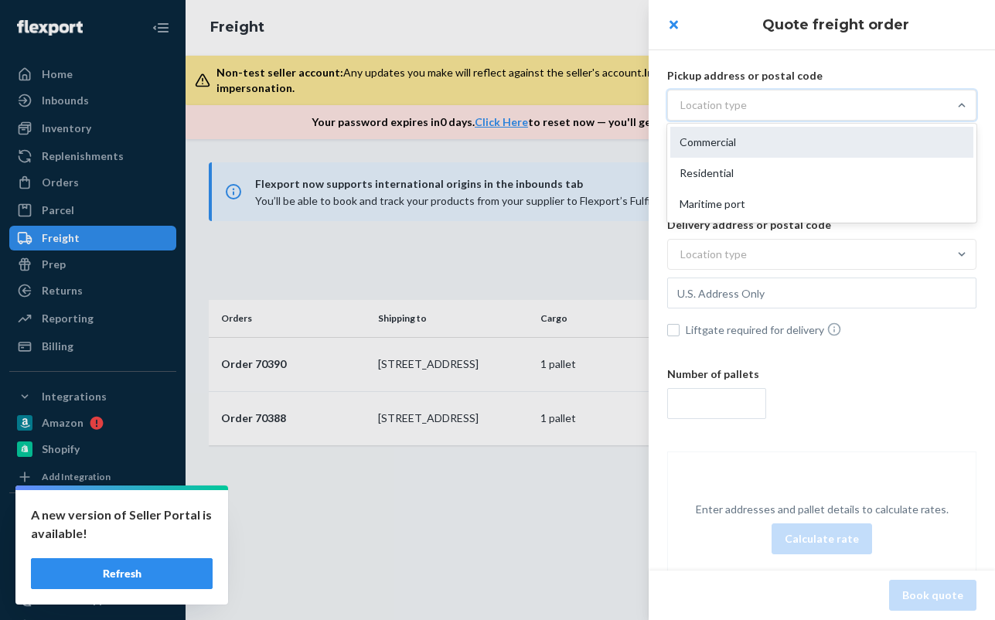
click at [779, 147] on div "Commercial" at bounding box center [821, 142] width 303 height 31
click at [604, 105] on input "option Commercial focused, 1 of 3. 3 results available. Use Up and Down to choo…" at bounding box center [604, 105] width 0 height 0
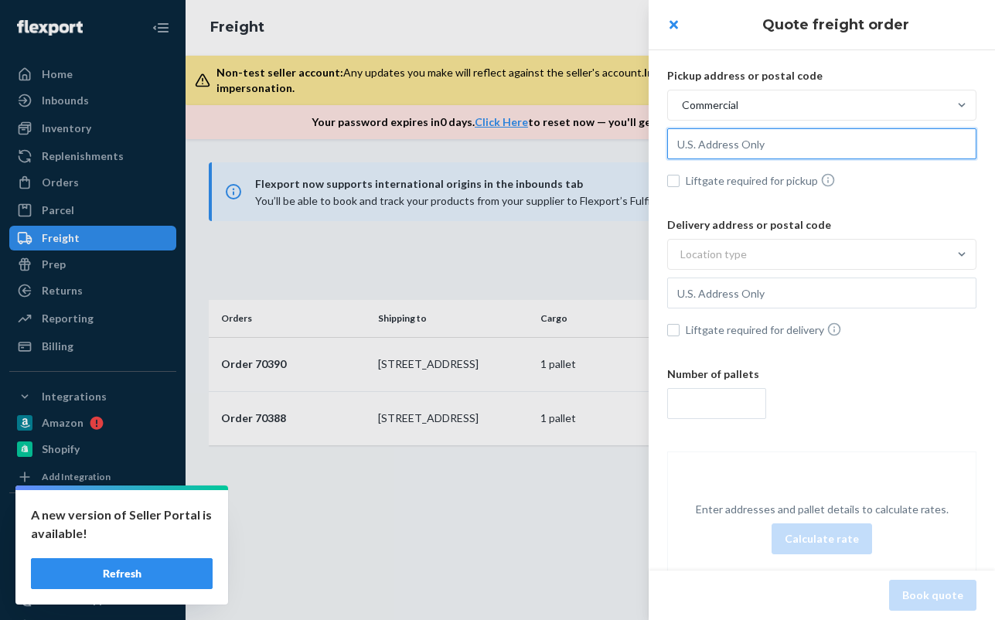
click at [785, 136] on input "text" at bounding box center [821, 143] width 309 height 31
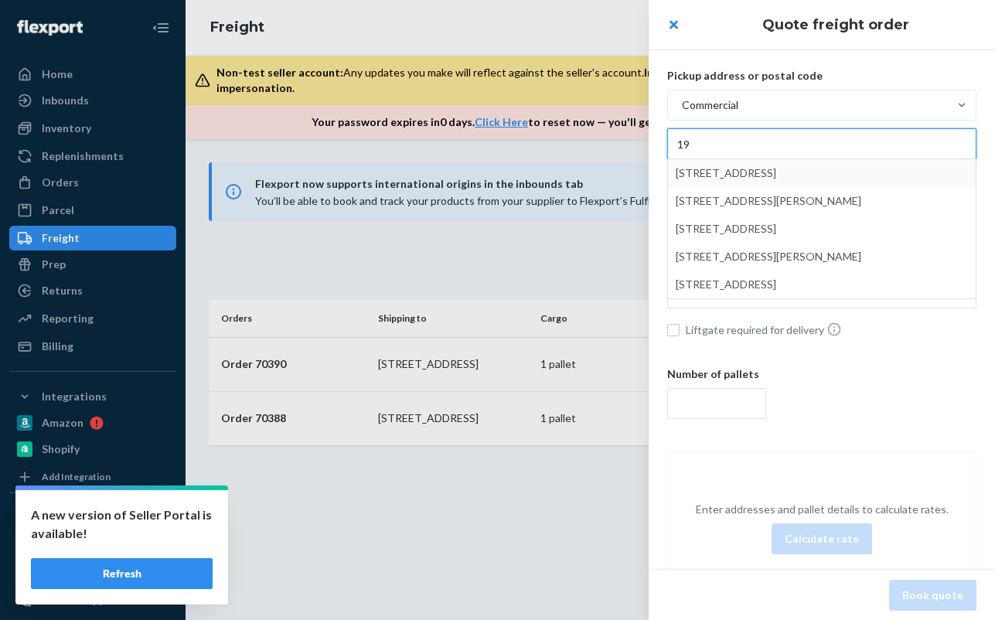
type input "19"
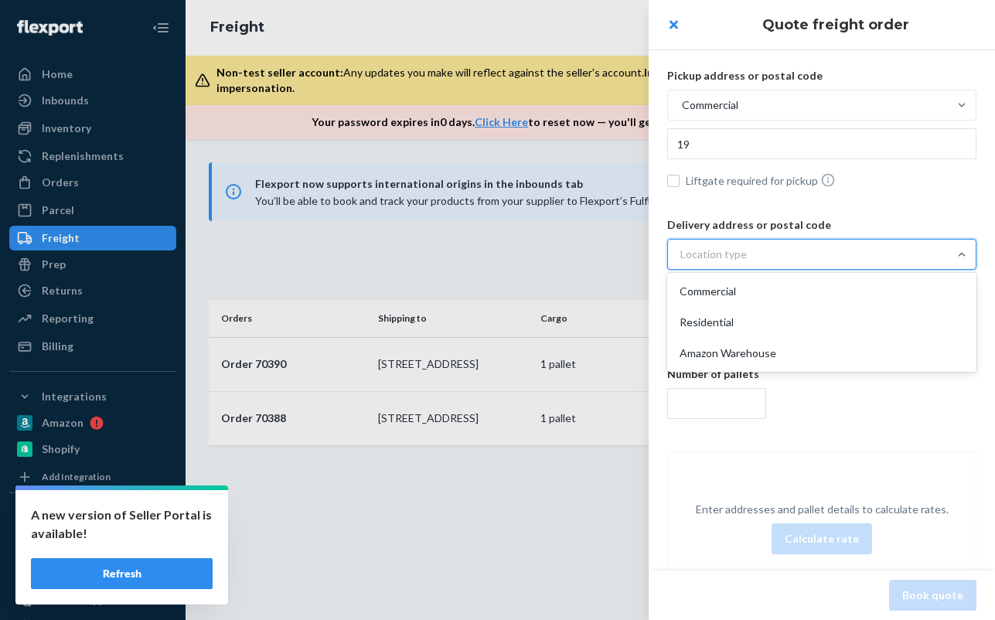
click at [761, 252] on div "Location type" at bounding box center [808, 254] width 280 height 28
click at [604, 254] on input "option Commercial focused, 1 of 3. 3 results available. Use Up and Down to choo…" at bounding box center [604, 254] width 0 height 0
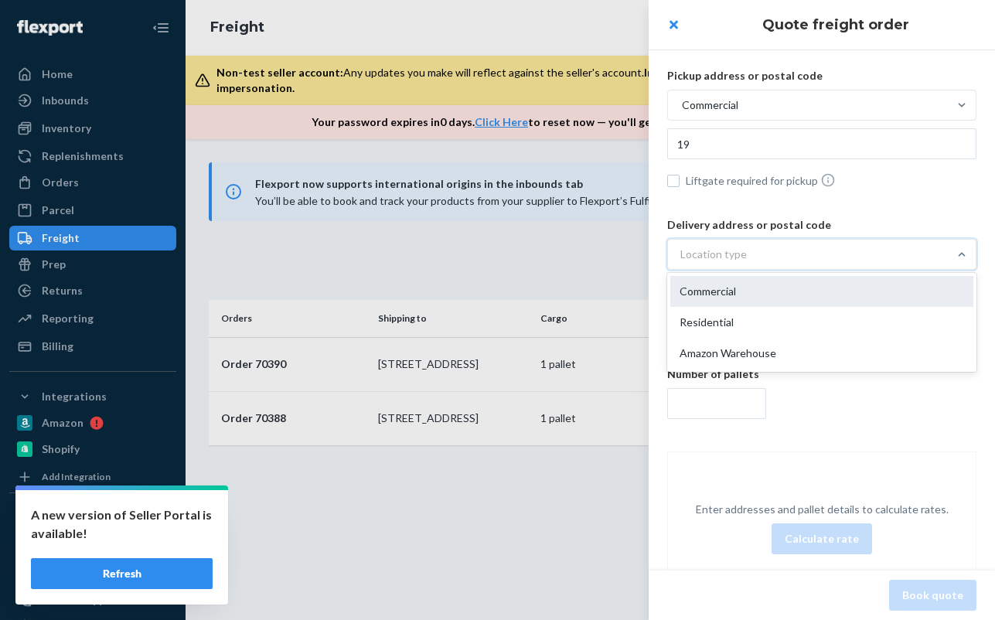
click at [754, 293] on div "Commercial" at bounding box center [821, 291] width 303 height 31
click at [604, 254] on input "option Commercial focused, 1 of 3. 3 results available. Use Up and Down to choo…" at bounding box center [604, 254] width 0 height 0
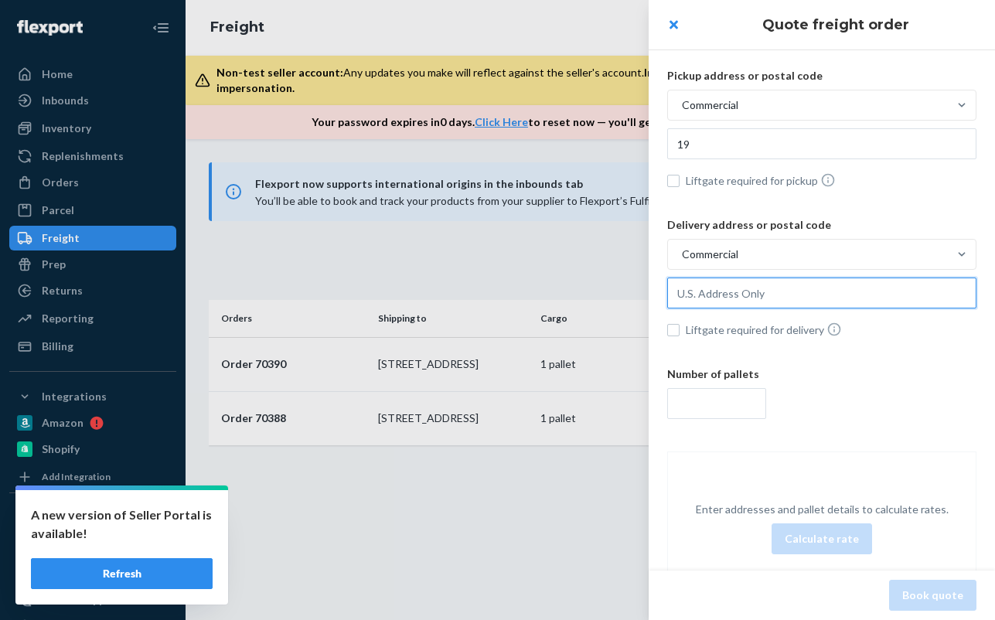
paste input "3500 W Hallandale Beach Blvd Hollywood, F"
type input "3500 W Hallandale Beach Blvd Hollywood, F"
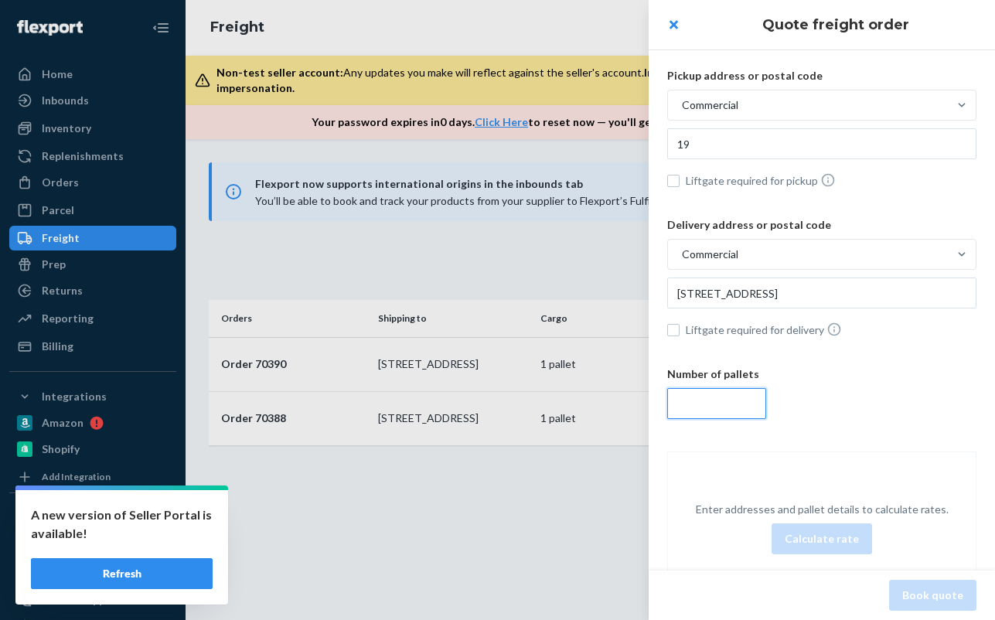
click at [716, 410] on input "number" at bounding box center [716, 403] width 99 height 31
type input "2"
click at [804, 533] on button "Calculate rate" at bounding box center [821, 538] width 100 height 31
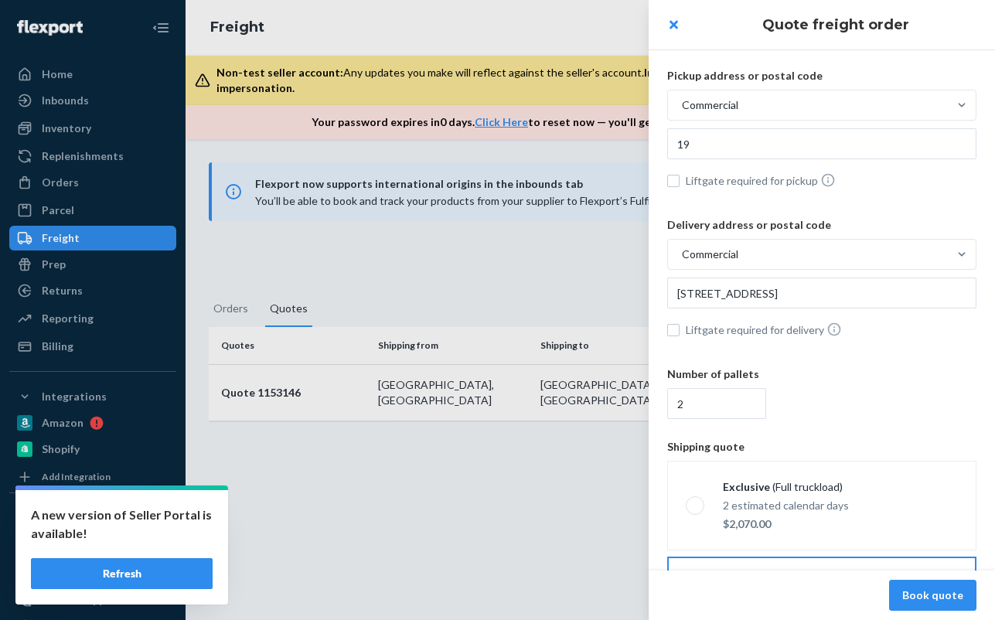
scroll to position [113, 0]
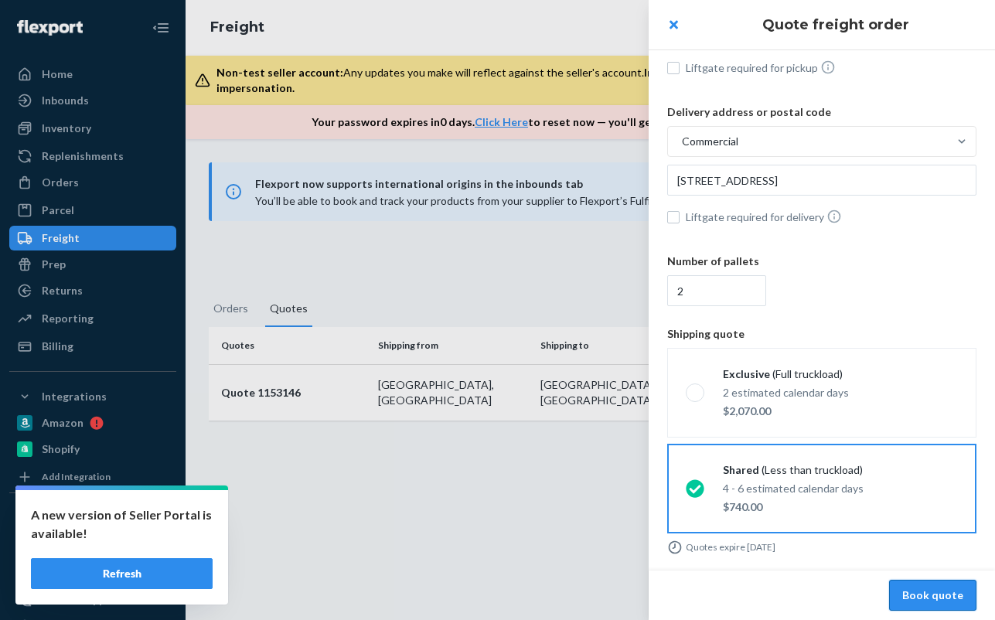
click at [931, 595] on button "Book quote" at bounding box center [932, 595] width 87 height 31
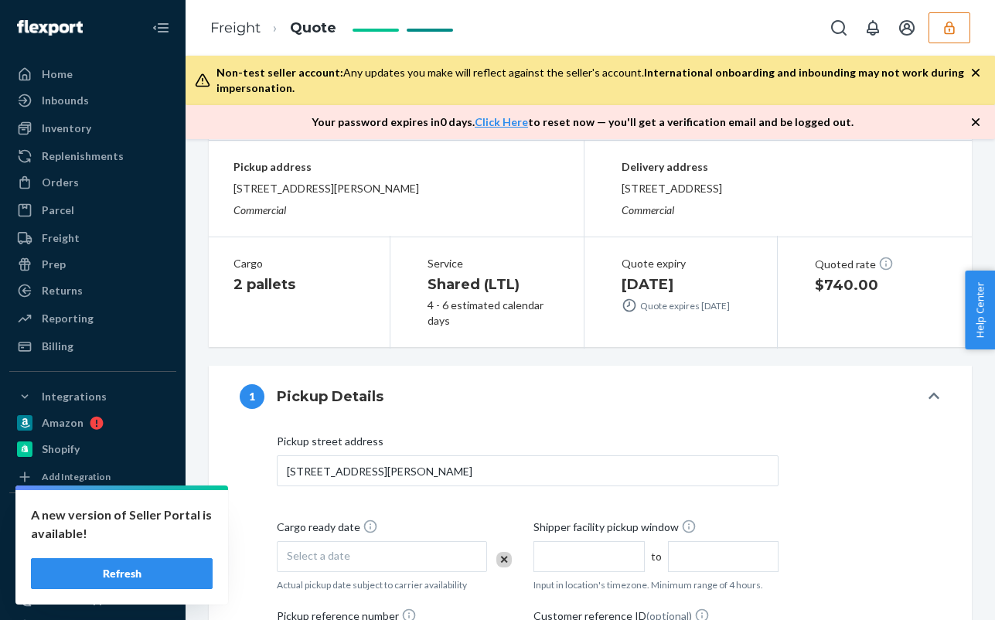
scroll to position [155, 0]
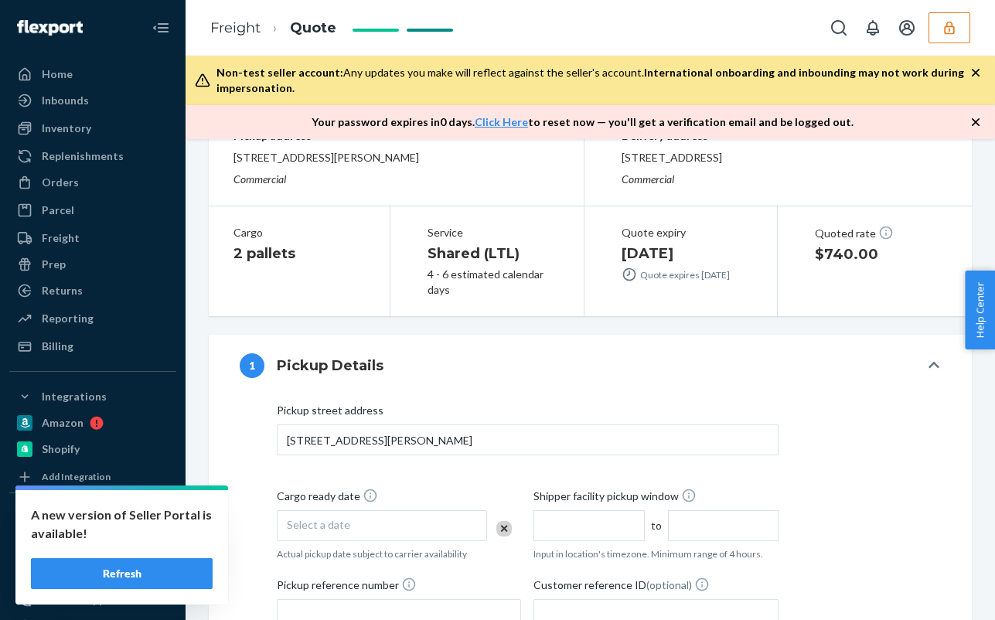
click at [361, 522] on div "Select a date" at bounding box center [382, 525] width 210 height 31
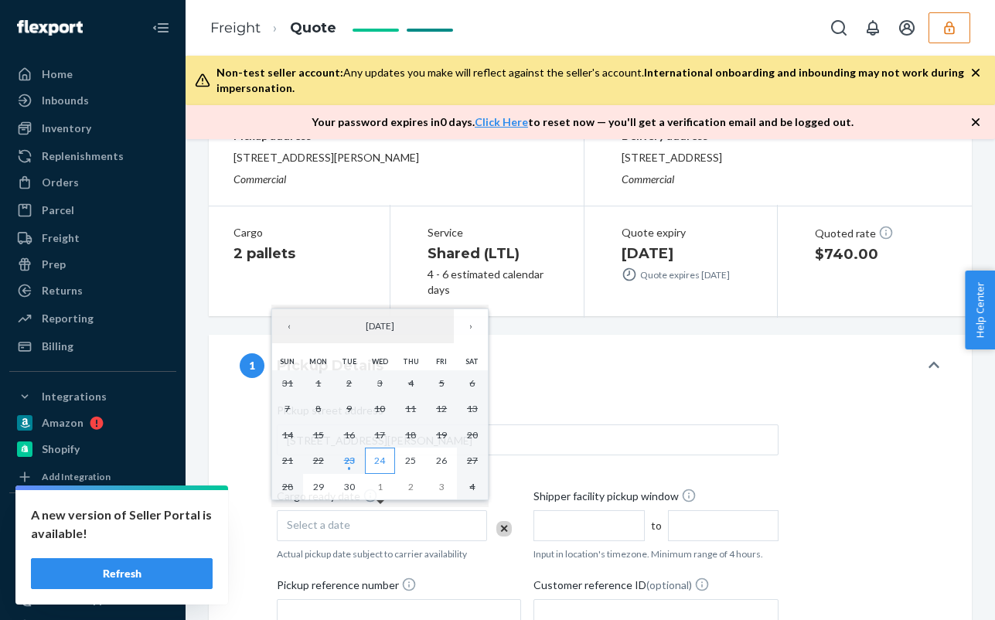
click at [380, 462] on abbr "24" at bounding box center [379, 460] width 11 height 12
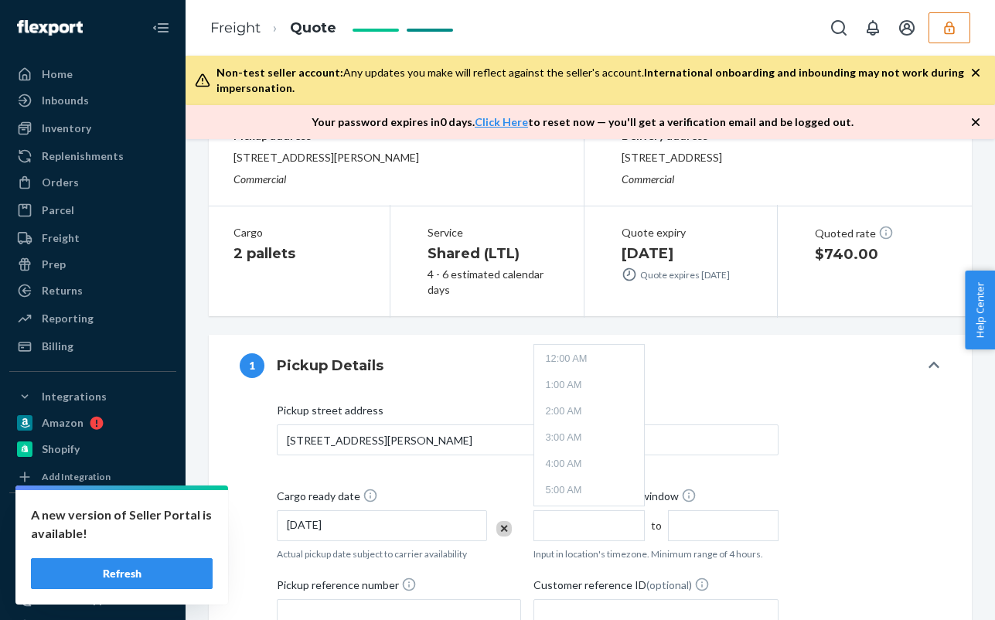
click at [562, 519] on input "text" at bounding box center [588, 525] width 111 height 31
click at [571, 454] on li "9:00 AM" at bounding box center [588, 451] width 103 height 23
click at [721, 530] on input "text" at bounding box center [723, 525] width 111 height 31
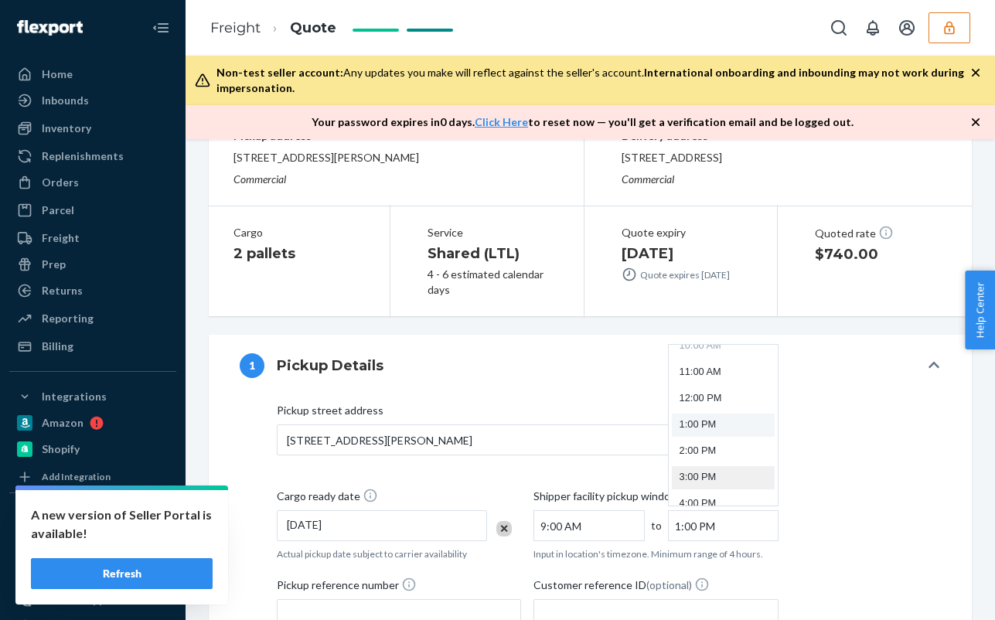
click at [708, 473] on li "3:00 PM" at bounding box center [723, 477] width 103 height 23
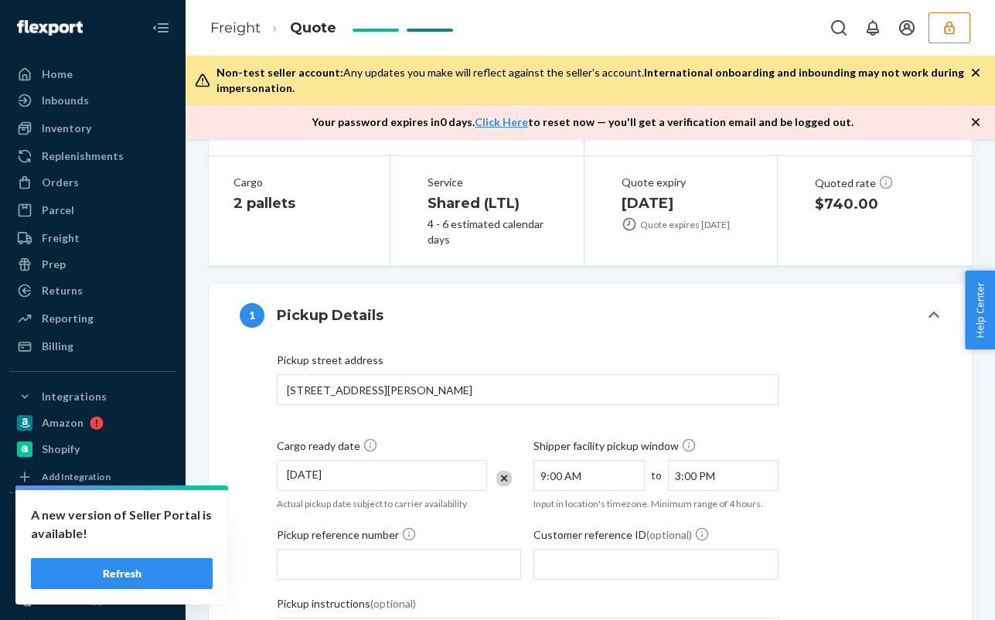
scroll to position [309, 0]
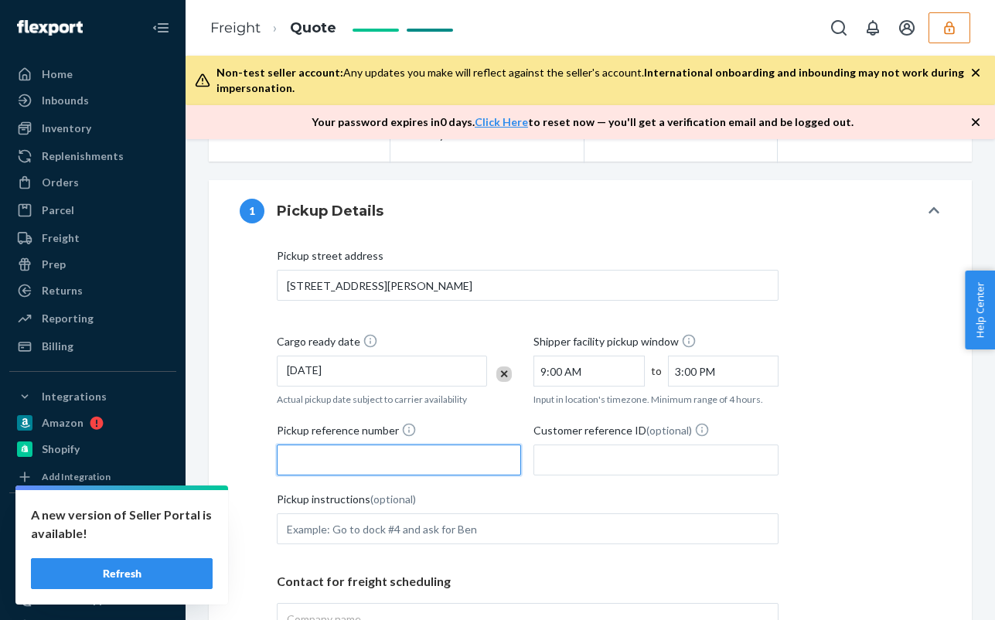
click at [361, 458] on input "Pickup reference number" at bounding box center [399, 459] width 244 height 31
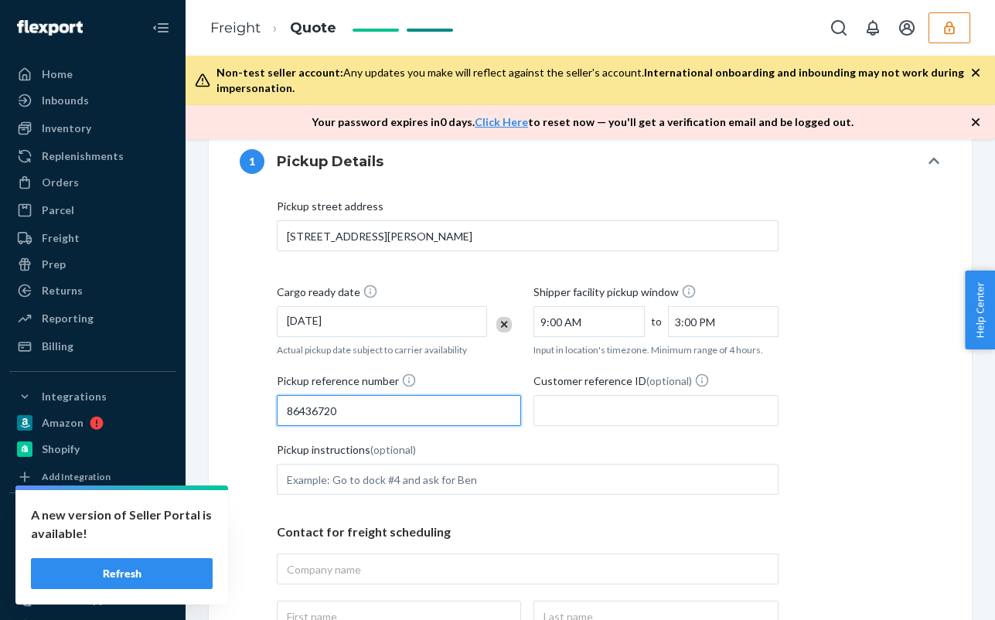
scroll to position [386, 0]
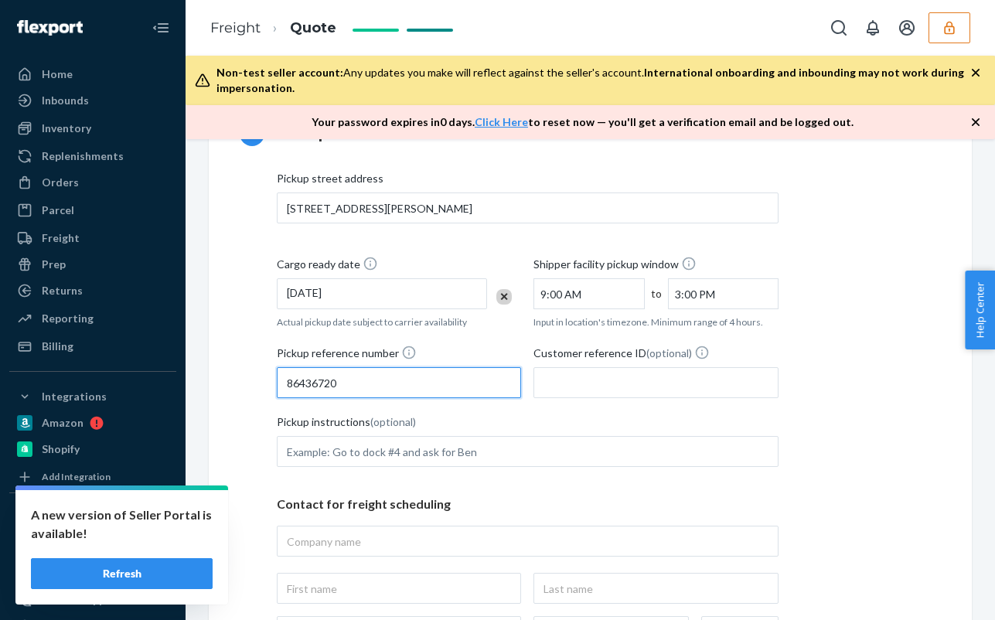
click at [317, 387] on input "86436720" at bounding box center [399, 382] width 244 height 31
click at [318, 386] on input "86436720" at bounding box center [399, 382] width 244 height 31
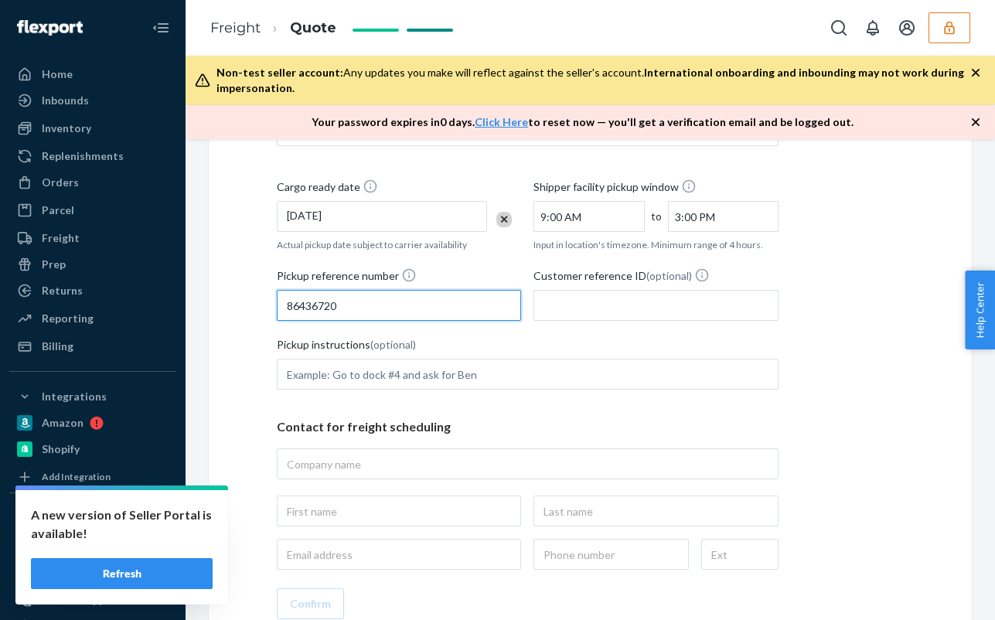
type input "86436720"
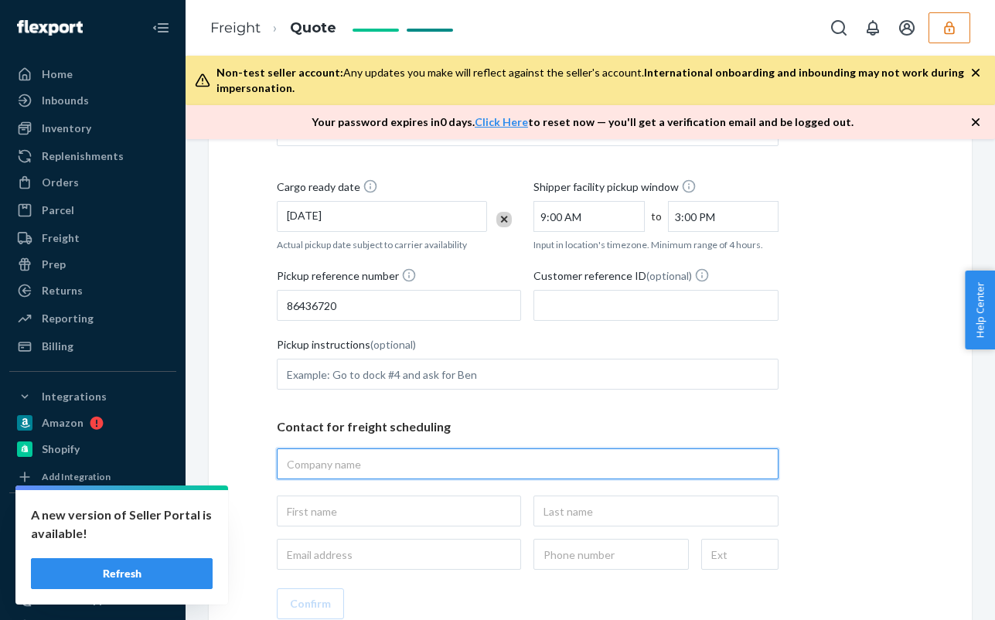
click at [424, 455] on input "text" at bounding box center [528, 463] width 502 height 31
type input "flexport"
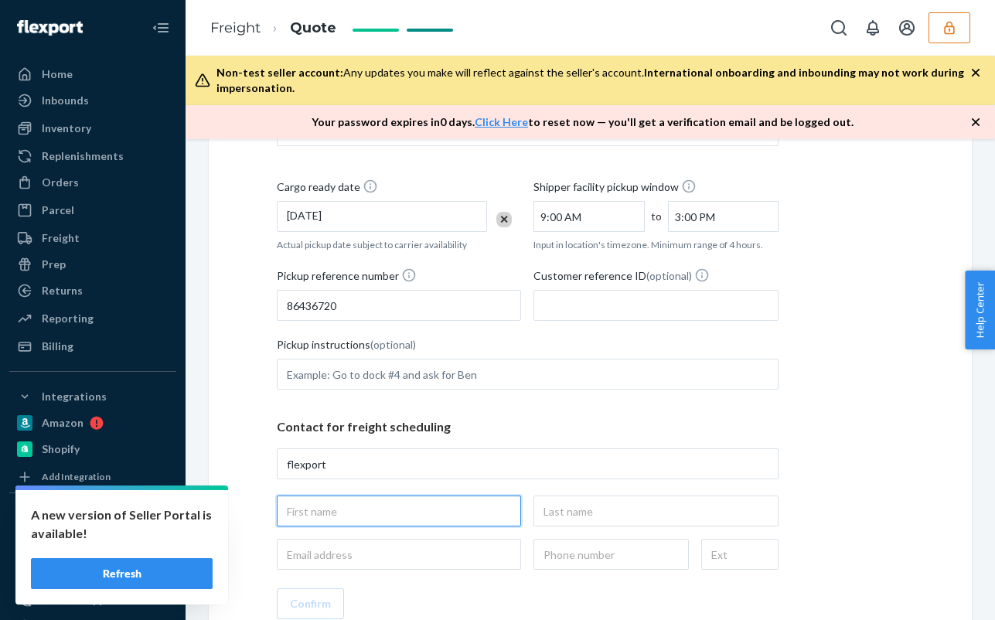
click at [417, 512] on input "text" at bounding box center [399, 510] width 244 height 31
type input "tione"
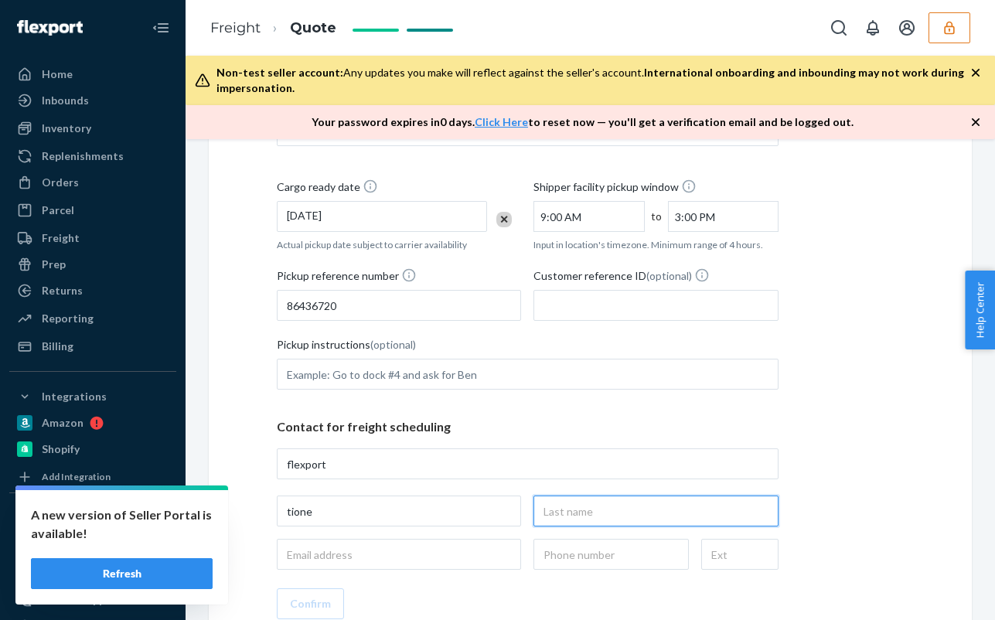
click at [545, 517] on input "text" at bounding box center [655, 510] width 244 height 31
type input "jones"
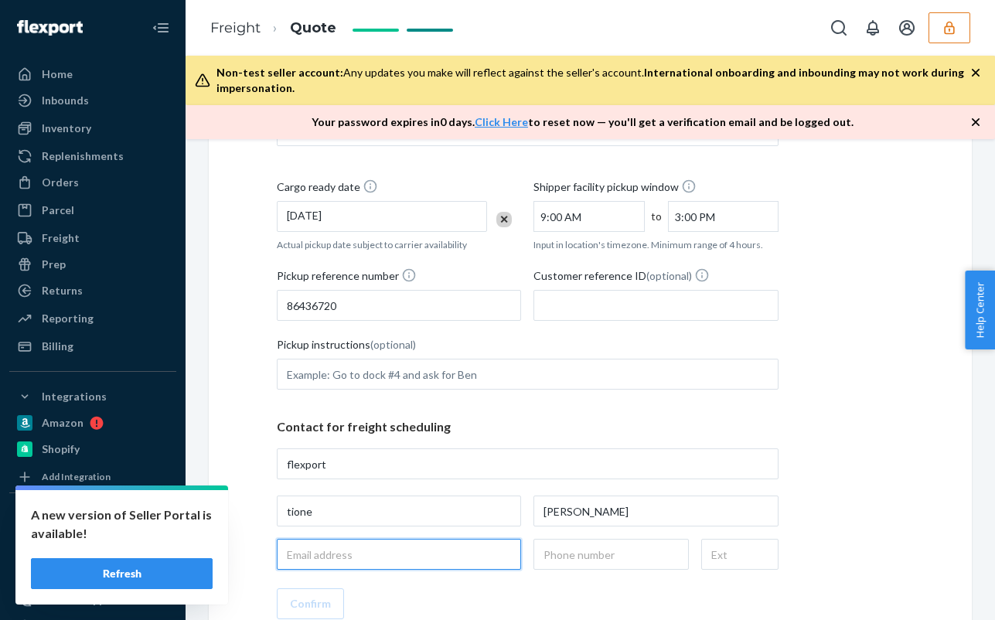
click at [427, 546] on input "email" at bounding box center [399, 554] width 244 height 31
type input "[EMAIL_ADDRESS][DOMAIN_NAME]"
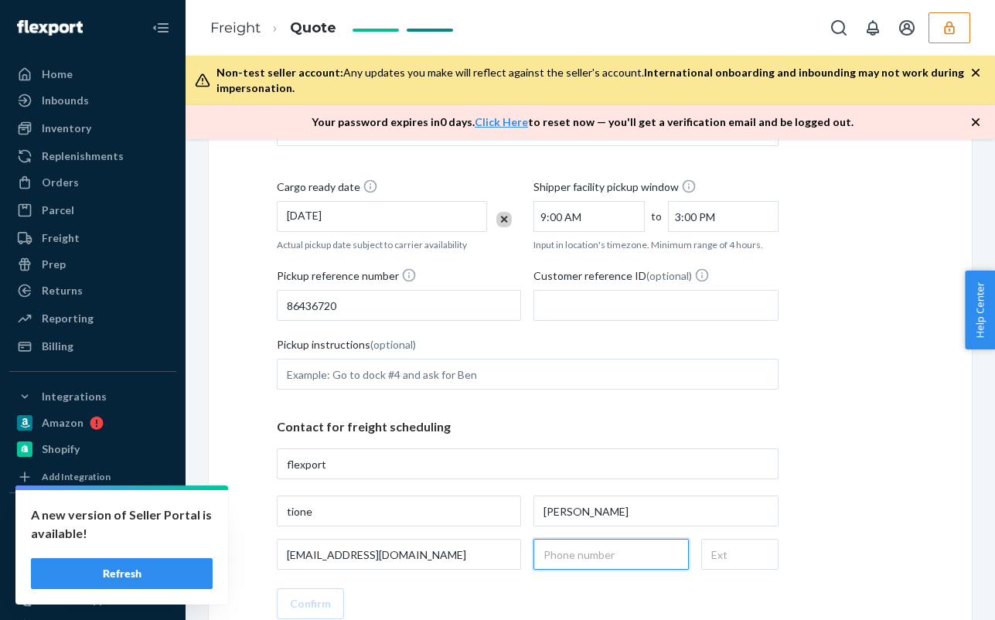
drag, startPoint x: 603, startPoint y: 557, endPoint x: 603, endPoint y: 542, distance: 15.5
click at [603, 557] on input "text" at bounding box center [610, 554] width 155 height 31
type input "(678) 920-9752"
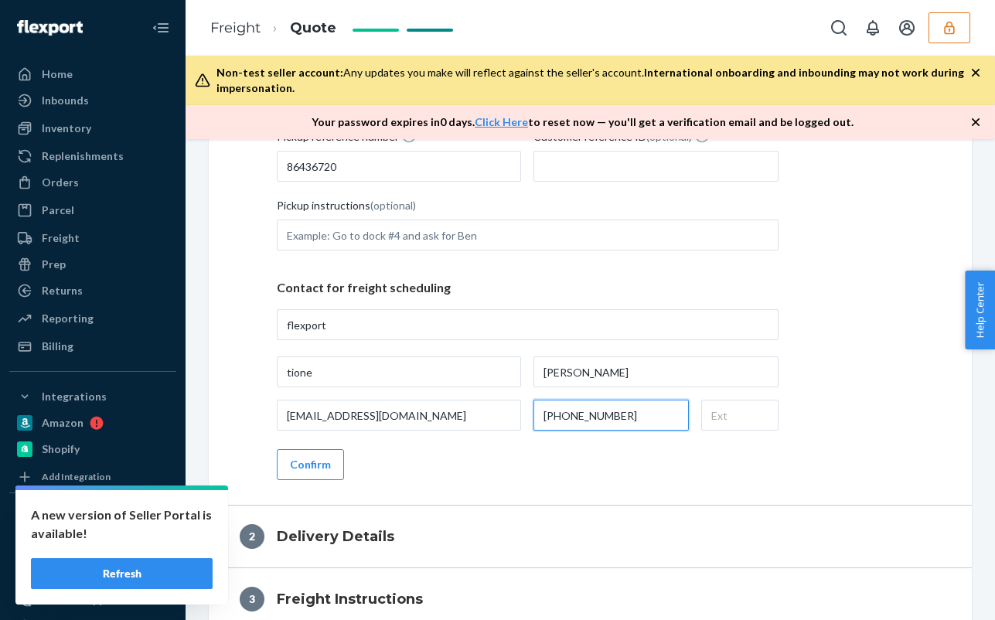
scroll to position [618, 0]
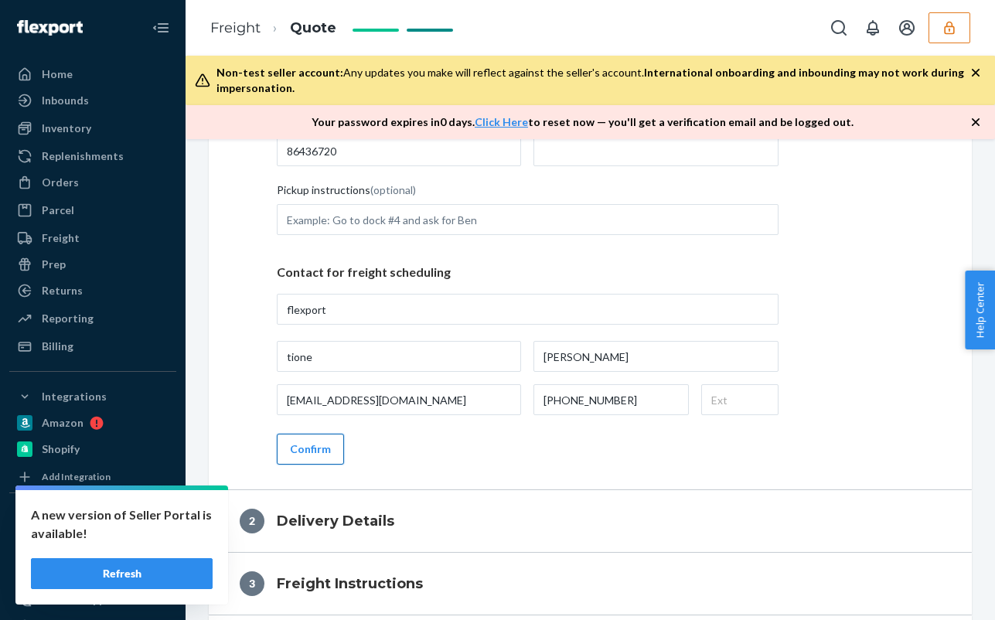
click at [323, 453] on button "Confirm" at bounding box center [310, 449] width 67 height 31
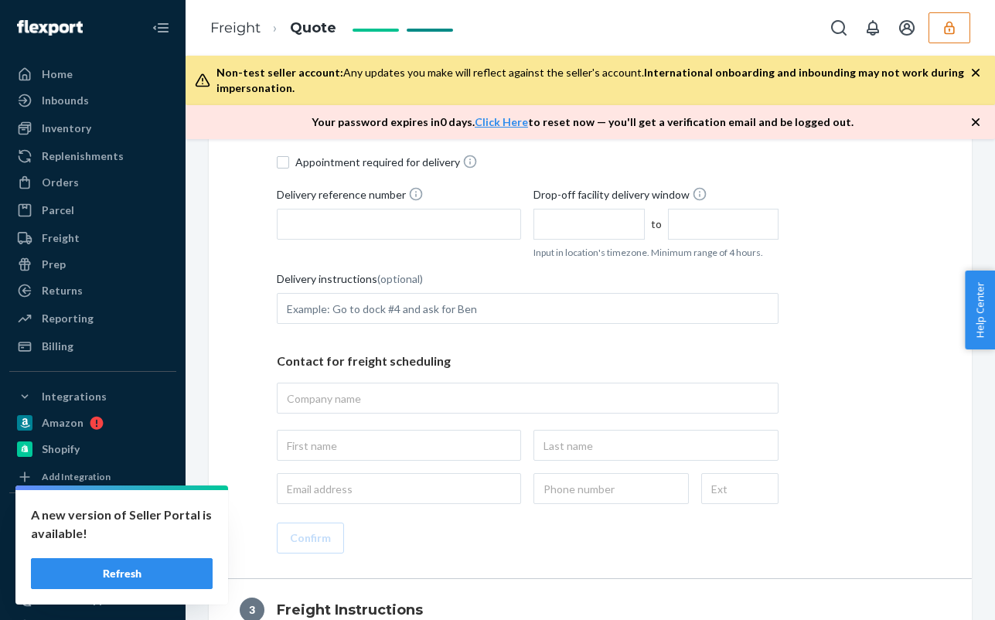
scroll to position [464, 0]
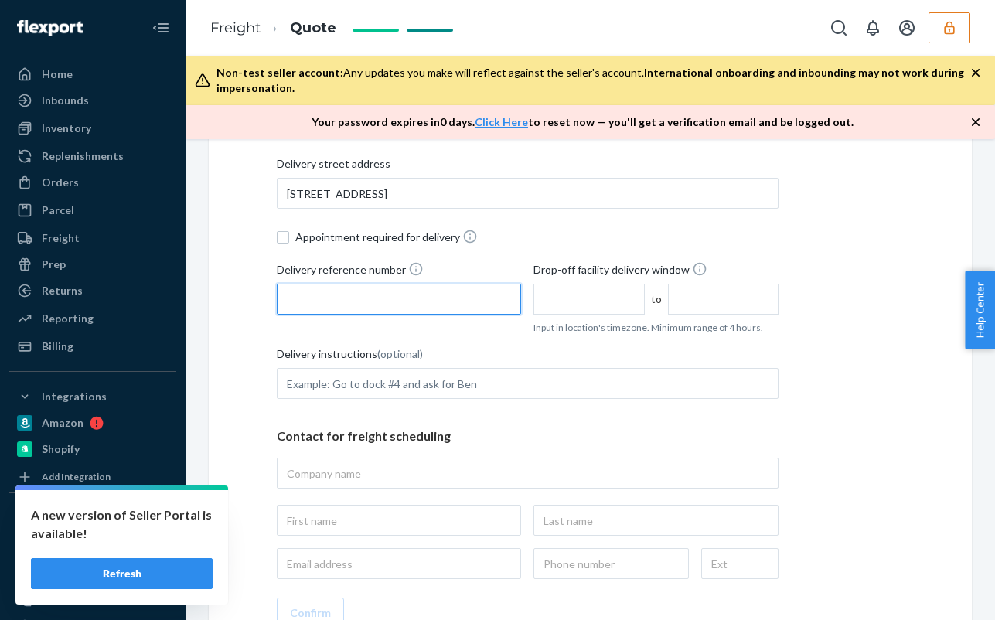
paste input "86436720"
type input "86436720"
click at [575, 300] on input "text" at bounding box center [588, 299] width 111 height 31
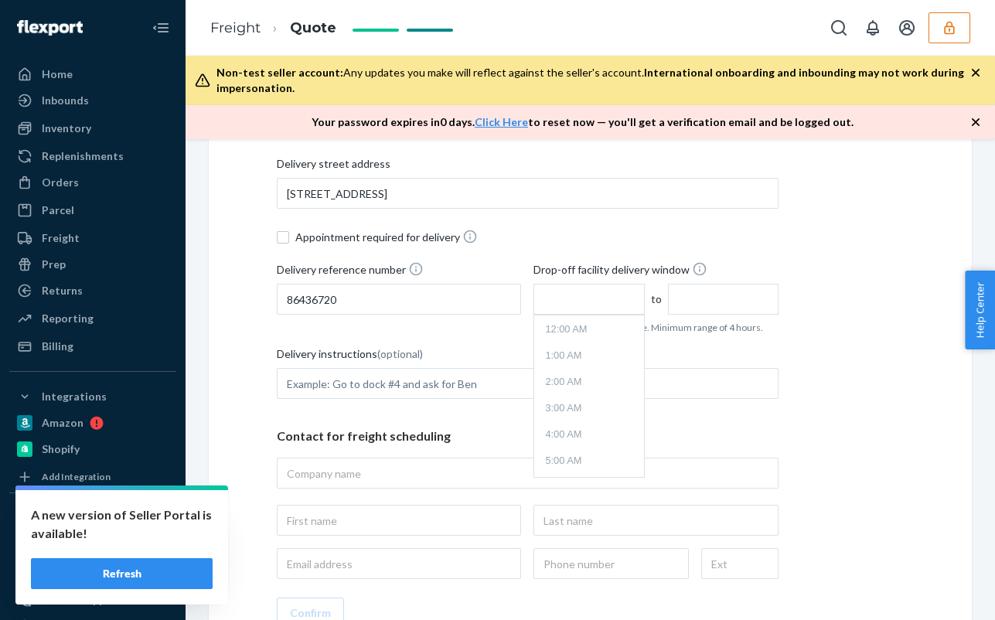
scroll to position [145, 0]
type input "9:00 AM"
click at [728, 301] on input "text" at bounding box center [723, 299] width 111 height 31
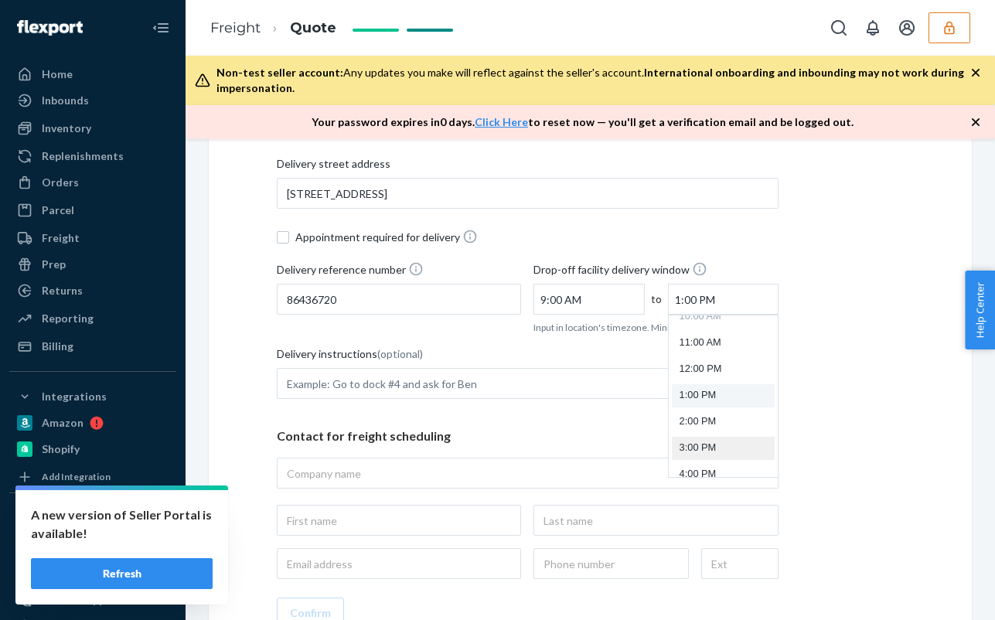
click at [696, 444] on li "3:00 PM" at bounding box center [723, 448] width 103 height 23
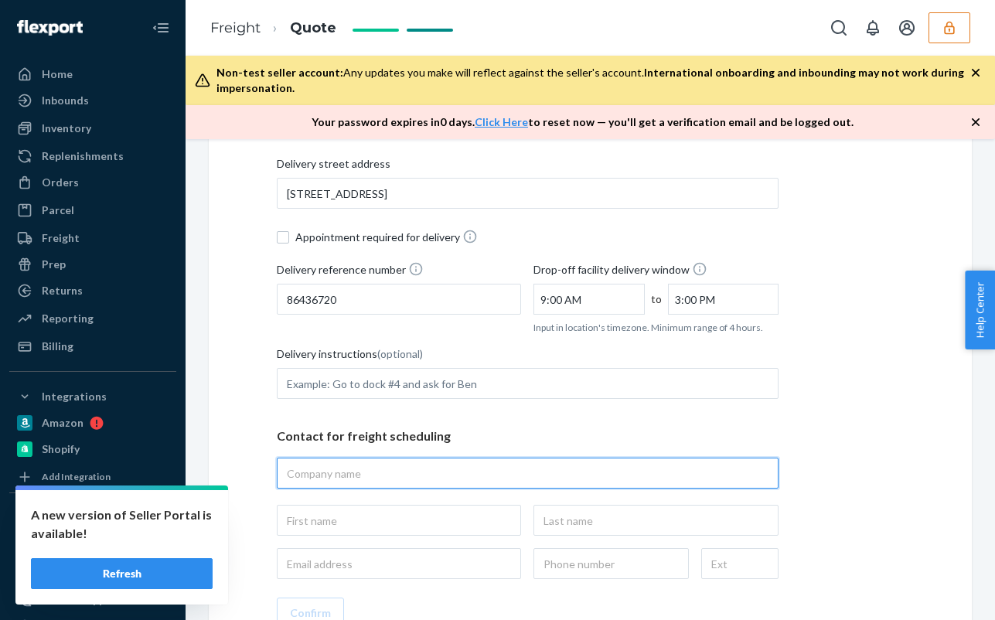
paste input "WesternBid - ELAGIA"
click at [451, 464] on input "WesternBid" at bounding box center [528, 473] width 502 height 31
click at [452, 465] on input "WesternBid" at bounding box center [528, 473] width 502 height 31
paste input "- ELAGIA"
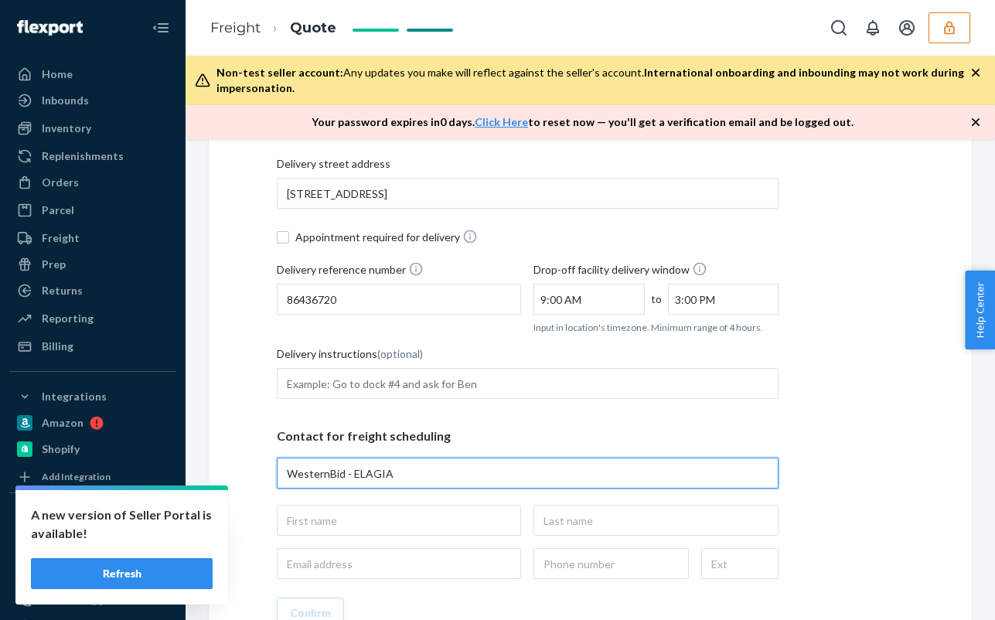
type input "WesternBid - ELAGIA"
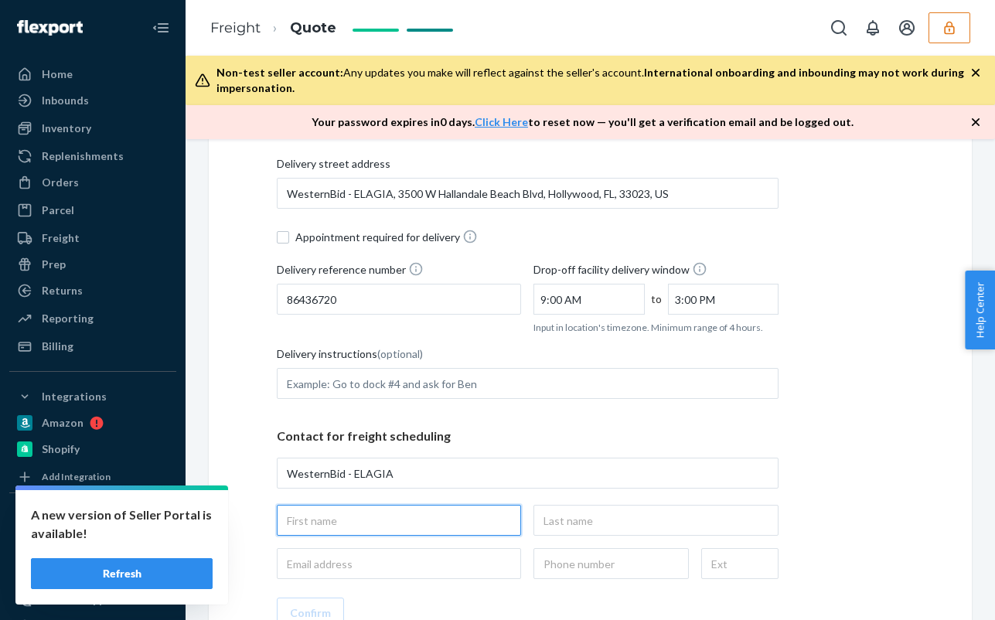
click at [401, 527] on input "text" at bounding box center [399, 520] width 244 height 31
paste input "WesternBid - ELAGIA"
type input "Western"
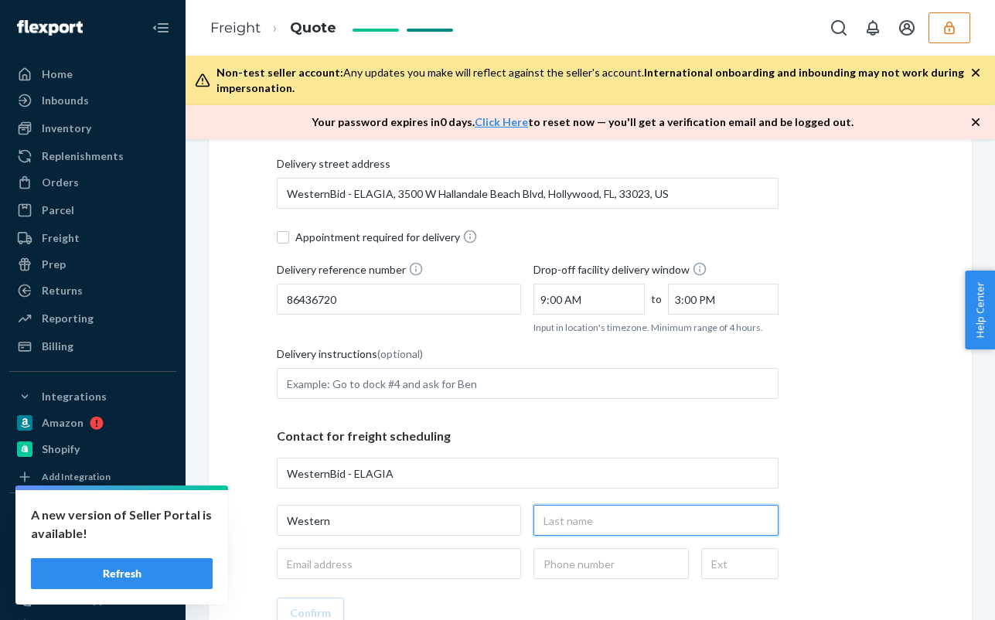
click at [596, 521] on input "text" at bounding box center [655, 520] width 244 height 31
type input "Bid"
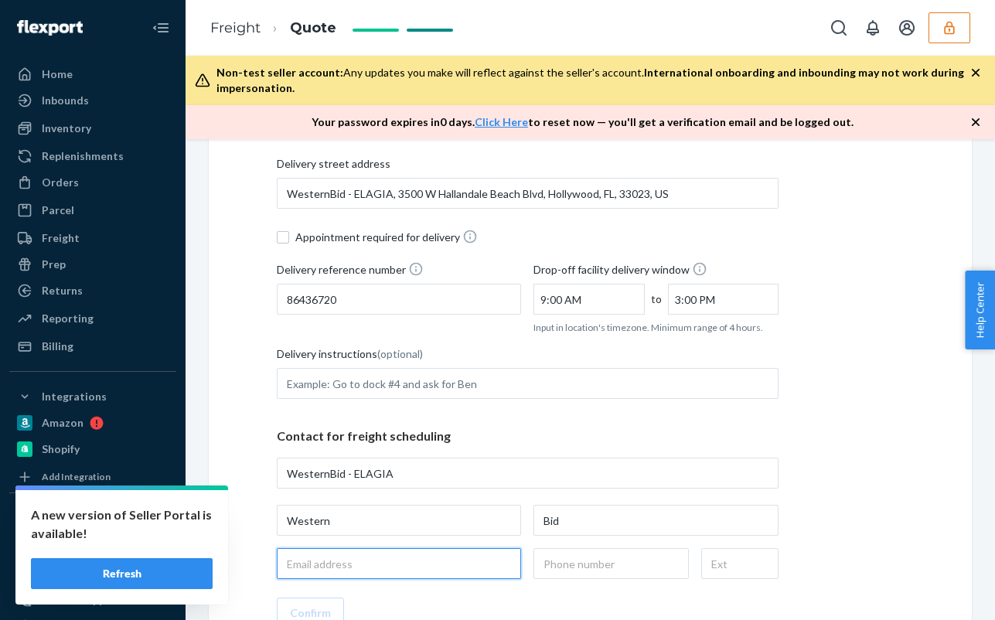
paste input "[EMAIL_ADDRESS][DOMAIN_NAME]"
type input "[EMAIL_ADDRESS][DOMAIN_NAME]"
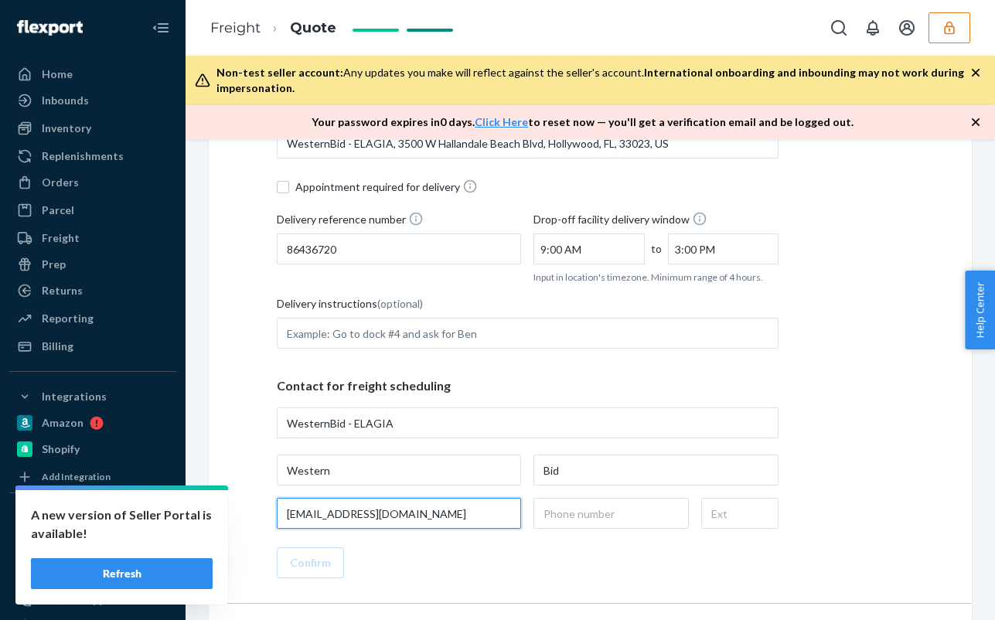
scroll to position [541, 0]
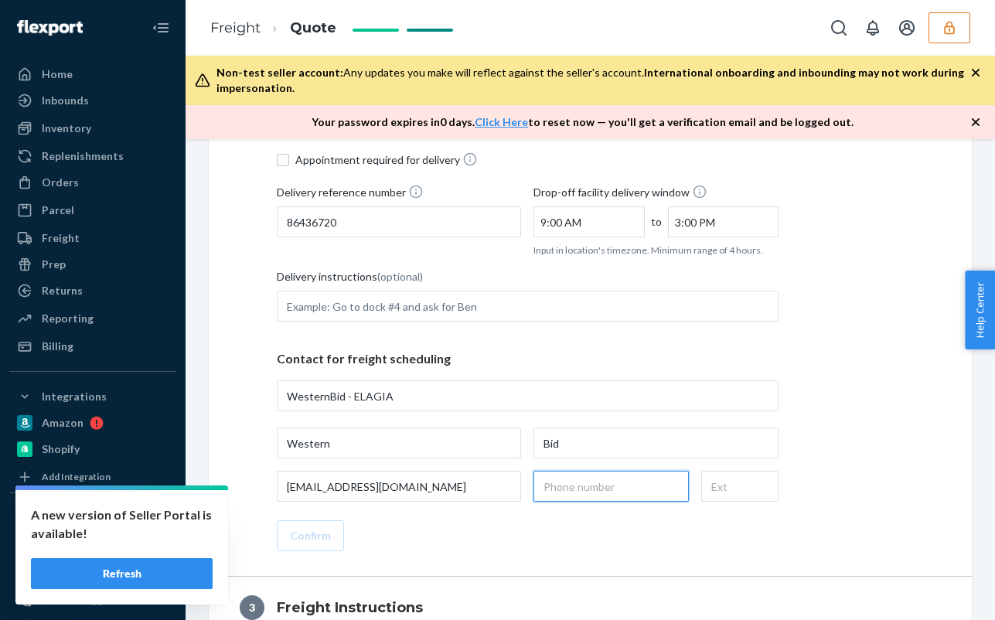
paste input "(415) 649-9398"
type input "(415) 649-9398"
click at [317, 531] on button "Confirm" at bounding box center [310, 535] width 67 height 31
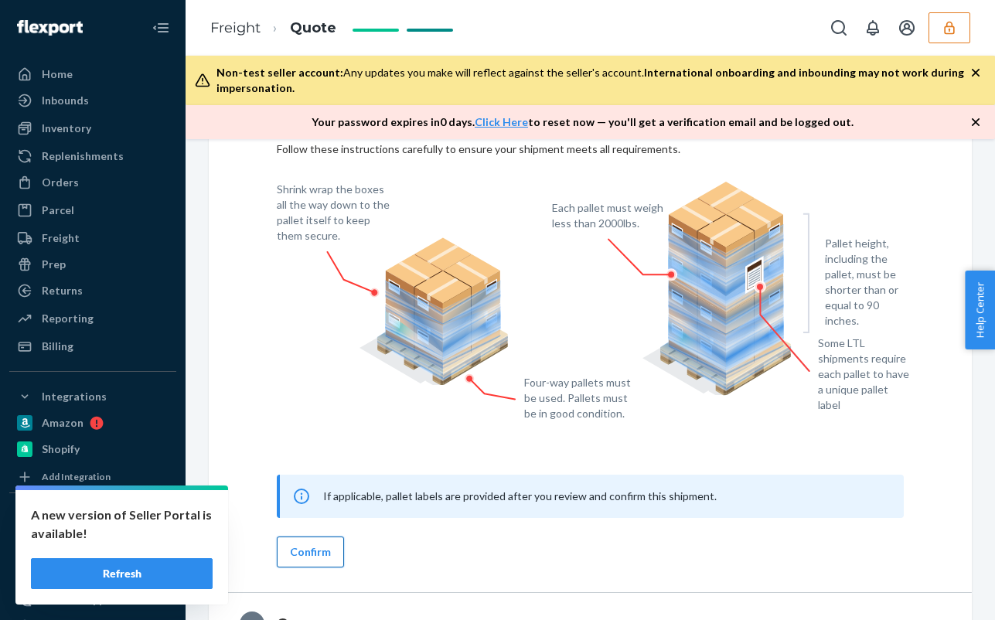
click at [315, 550] on button "Confirm" at bounding box center [310, 551] width 67 height 31
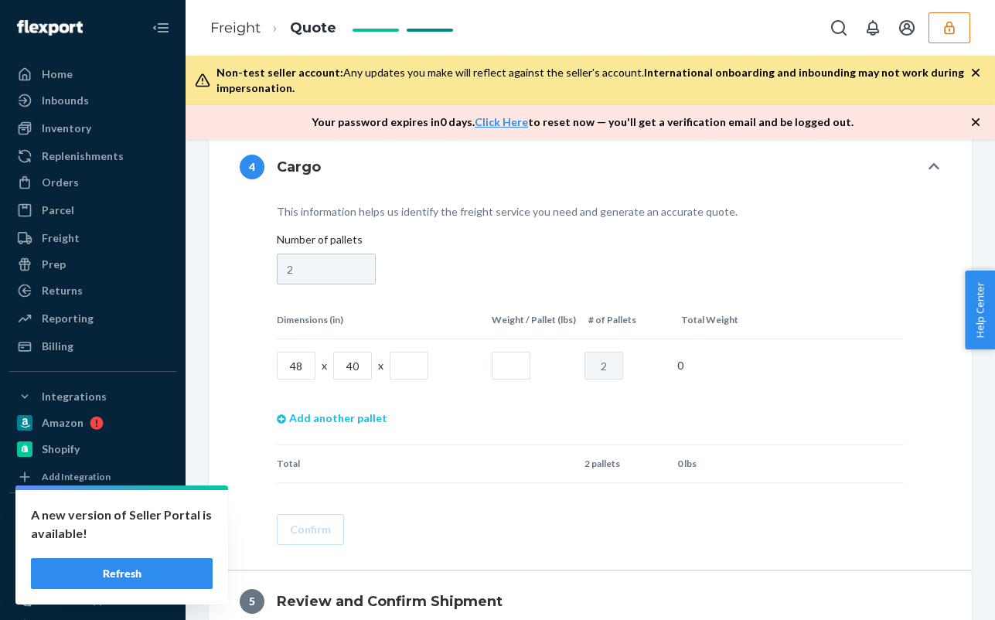
click at [358, 423] on link "Add another pallet" at bounding box center [332, 418] width 111 height 53
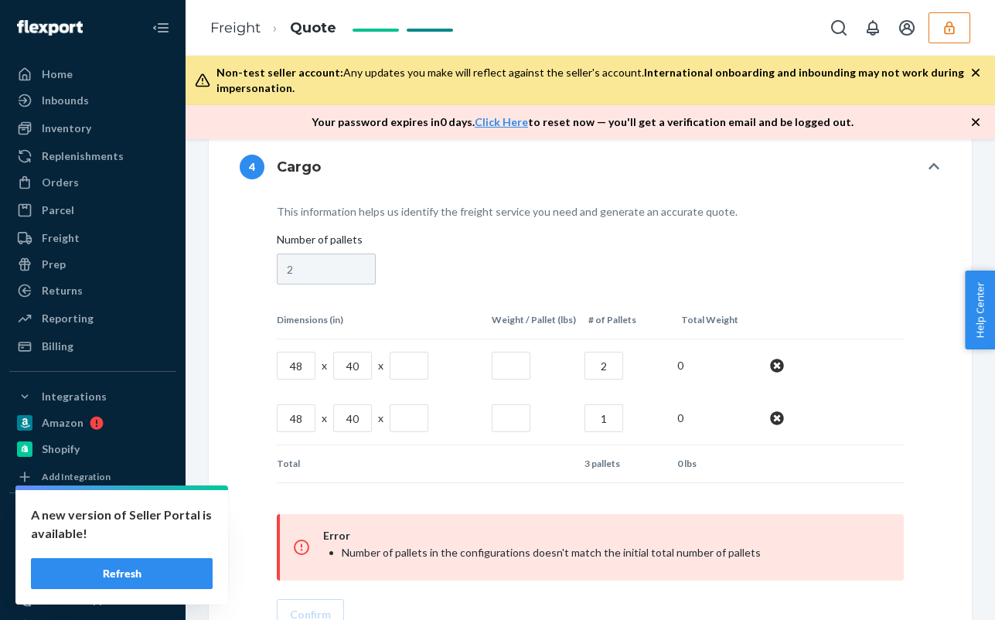
click at [615, 371] on input "2" at bounding box center [603, 366] width 39 height 28
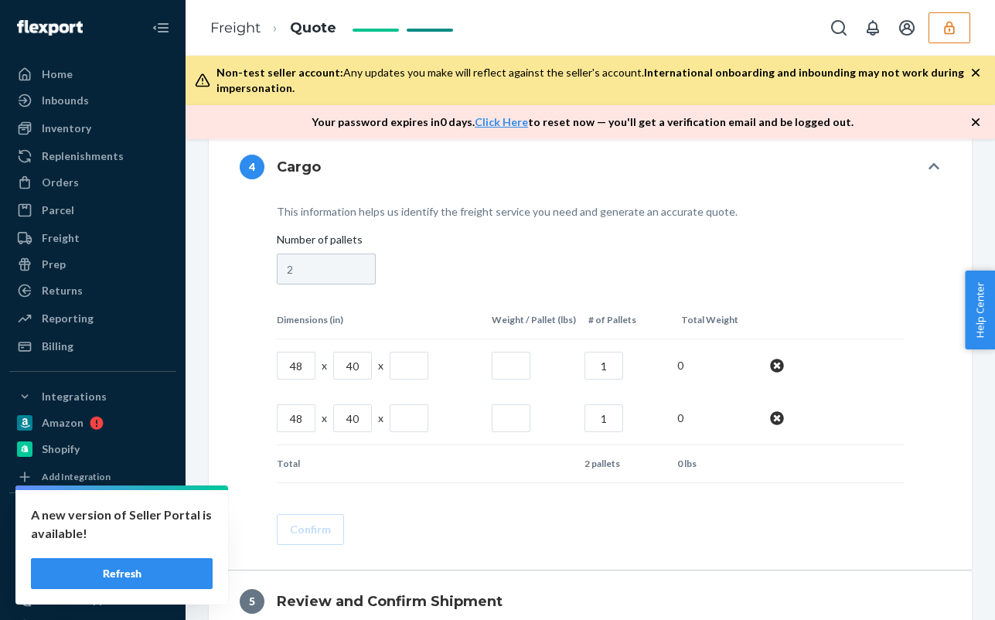
type input "1"
click at [421, 362] on input "text" at bounding box center [409, 366] width 39 height 28
type input "56"
click at [511, 366] on input "text" at bounding box center [511, 366] width 39 height 28
type input "300"
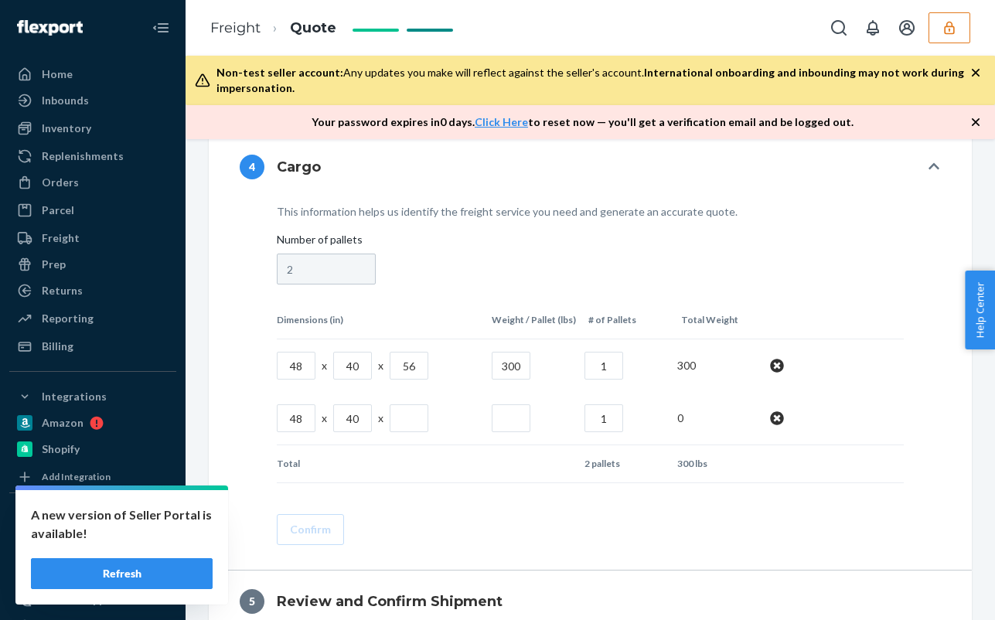
click at [407, 427] on input "text" at bounding box center [409, 418] width 39 height 28
type input "42"
click at [509, 416] on input "text" at bounding box center [511, 418] width 39 height 28
type input "175"
click at [317, 534] on button "Confirm" at bounding box center [310, 529] width 67 height 31
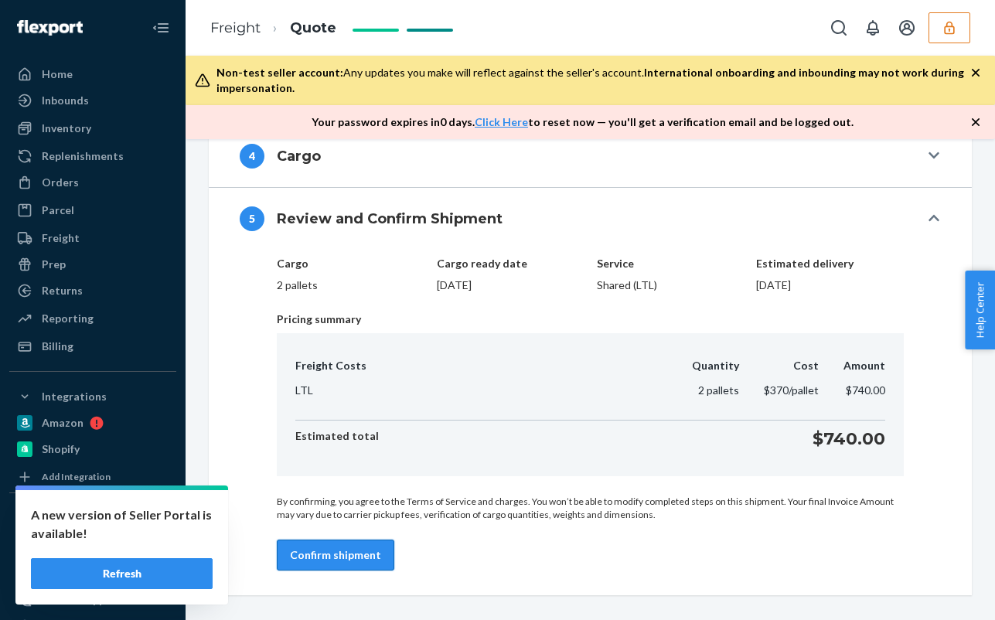
click at [356, 552] on button "Confirm shipment" at bounding box center [335, 554] width 117 height 31
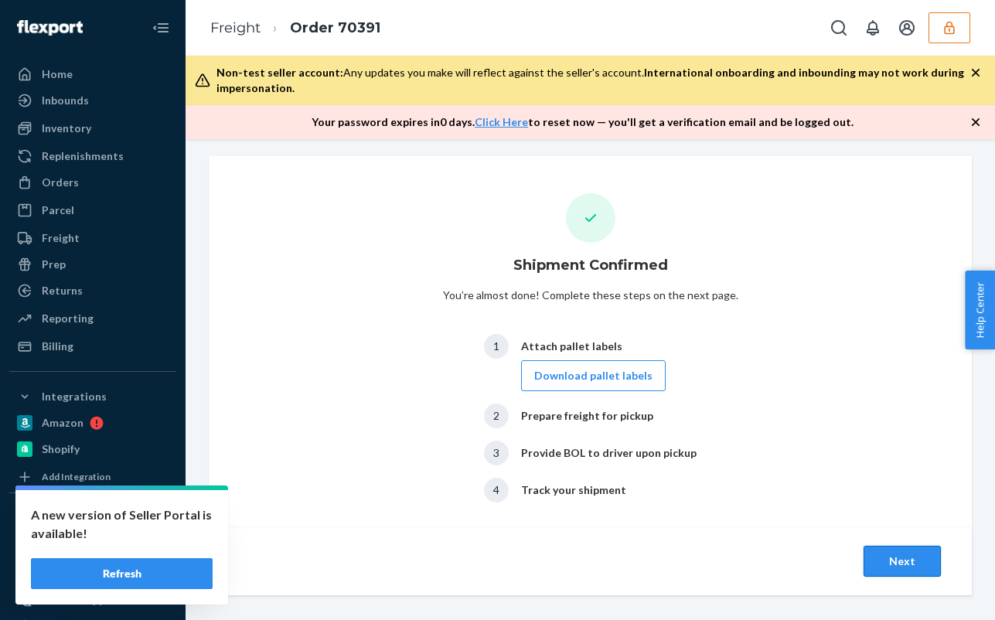
click at [897, 565] on button "Next" at bounding box center [901, 561] width 77 height 31
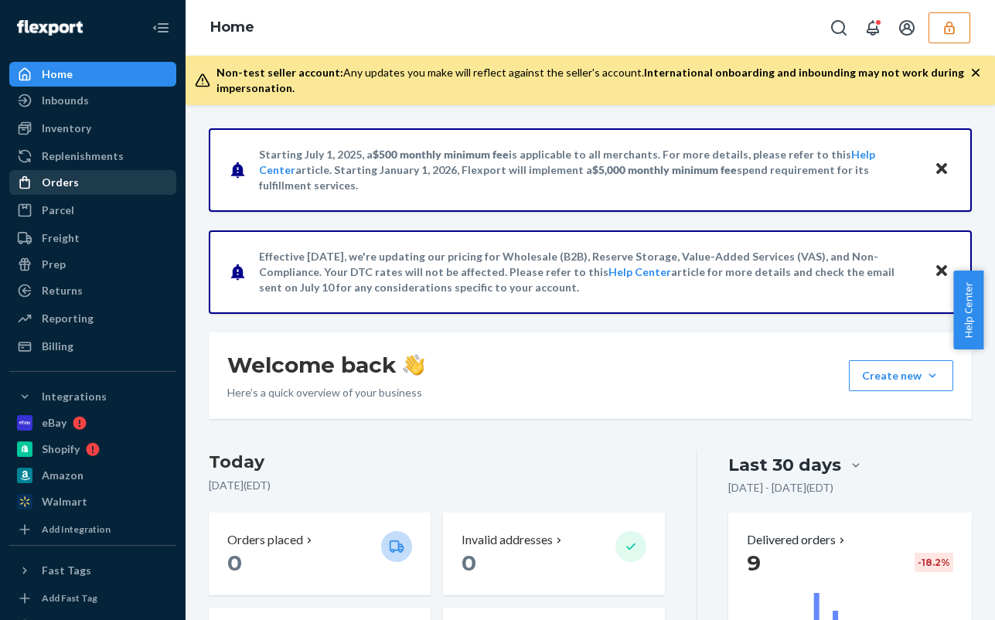
click at [80, 190] on div "Orders" at bounding box center [93, 183] width 164 height 22
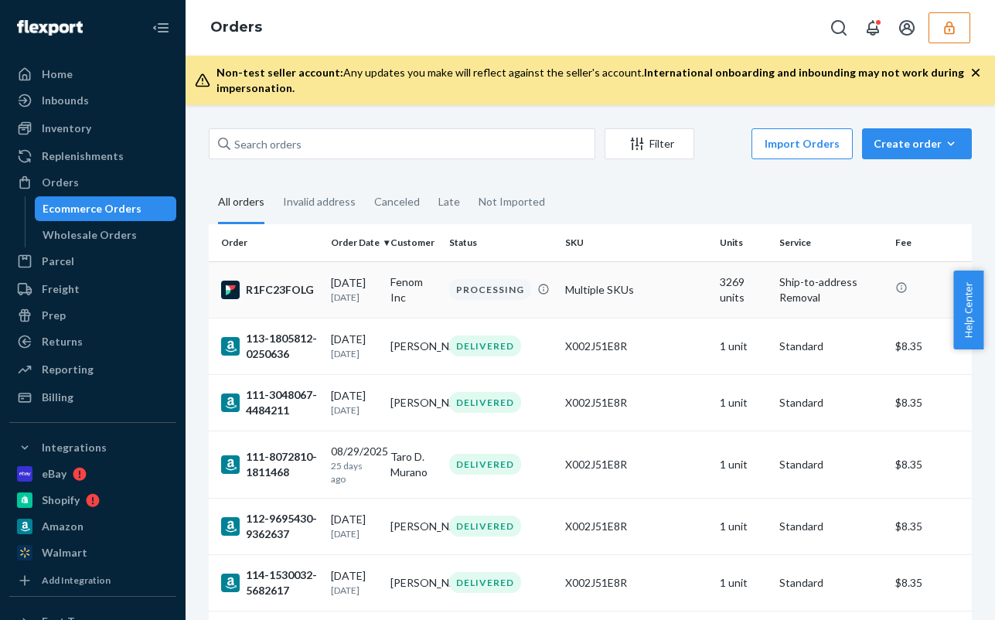
click at [577, 288] on td "Multiple SKUs" at bounding box center [636, 289] width 155 height 56
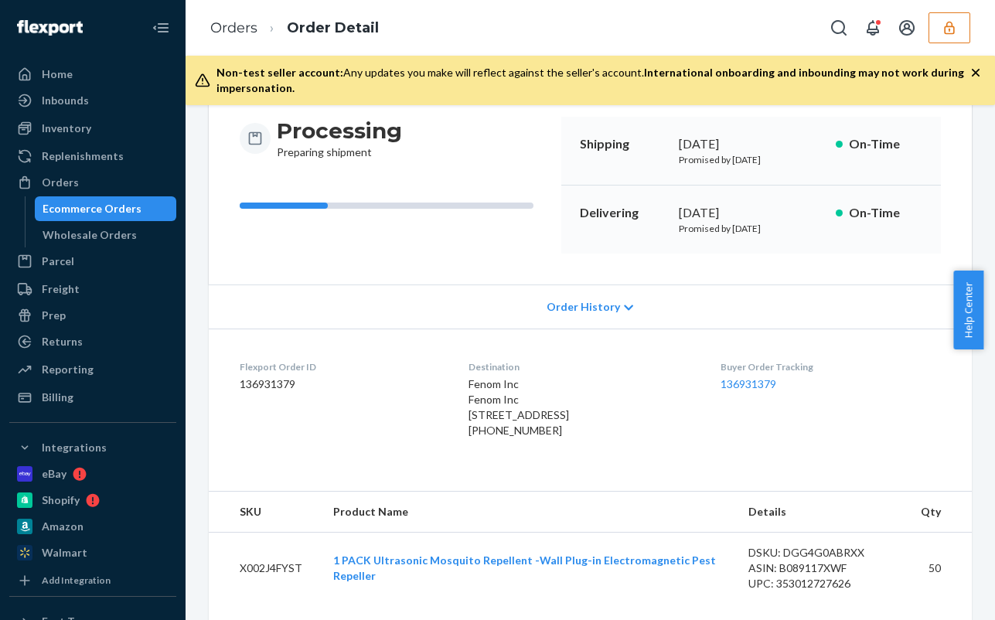
scroll to position [155, 0]
drag, startPoint x: 438, startPoint y: 414, endPoint x: 539, endPoint y: 423, distance: 100.9
click at [539, 423] on dl "Flexport Order ID 136931379 Destination Fenom Inc Fenom Inc 1049 NW 1st Ct Hall…" at bounding box center [590, 400] width 763 height 147
drag, startPoint x: 487, startPoint y: 417, endPoint x: 482, endPoint y: 424, distance: 8.4
copy span "1049 NW 1st Ct Hallandale Beach, F"
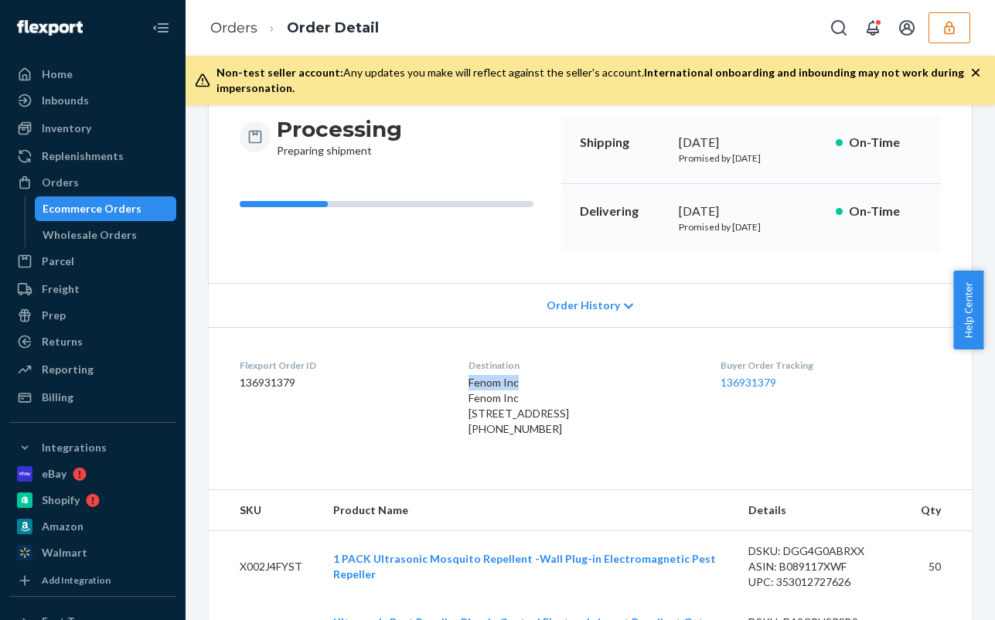
drag, startPoint x: 438, startPoint y: 383, endPoint x: 502, endPoint y: 382, distance: 63.4
click at [502, 382] on dl "Flexport Order ID 136931379 Destination Fenom Inc Fenom Inc 1049 NW 1st Ct Hall…" at bounding box center [590, 400] width 763 height 147
copy span "Fenom Inc"
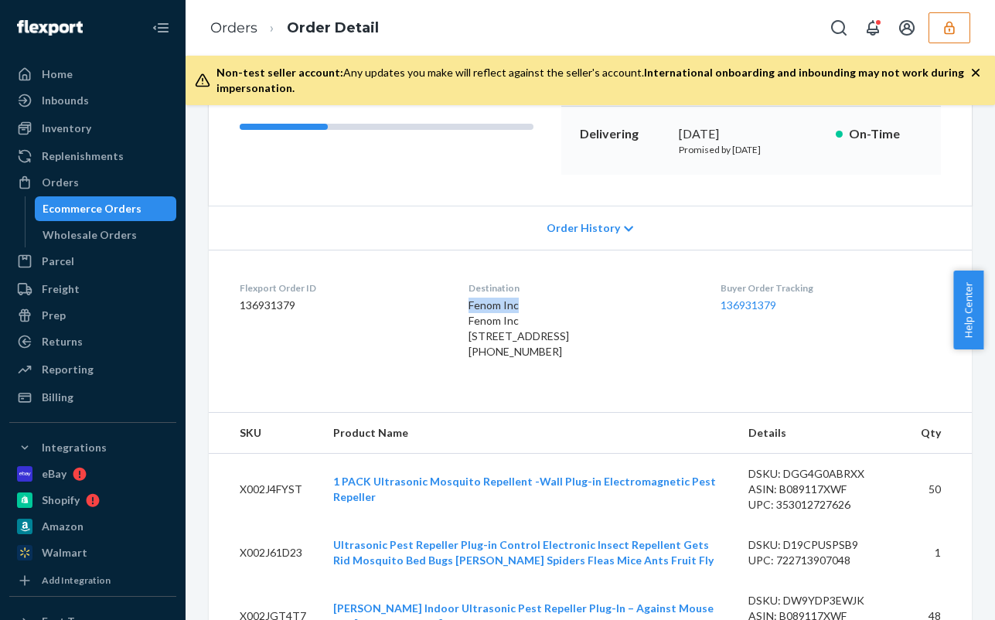
scroll to position [0, 0]
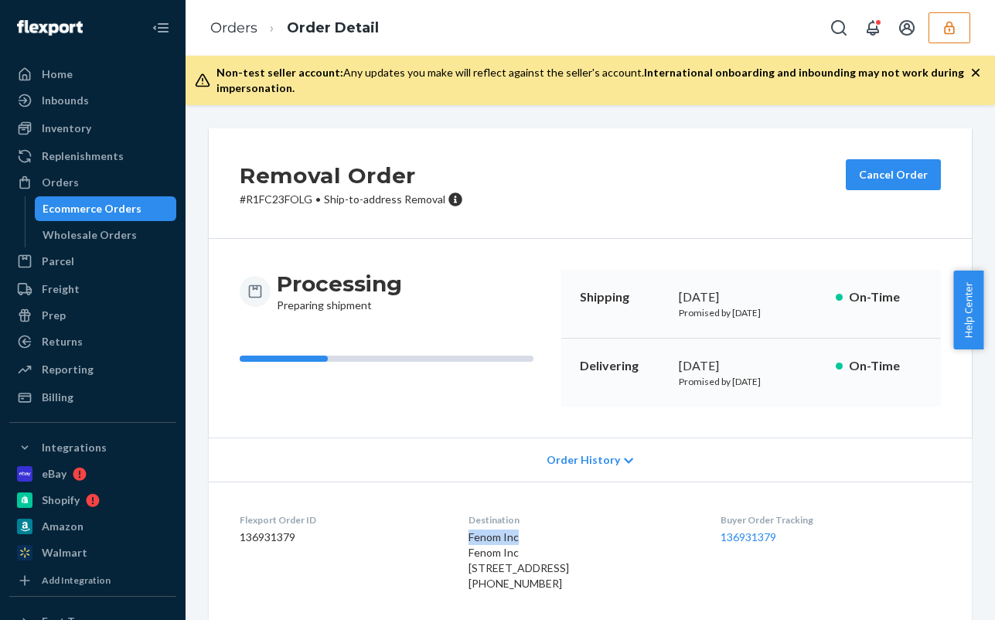
click at [941, 28] on button "button" at bounding box center [949, 27] width 42 height 31
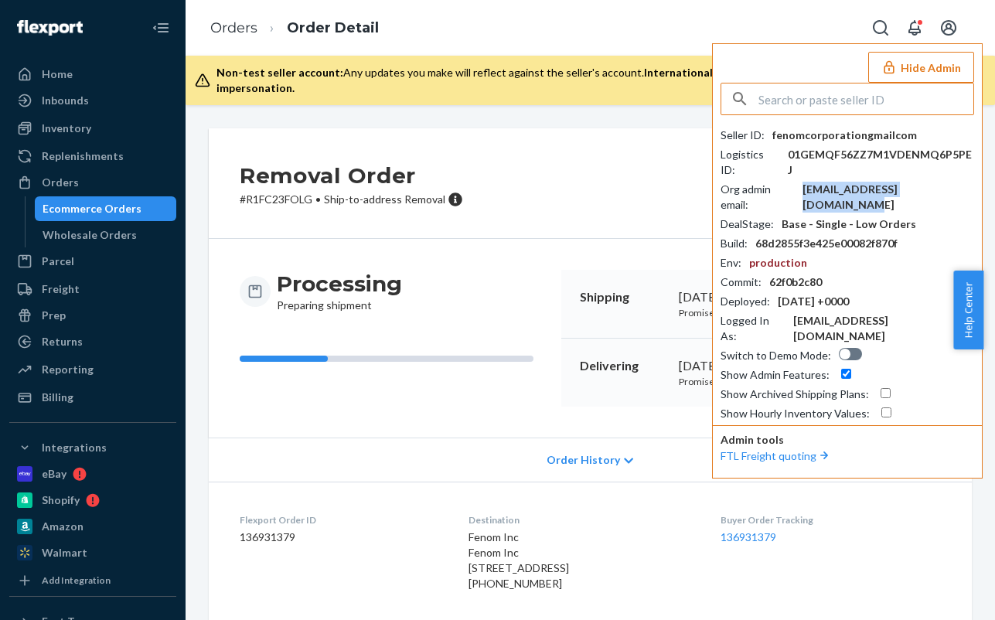
click at [837, 182] on div "[EMAIL_ADDRESS][DOMAIN_NAME]" at bounding box center [888, 197] width 172 height 31
copy div "[EMAIL_ADDRESS][DOMAIN_NAME]"
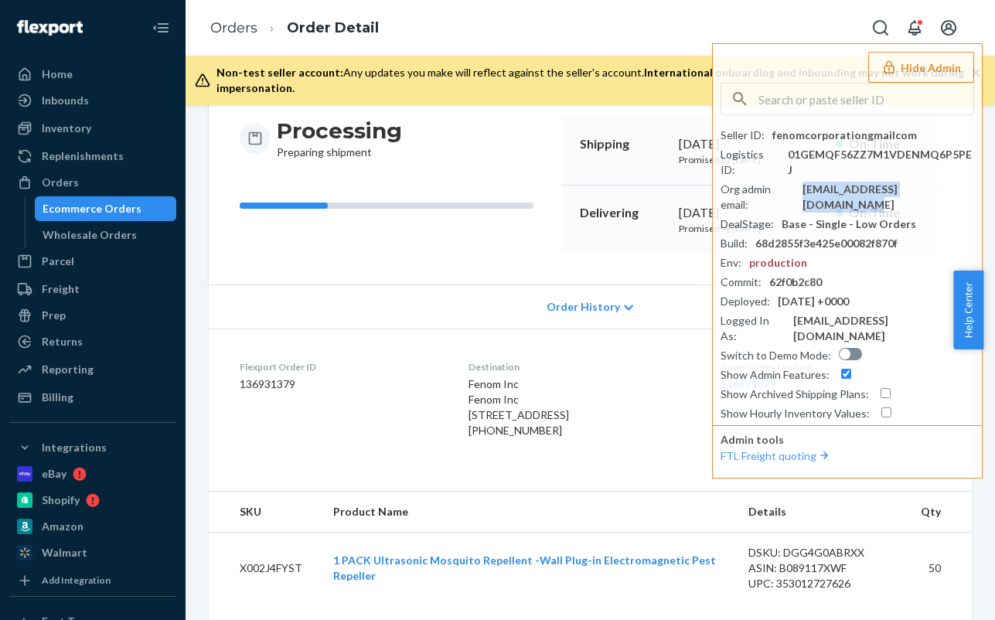
scroll to position [155, 0]
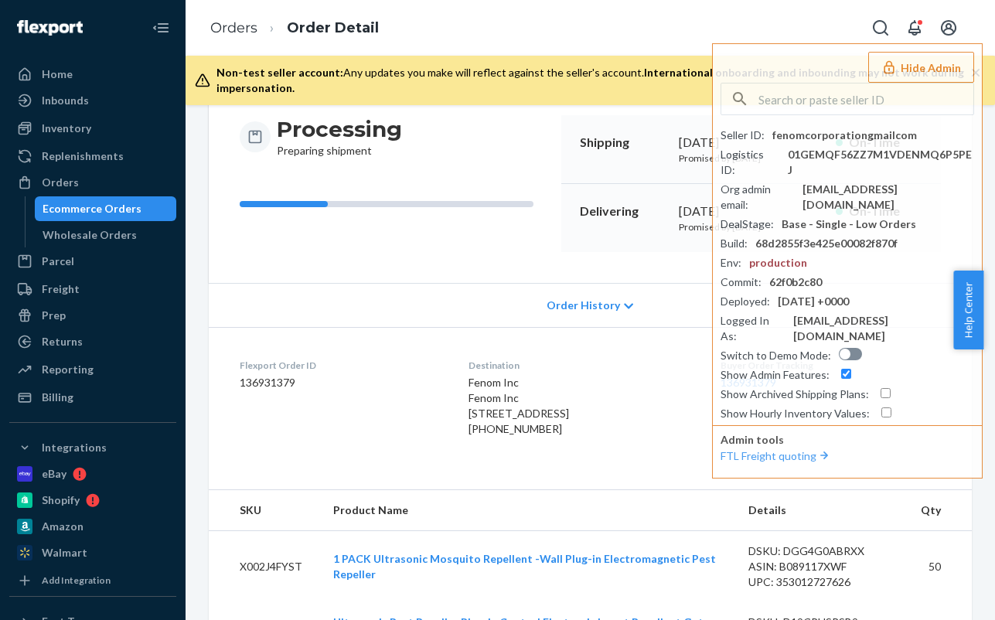
click at [488, 437] on div "[PHONE_NUMBER]" at bounding box center [582, 428] width 228 height 15
copy div "18457469874"
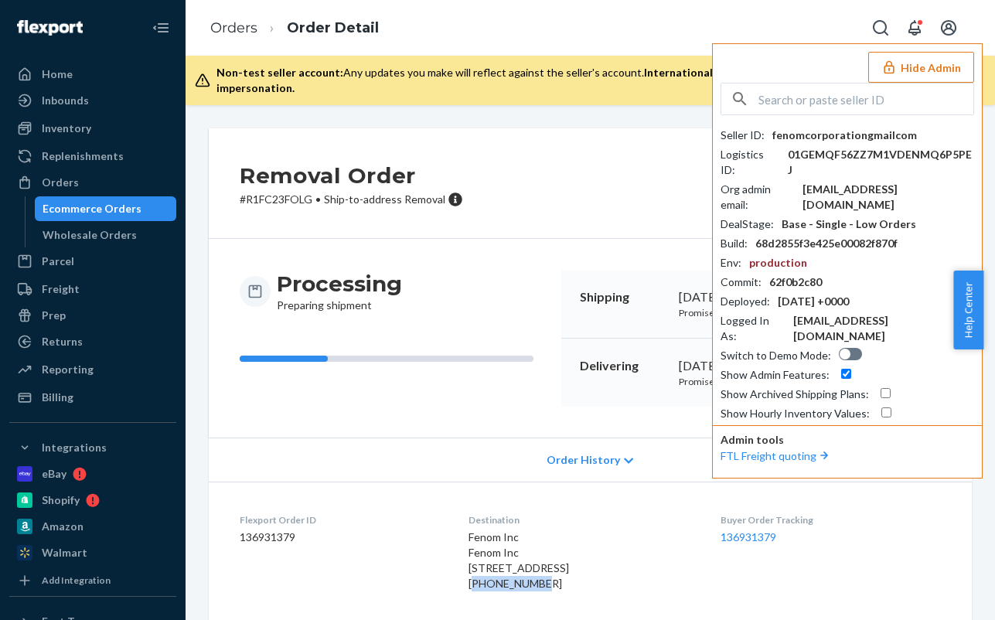
scroll to position [155, 0]
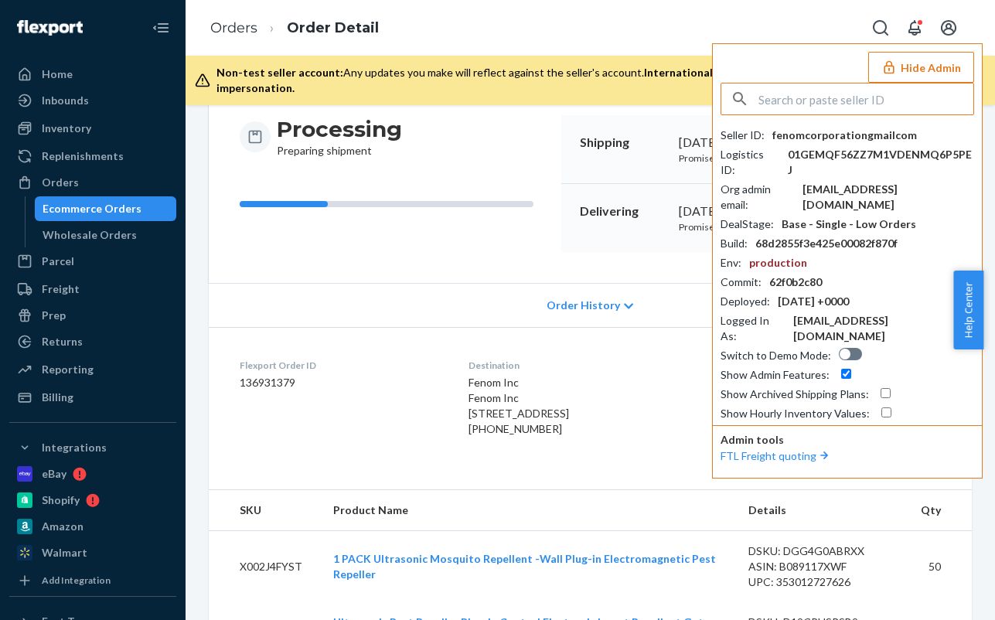
paste input "sfnonboardingelagiaflexportcom"
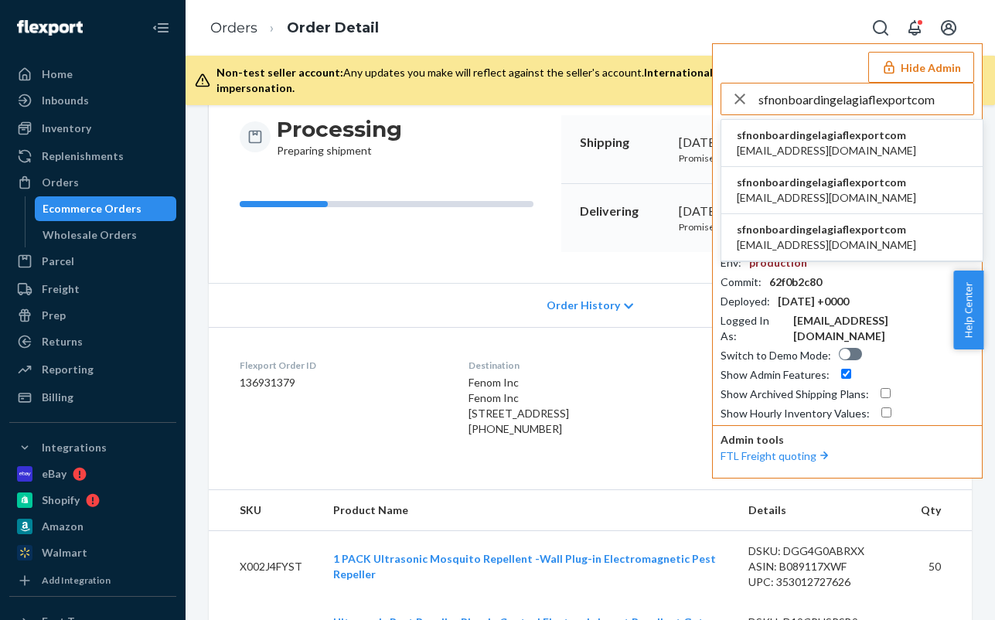
type input "sfnonboardingelagiaflexportcom"
click at [817, 137] on span "sfnonboardingelagiaflexportcom" at bounding box center [826, 135] width 179 height 15
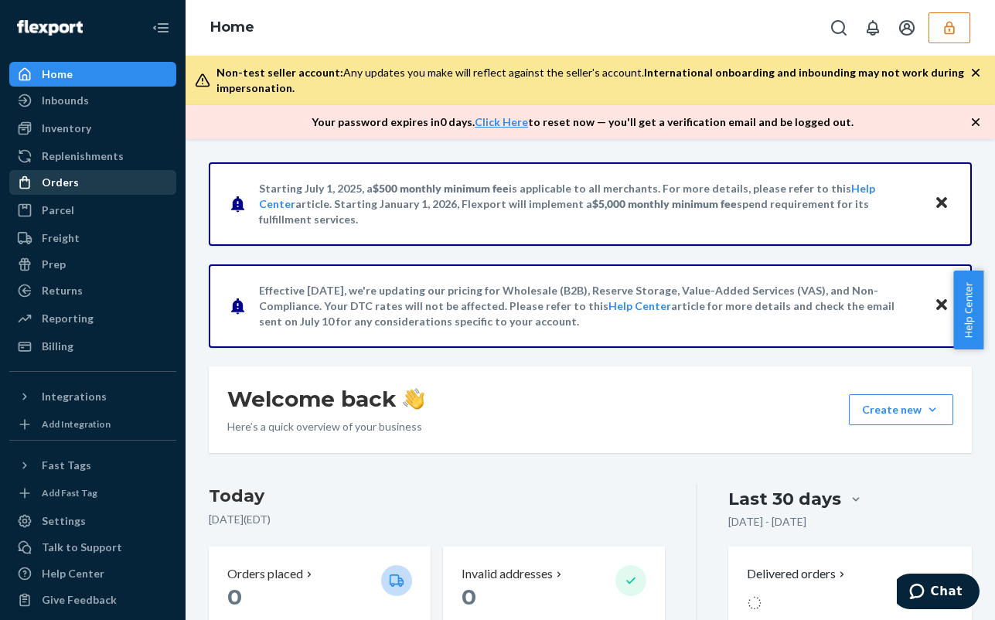
click at [87, 181] on div "Orders" at bounding box center [93, 183] width 164 height 22
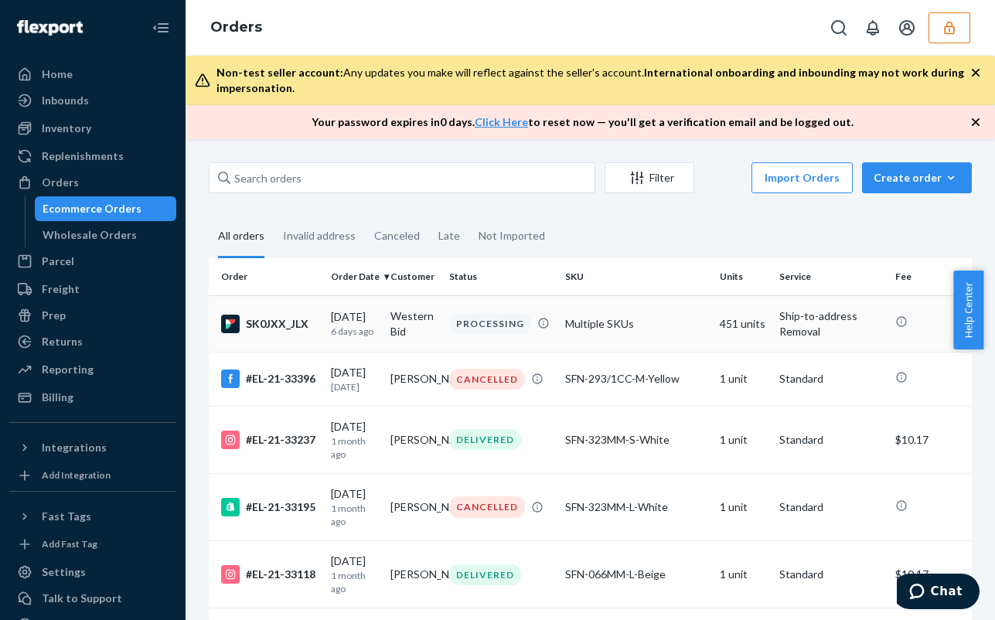
click at [533, 319] on div "PROCESSING" at bounding box center [501, 323] width 110 height 21
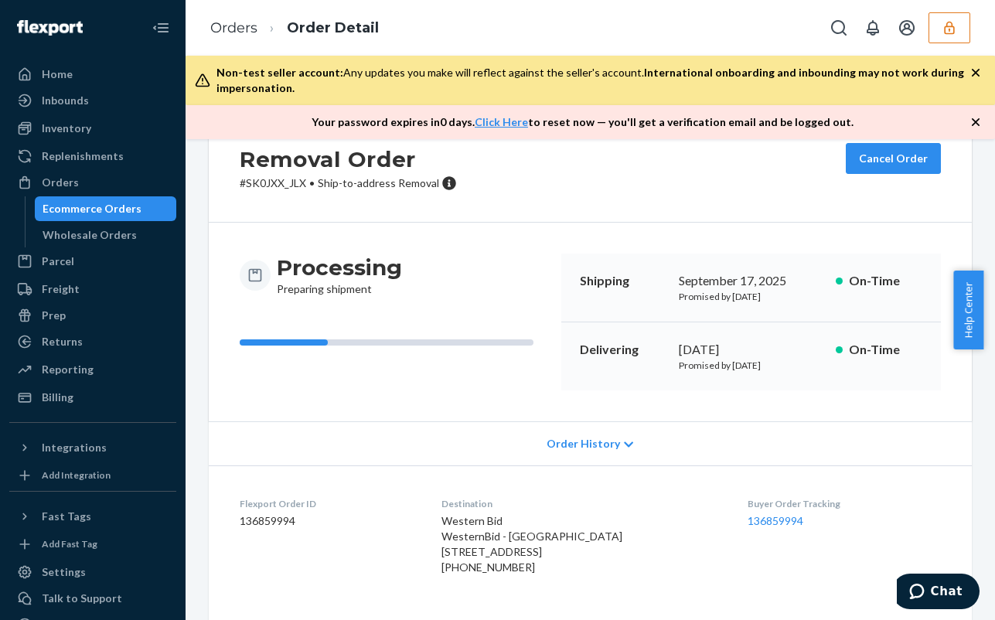
scroll to position [77, 0]
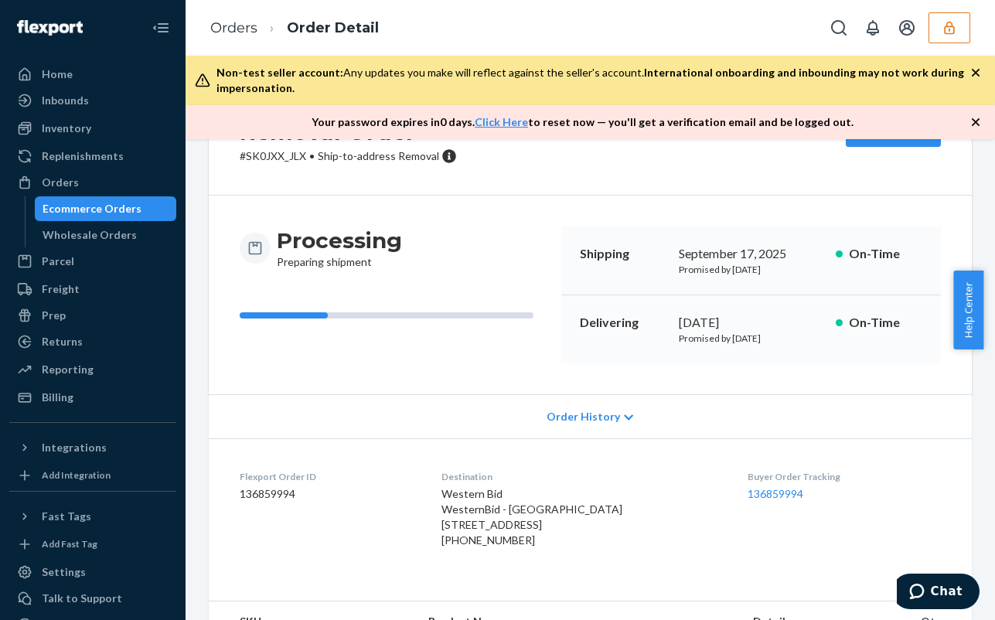
drag, startPoint x: 446, startPoint y: 522, endPoint x: 512, endPoint y: 543, distance: 68.9
click at [512, 543] on dl "Flexport Order ID 136859994 Destination Western Bid WesternBid - [GEOGRAPHIC_DA…" at bounding box center [590, 511] width 763 height 147
copy span "[STREET_ADDRESS]"
drag, startPoint x: 445, startPoint y: 509, endPoint x: 556, endPoint y: 504, distance: 111.4
click at [556, 504] on dl "Flexport Order ID 136859994 Destination Western Bid WesternBid - [GEOGRAPHIC_DA…" at bounding box center [590, 511] width 763 height 147
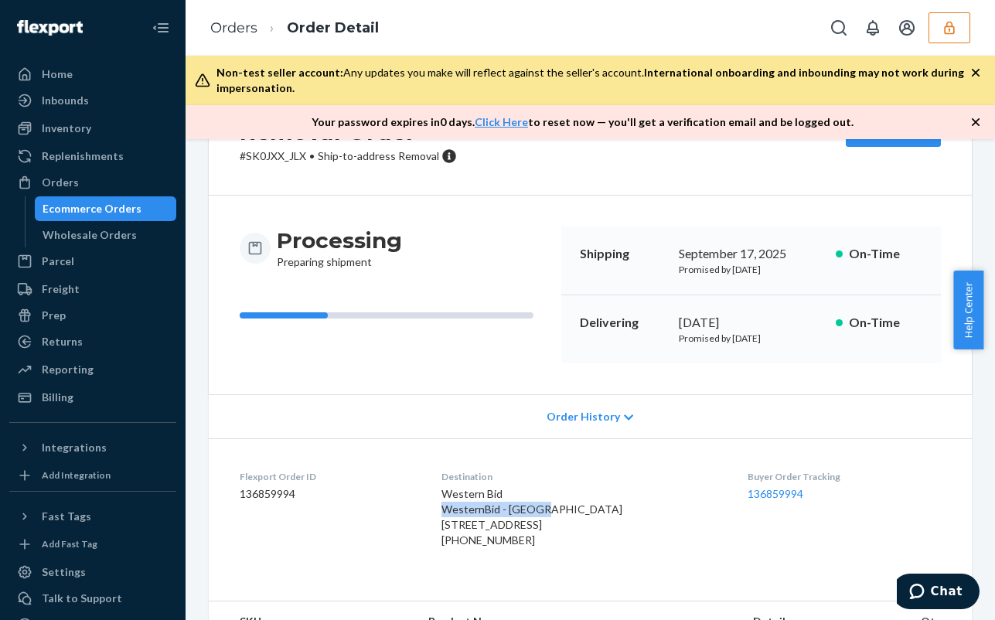
copy span "WesternBid - ELAGIA"
click at [945, 26] on icon "button" at bounding box center [949, 27] width 10 height 13
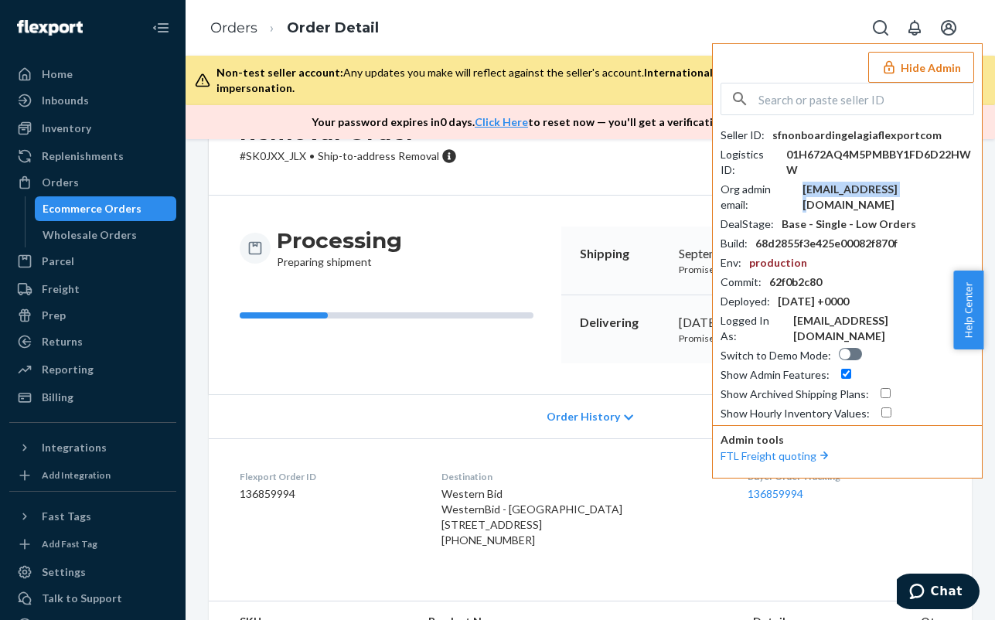
click at [848, 189] on div "[EMAIL_ADDRESS][DOMAIN_NAME]" at bounding box center [888, 197] width 172 height 31
copy div "[EMAIL_ADDRESS][DOMAIN_NAME]"
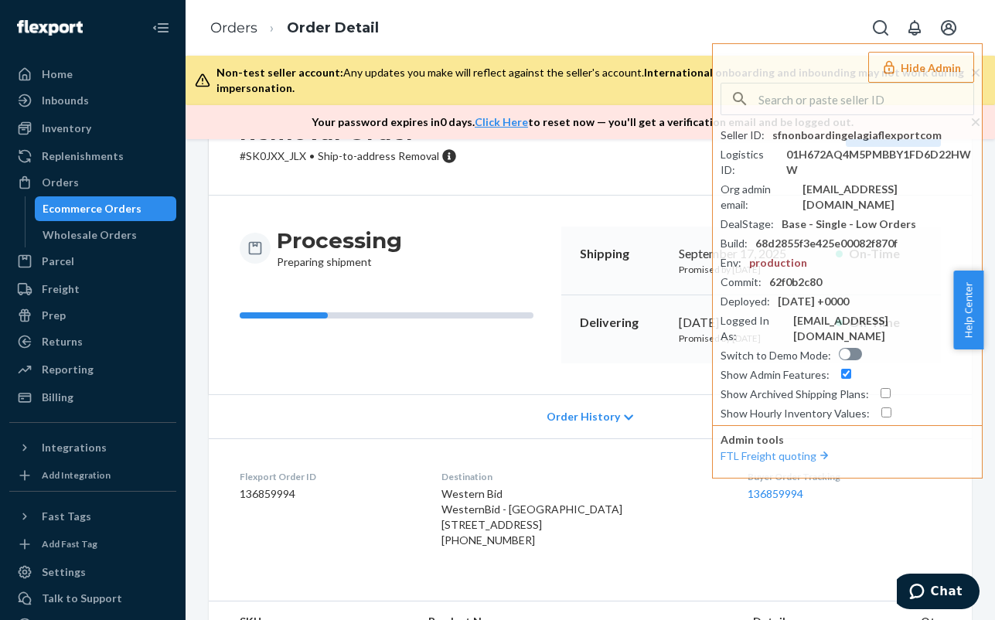
click at [495, 548] on div "[PHONE_NUMBER]" at bounding box center [581, 540] width 281 height 15
click at [494, 548] on div "[PHONE_NUMBER]" at bounding box center [581, 540] width 281 height 15
copy div "14156499398"
